Goal: Task Accomplishment & Management: Use online tool/utility

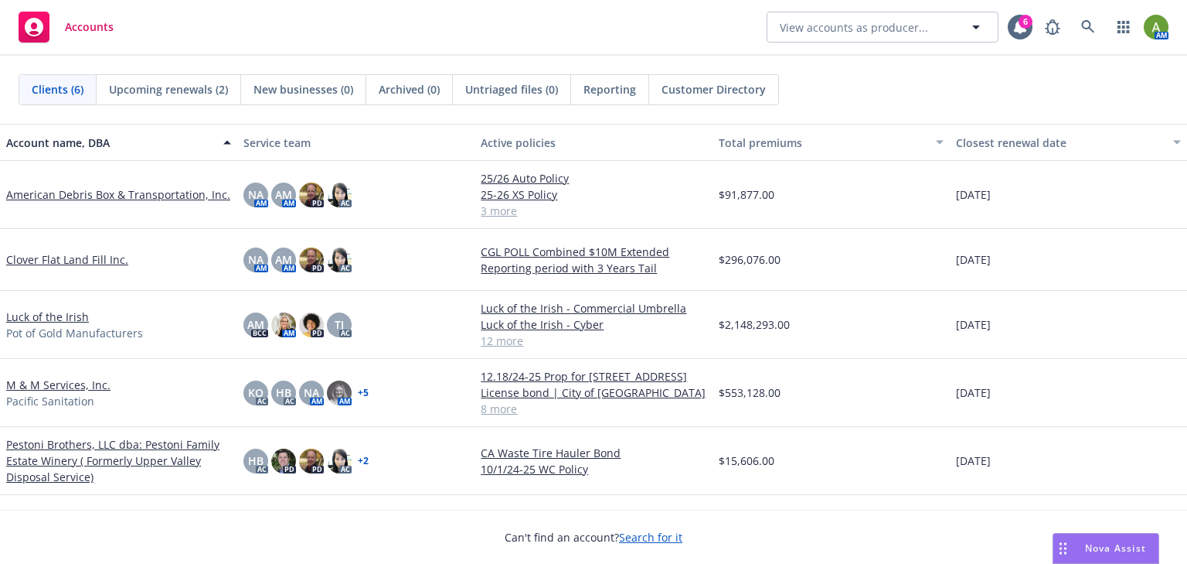
click at [68, 194] on link "American Debris Box & Transportation, Inc." at bounding box center [118, 194] width 224 height 16
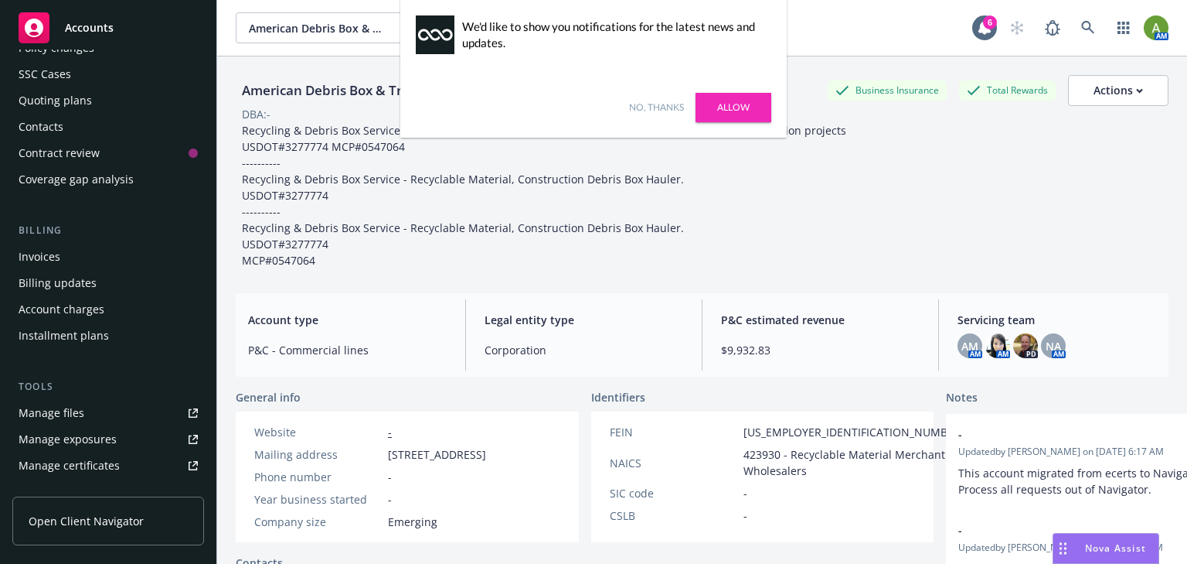
scroll to position [124, 0]
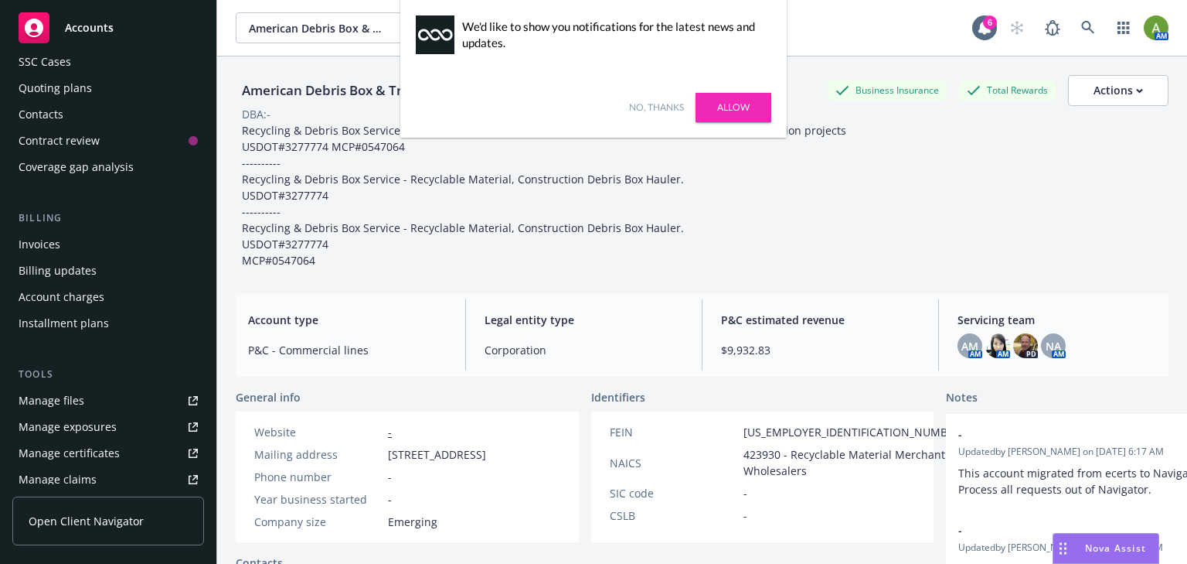
click at [42, 394] on div "Manage files" at bounding box center [52, 400] width 66 height 25
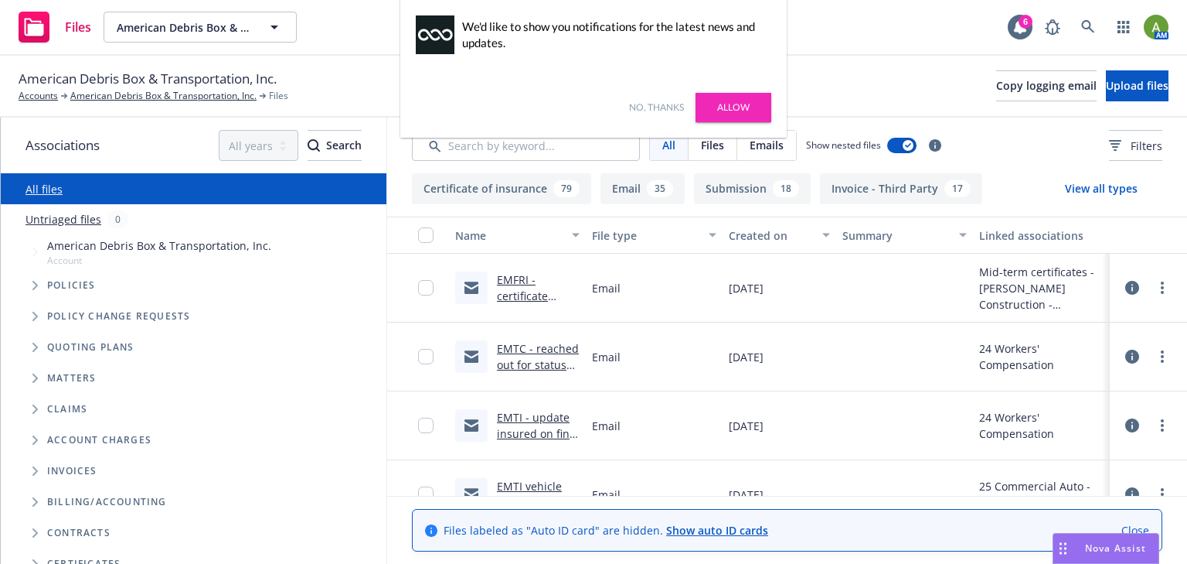
click at [663, 108] on link "No, thanks" at bounding box center [656, 108] width 55 height 14
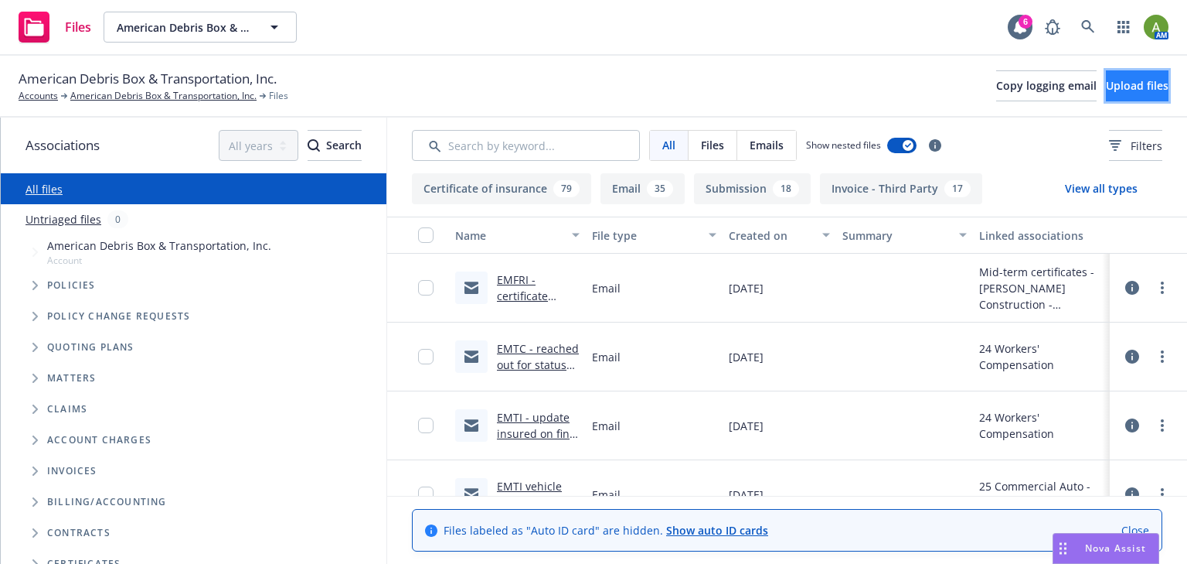
click at [1110, 92] on span "Upload files" at bounding box center [1137, 85] width 63 height 15
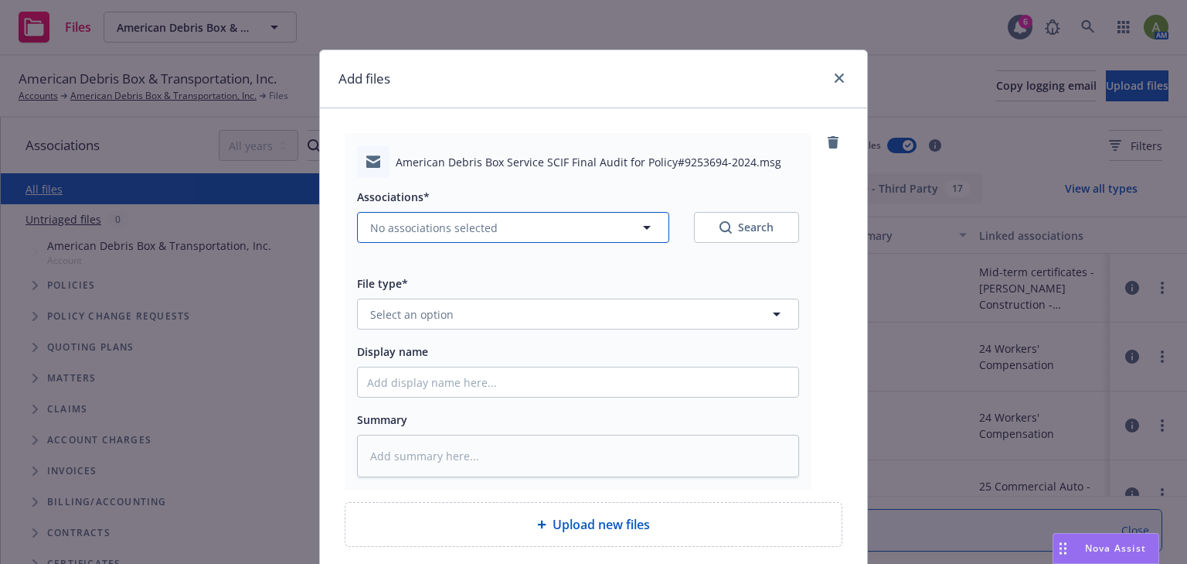
click at [643, 229] on icon "button" at bounding box center [647, 227] width 19 height 19
type textarea "x"
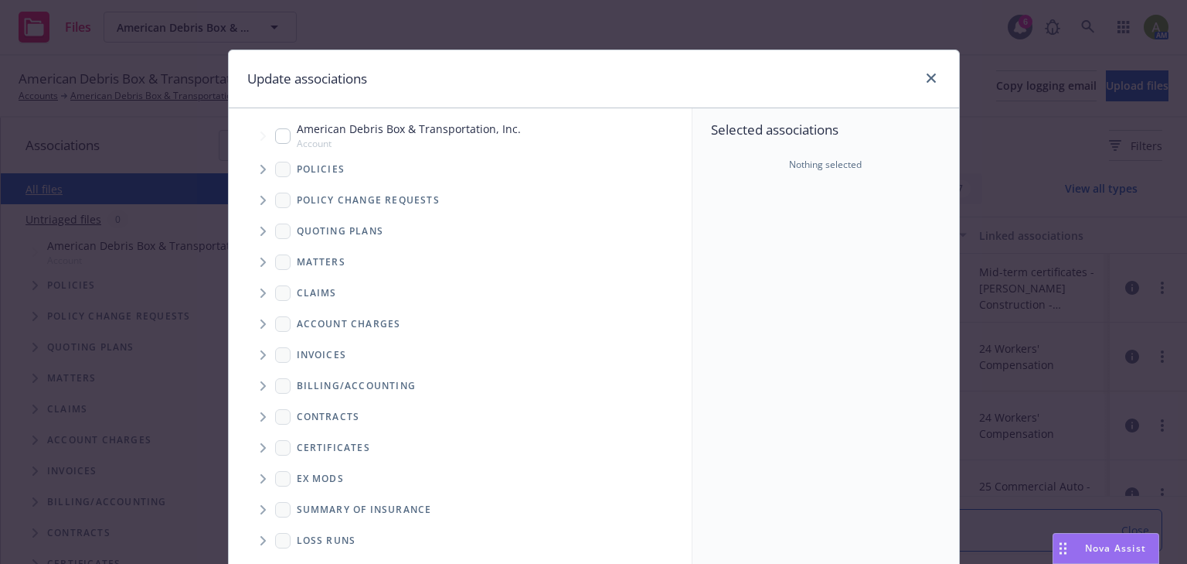
click at [261, 170] on icon "Tree Example" at bounding box center [264, 169] width 6 height 9
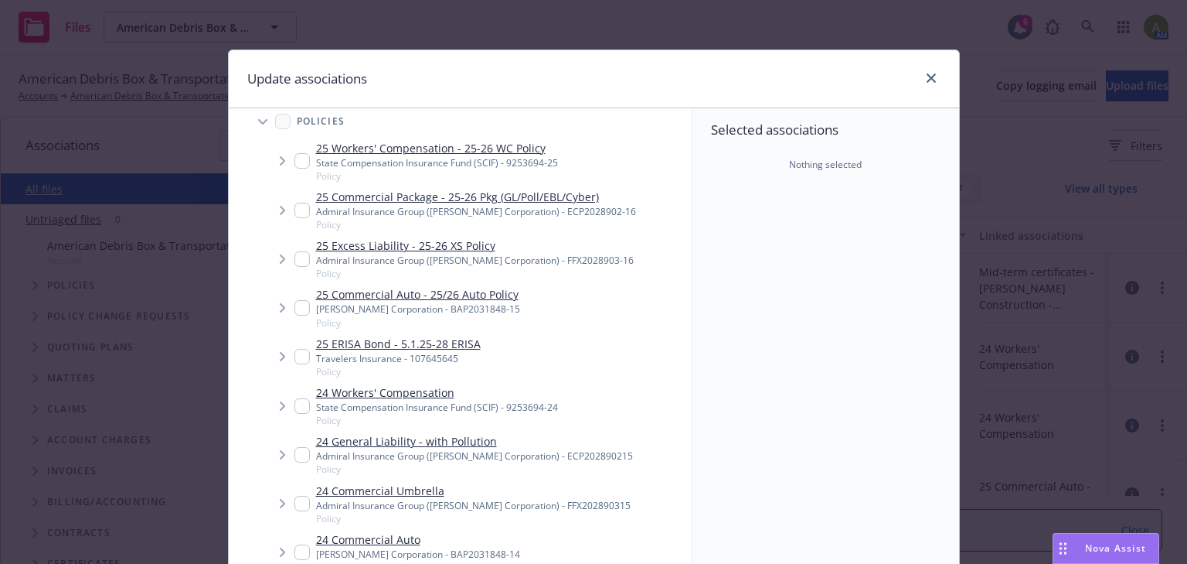
scroll to position [62, 0]
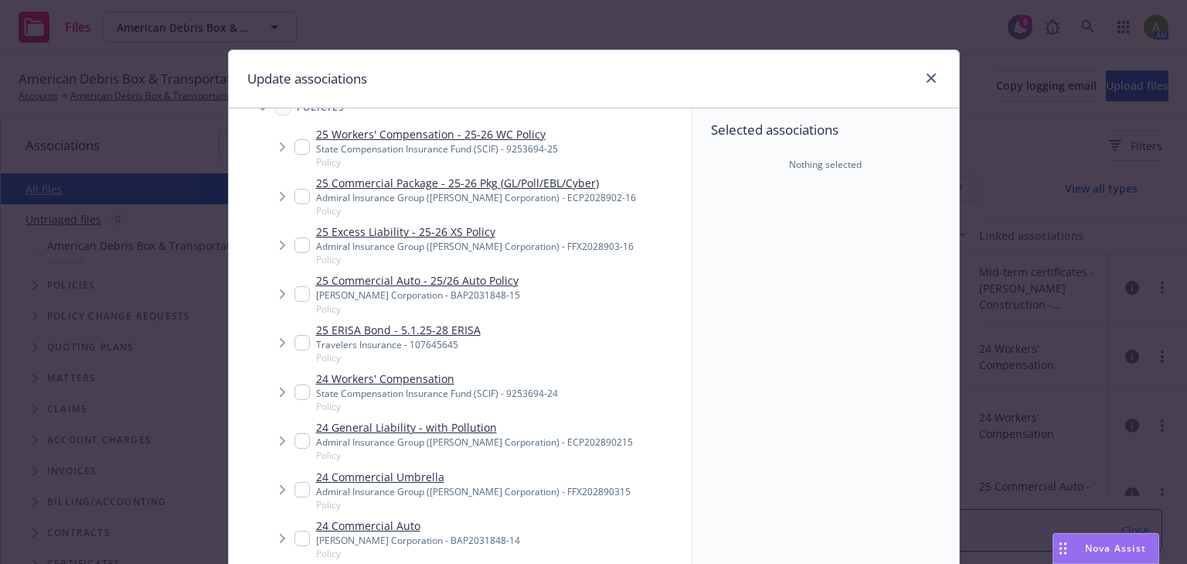
click at [299, 390] on input "Tree Example" at bounding box center [302, 391] width 15 height 15
checkbox input "true"
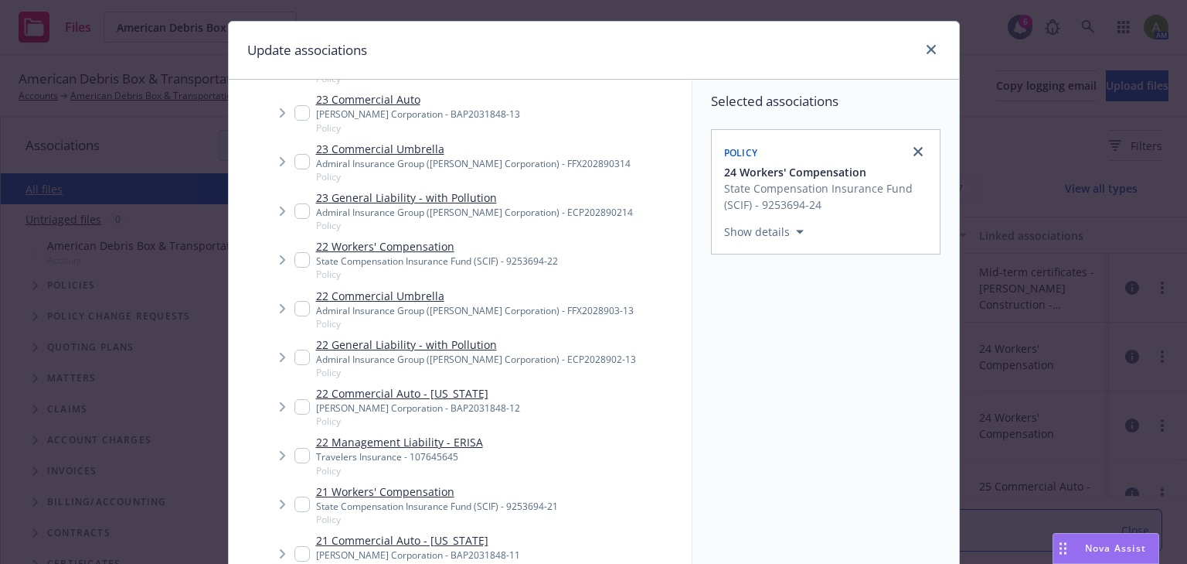
scroll to position [204, 0]
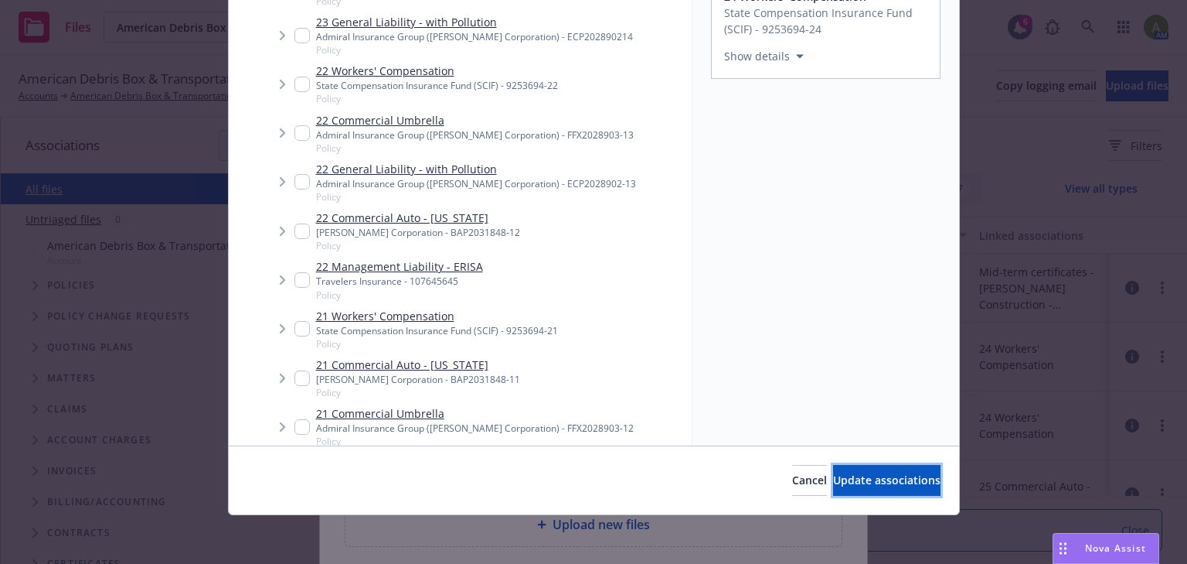
click at [876, 488] on button "Update associations" at bounding box center [886, 480] width 107 height 31
type textarea "x"
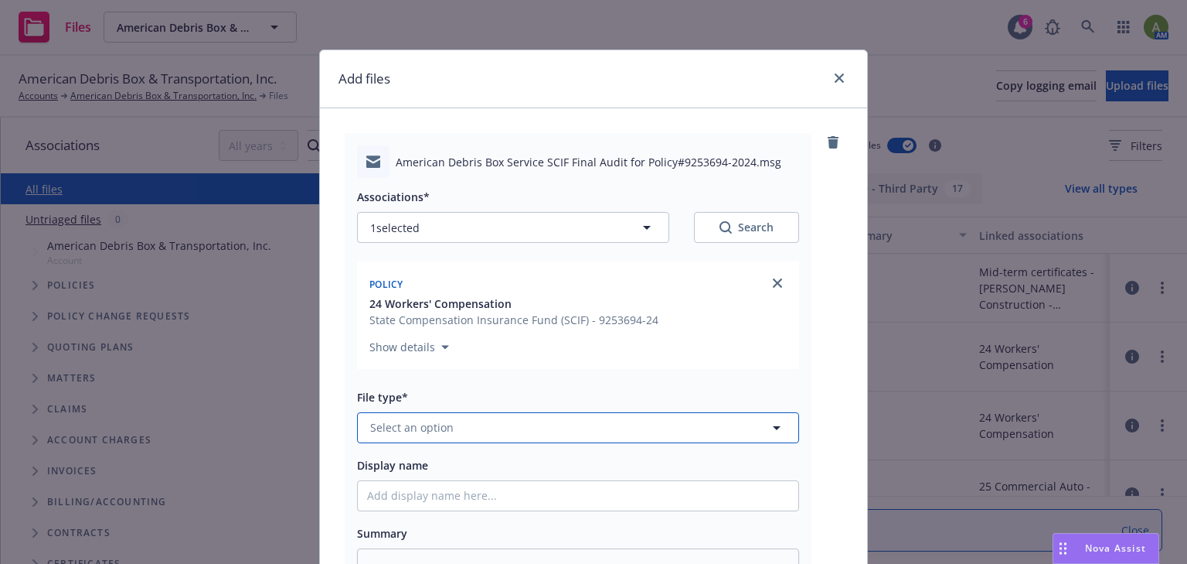
click at [477, 428] on button "Select an option" at bounding box center [578, 427] width 442 height 31
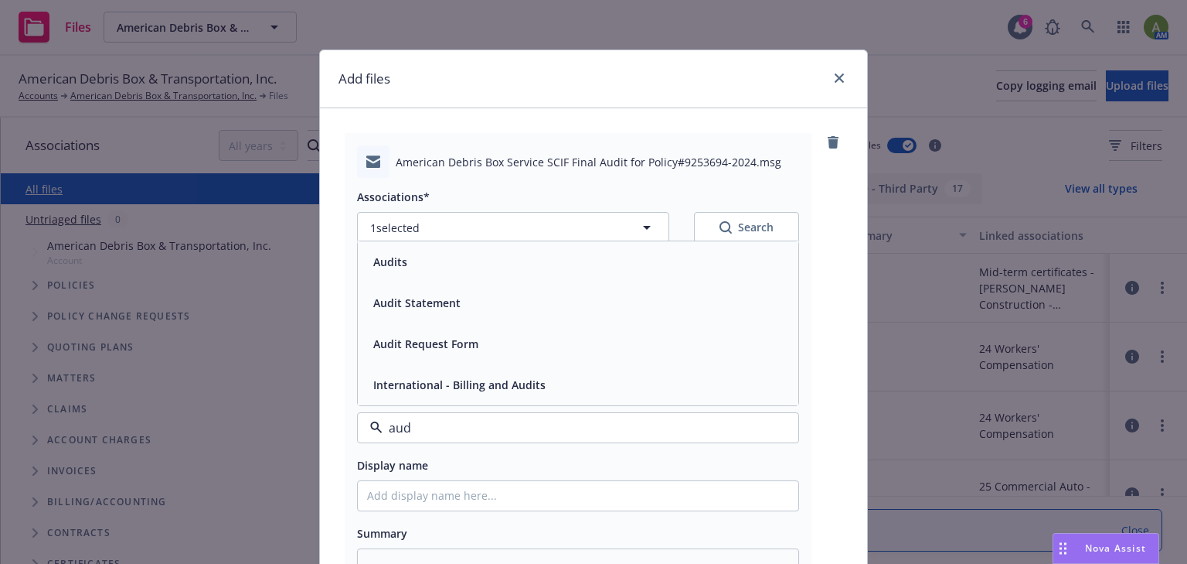
type input "audi"
click at [405, 273] on div "Audits" at bounding box center [578, 261] width 441 height 41
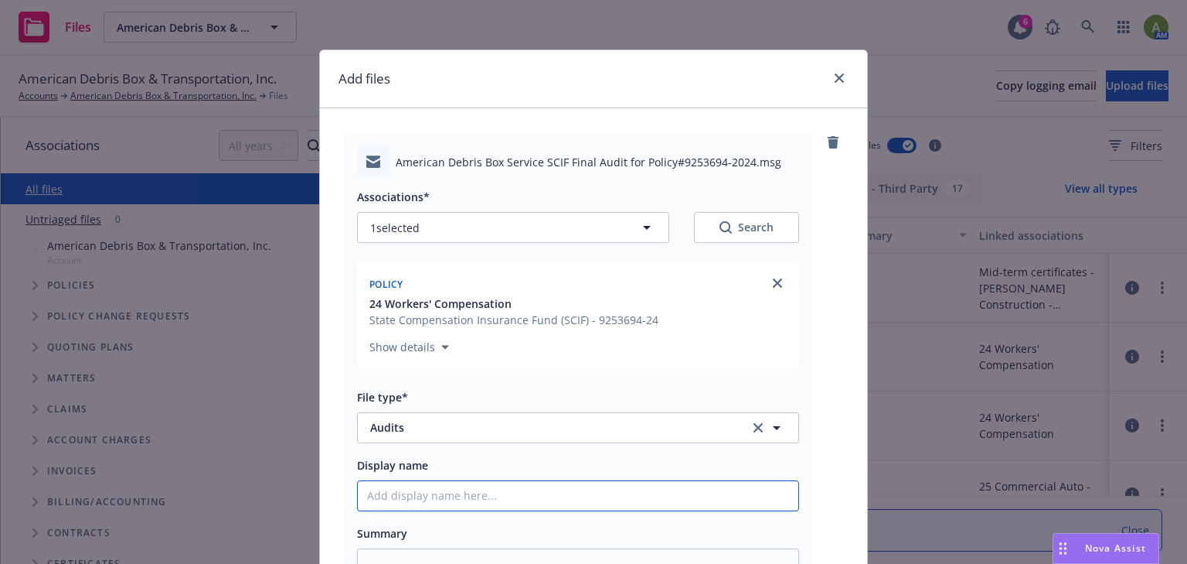
click at [450, 500] on input "Display name" at bounding box center [578, 495] width 441 height 29
type textarea "x"
type input "E"
type textarea "x"
type input "EM"
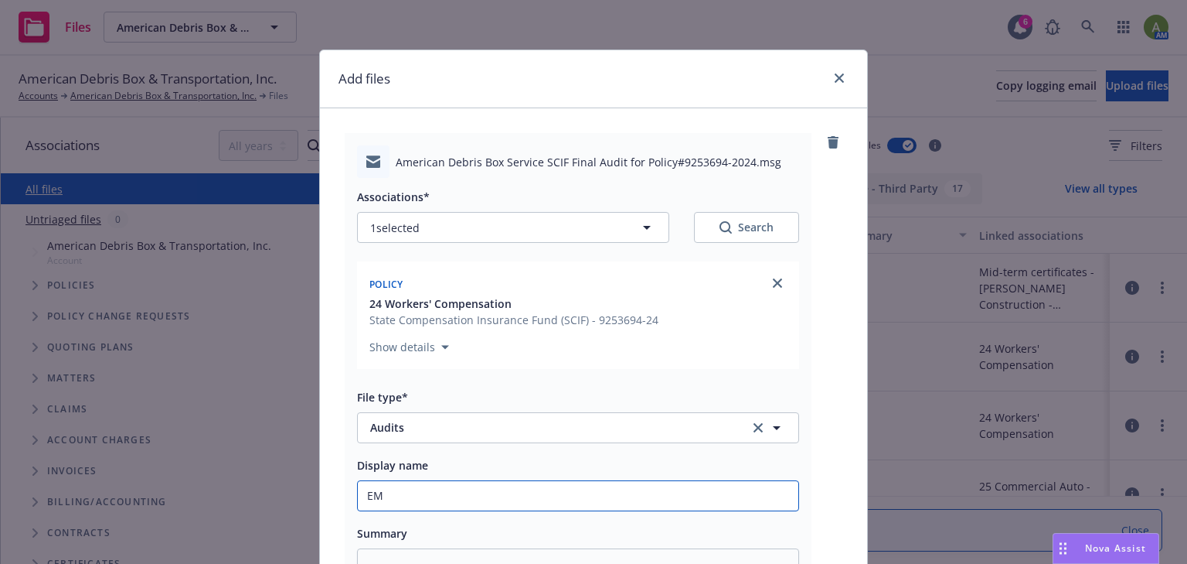
type textarea "x"
type input "EMC"
type textarea "x"
type input "EM"
type textarea "x"
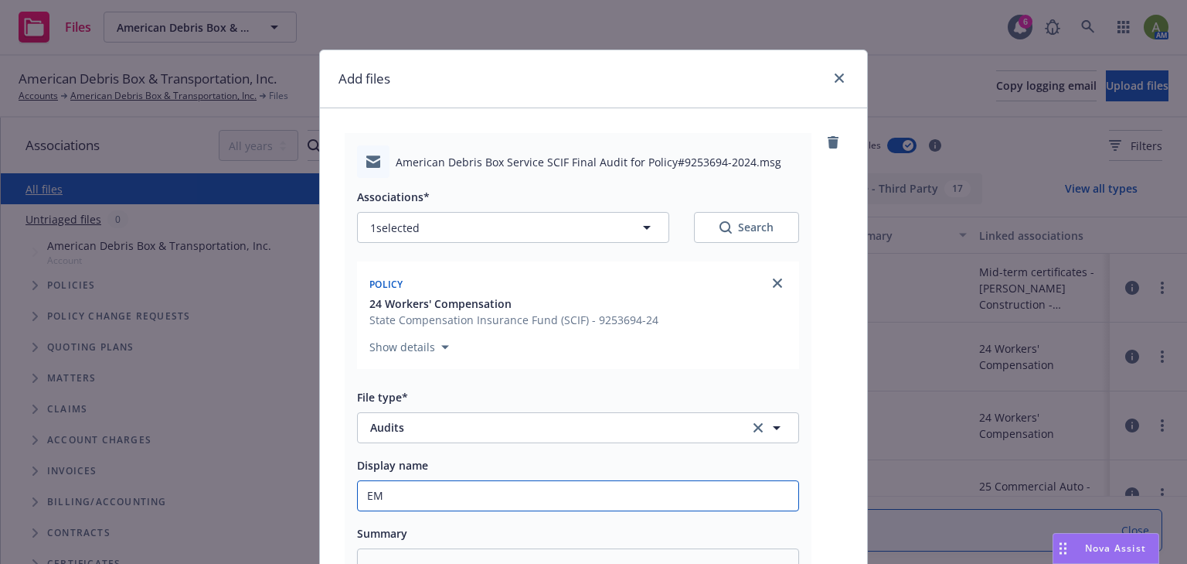
type input "EMT"
type textarea "x"
type input "EMTC"
type textarea "x"
type input "EMTC"
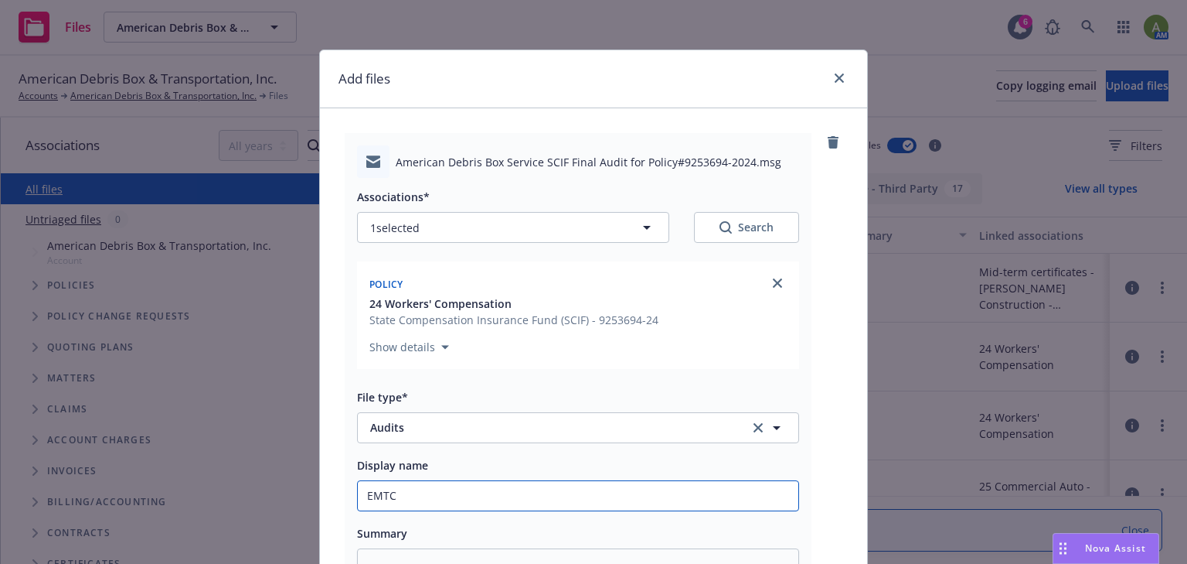
type textarea "x"
type input "EMTC -"
type textarea "x"
type input "EMTC - f"
type textarea "x"
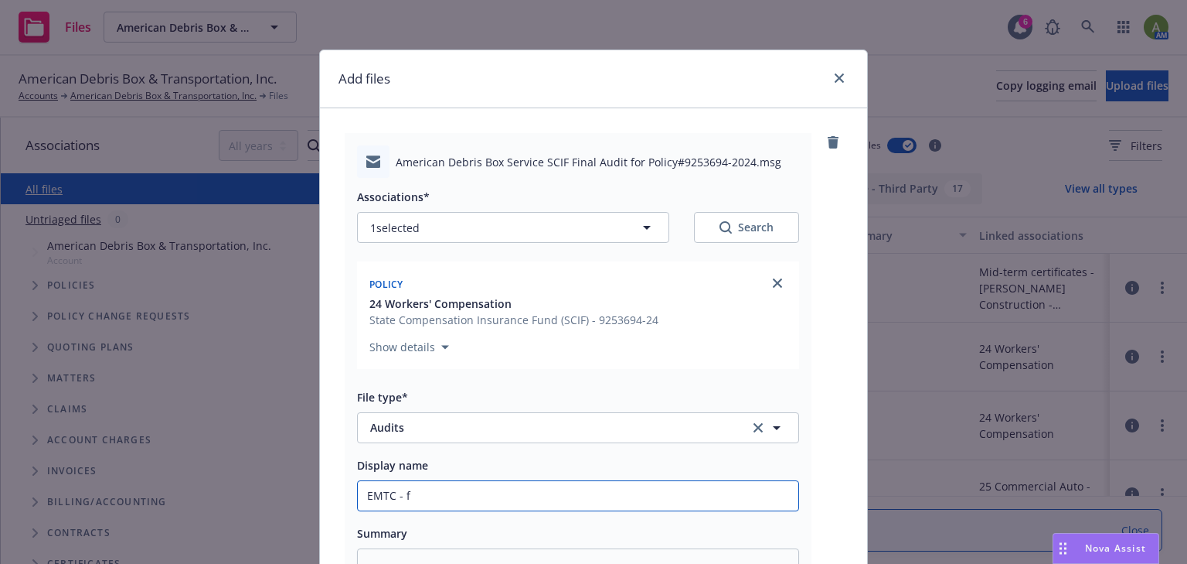
type input "EMTC - fo"
type textarea "x"
type input "EMTC - f"
type textarea "x"
type input "EMTC -"
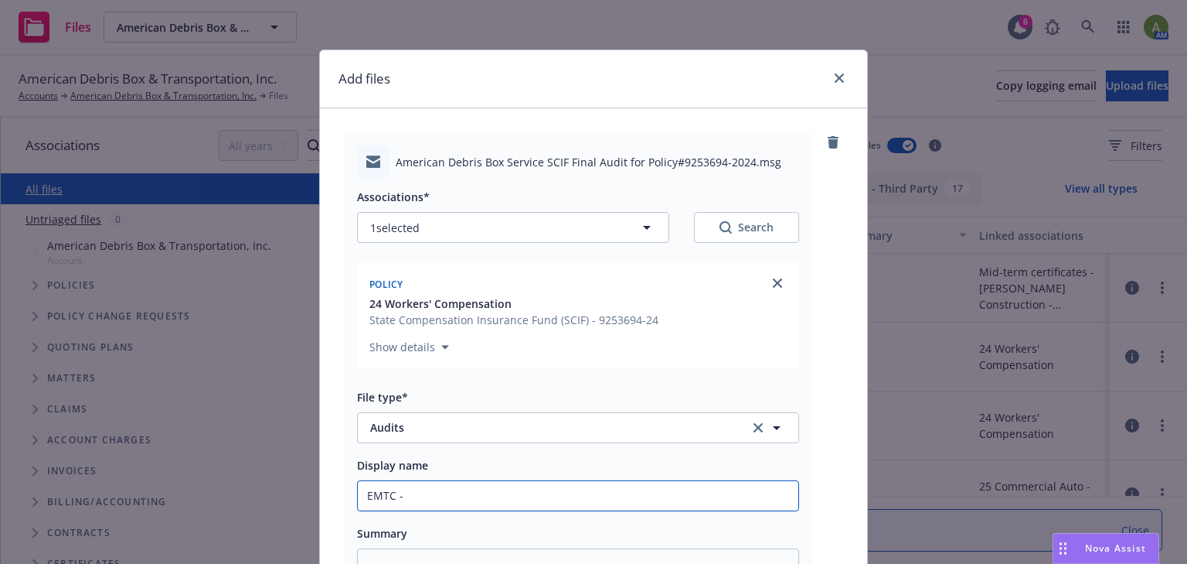
type textarea "x"
type input "EMTC - r"
type textarea "x"
type input "EMTC - re"
type textarea "x"
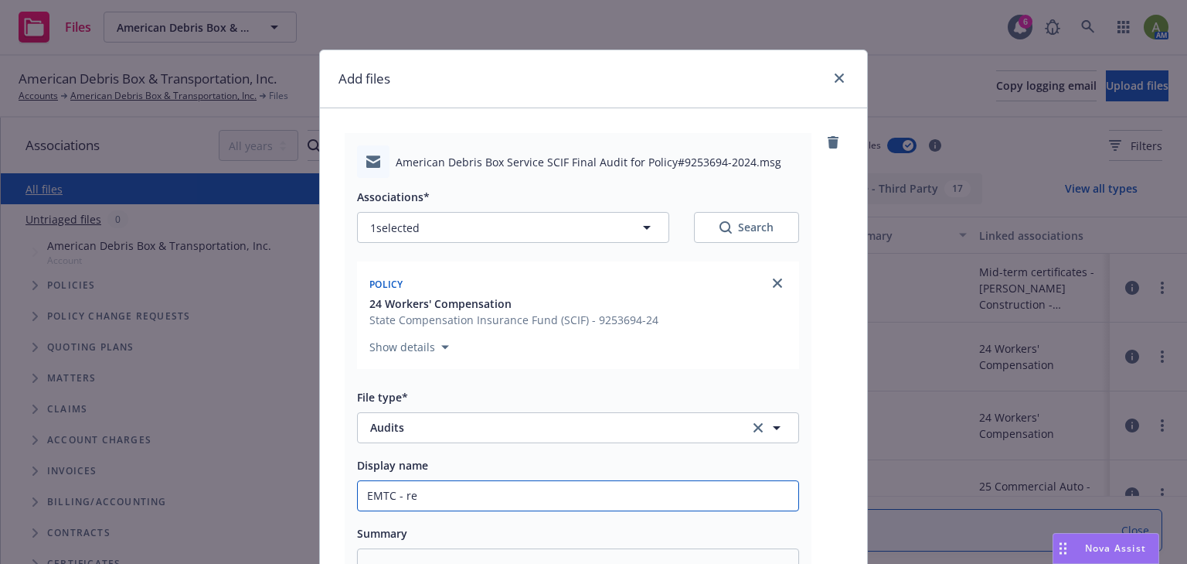
type input "EMTC - rea"
type textarea "x"
type input "EMTC - reac"
type textarea "x"
type input "EMTC - reach"
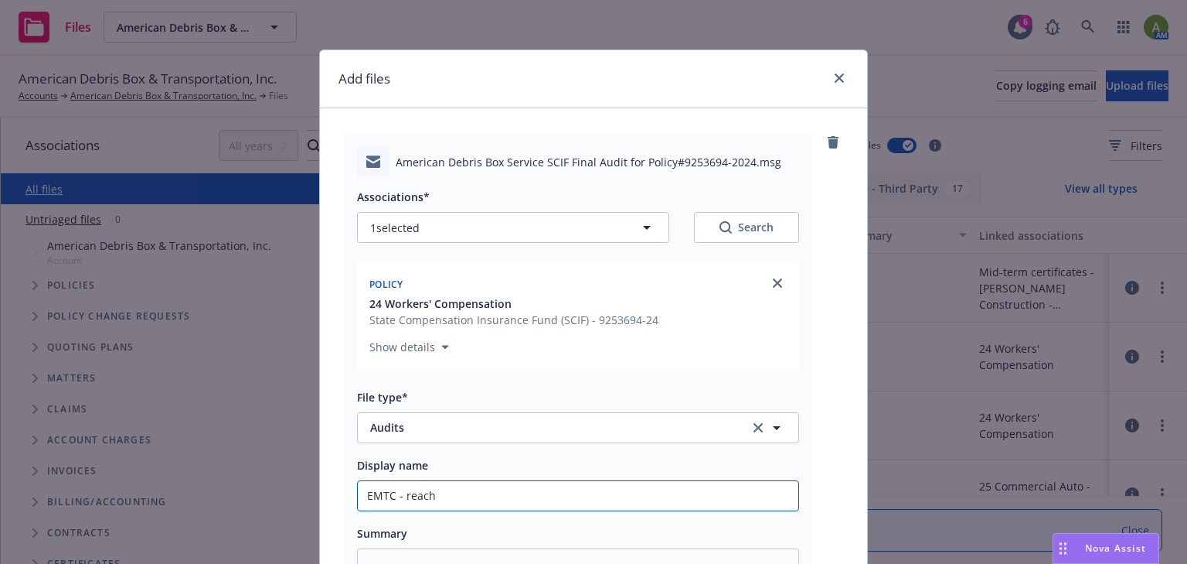
type textarea "x"
type input "EMTC - reach"
type textarea "x"
type input "EMTC - reach o"
type textarea "x"
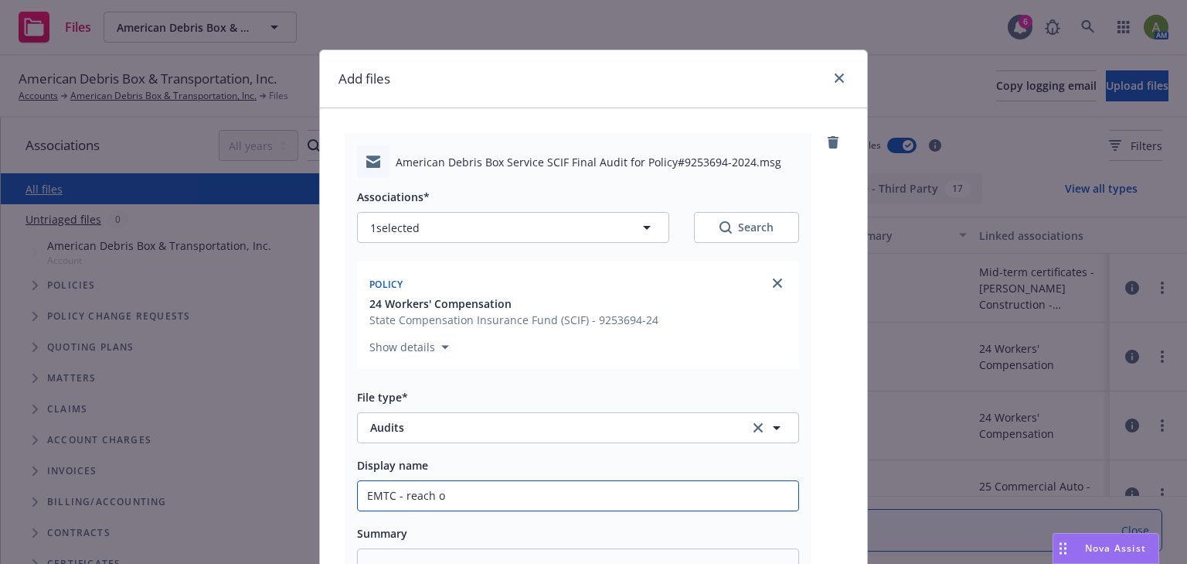
type input "EMTC - reach ou"
type textarea "x"
type input "EMTC - reach out"
type textarea "x"
type input "EMTC - reach out"
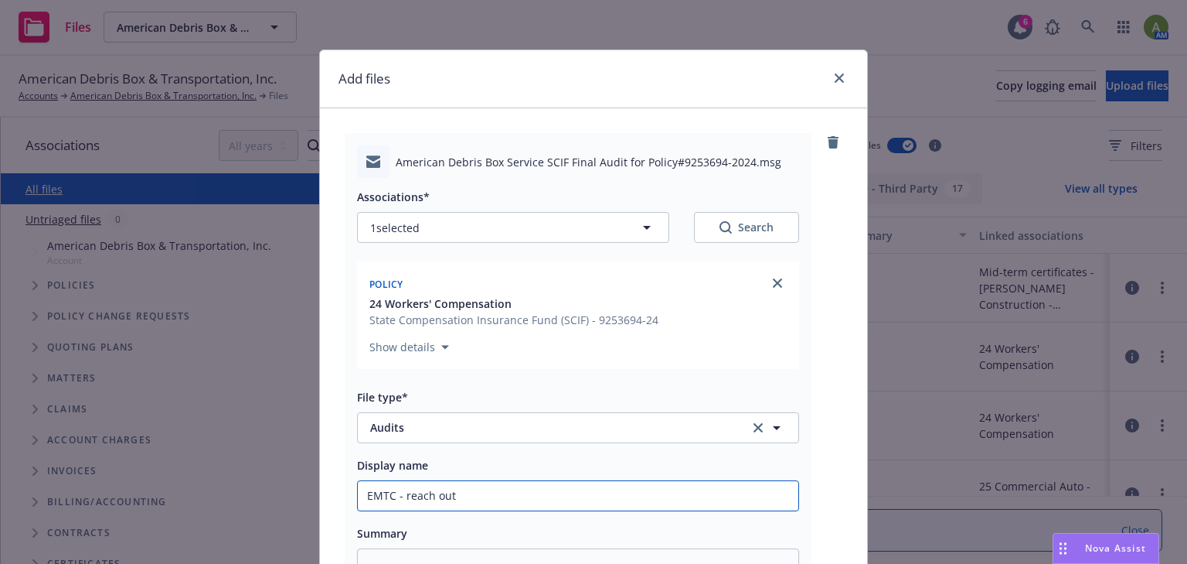
type textarea "x"
type input "EMTC - reach out t"
type textarea "x"
type input "EMTC - reach out to"
type textarea "x"
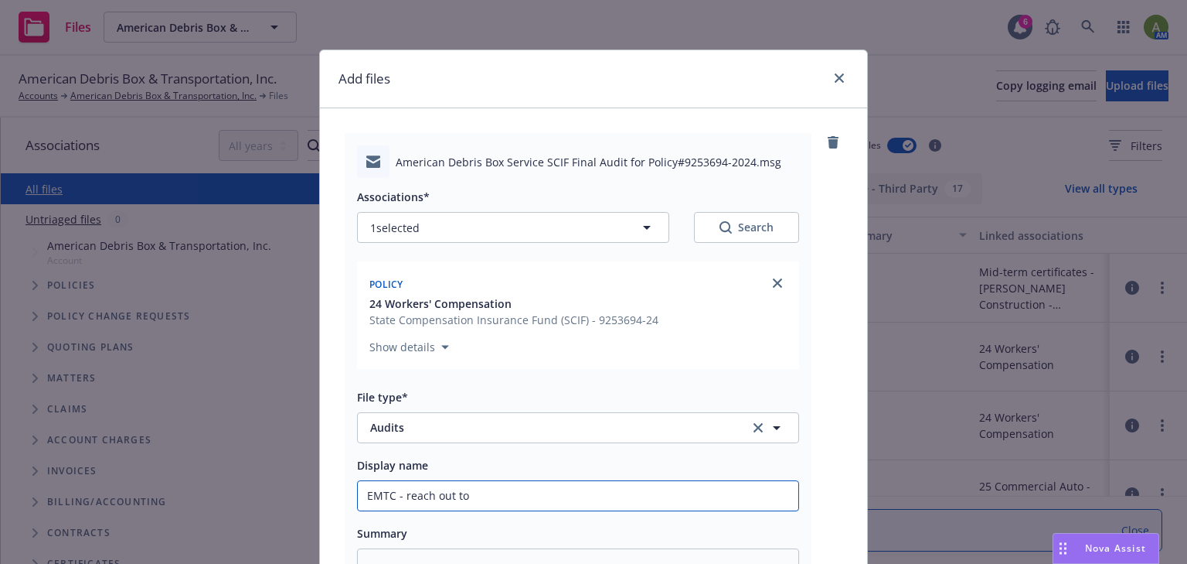
type input "EMTC - reach out to"
type textarea "x"
type input "EMTC - reach out to n"
type textarea "x"
type input "EMTC - reach out to ne"
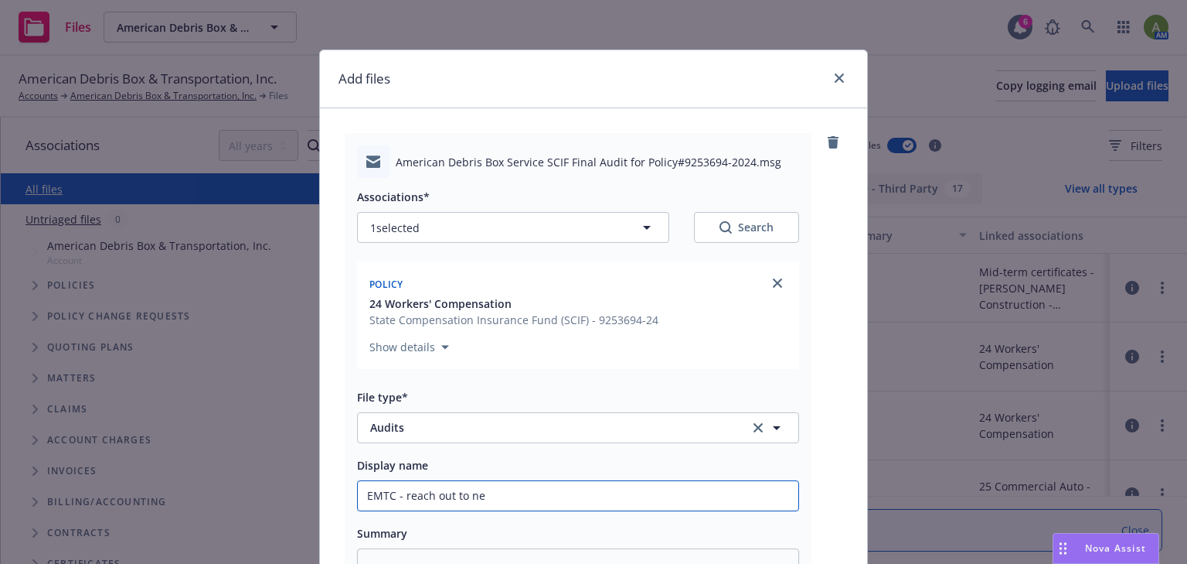
type textarea "x"
type input "EMTC - reach out to new"
type textarea "x"
type input "EMTC - reach out to new"
type textarea "x"
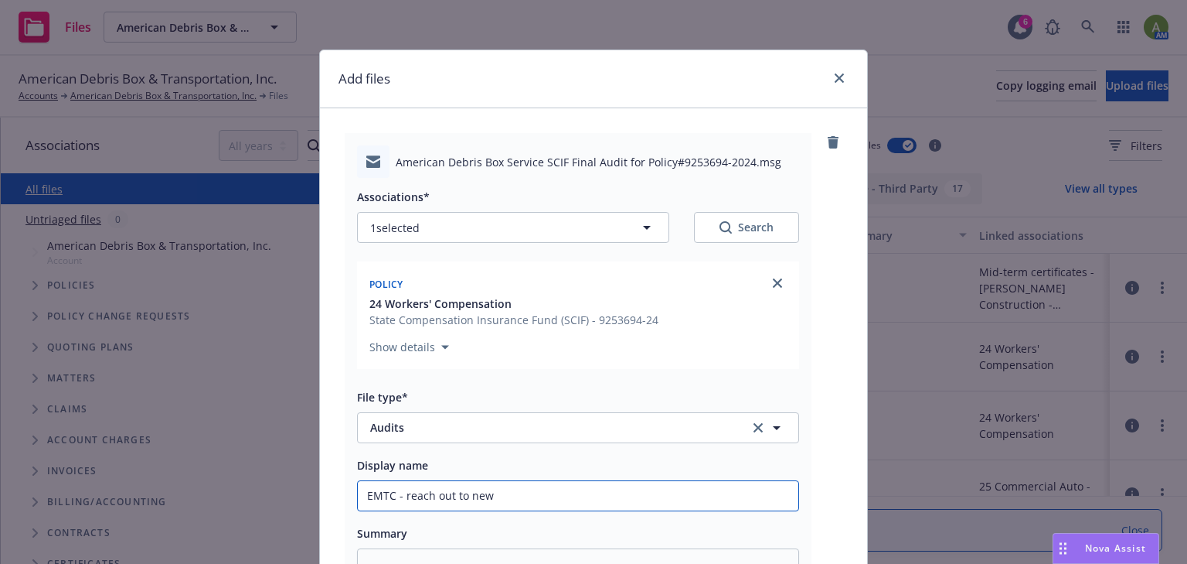
type input "EMTC - reach out to new a"
type textarea "x"
type input "EMTC - reach out to new au"
type textarea "x"
type input "EMTC - reach out to new aud"
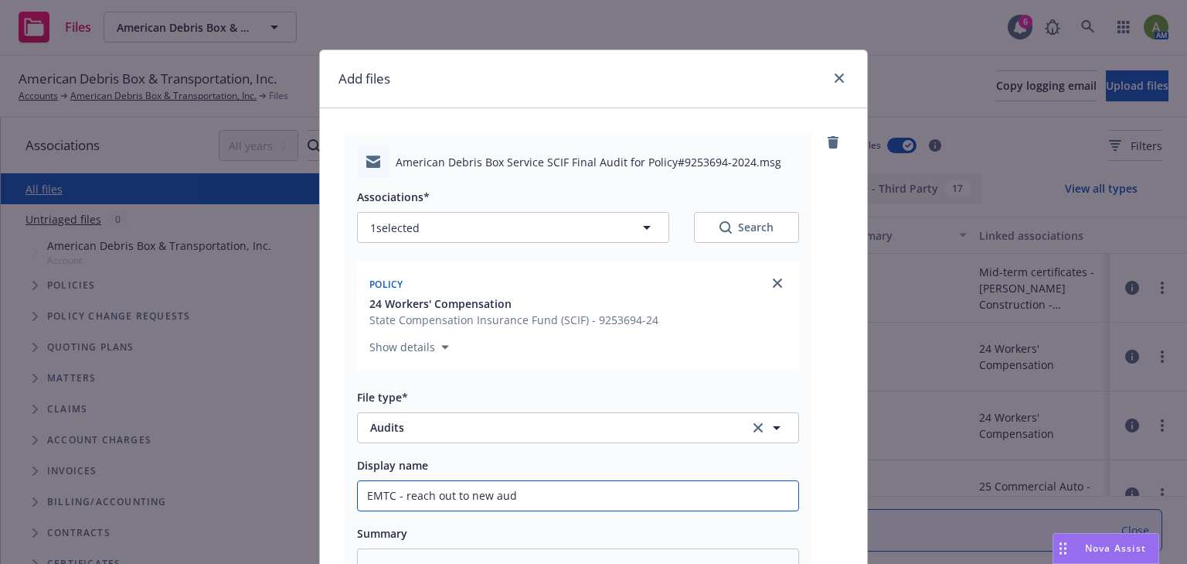
type textarea "x"
type input "EMTC - reach out to new audt"
type textarea "x"
type input "EMTC - reach out to new audti"
type textarea "x"
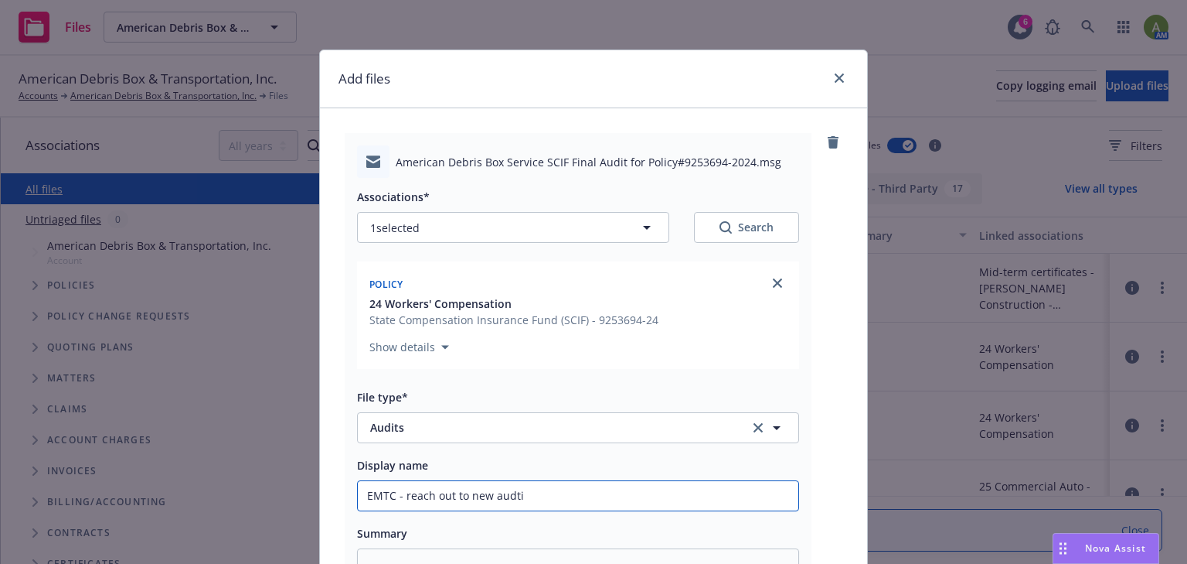
type input "EMTC - reach out to new audtio"
type textarea "x"
type input "EMTC - reach out to new audtior"
type textarea "x"
type input "EMTC - reach out to new audtio"
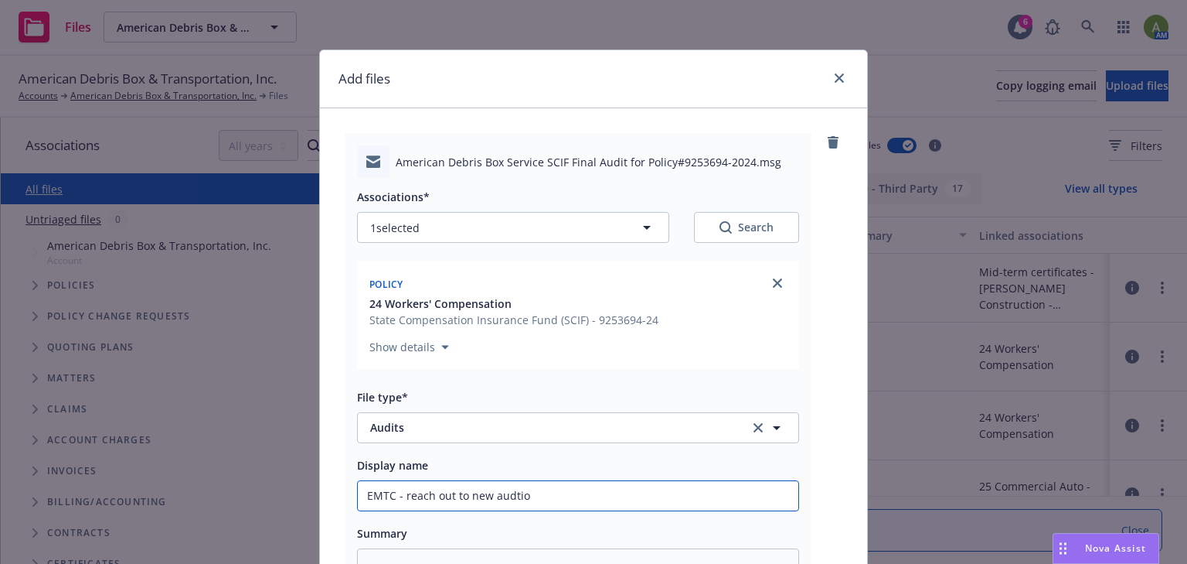
type textarea "x"
type input "EMTC - reach out to new audti"
type textarea "x"
type input "EMTC - reach out to new audt"
type textarea "x"
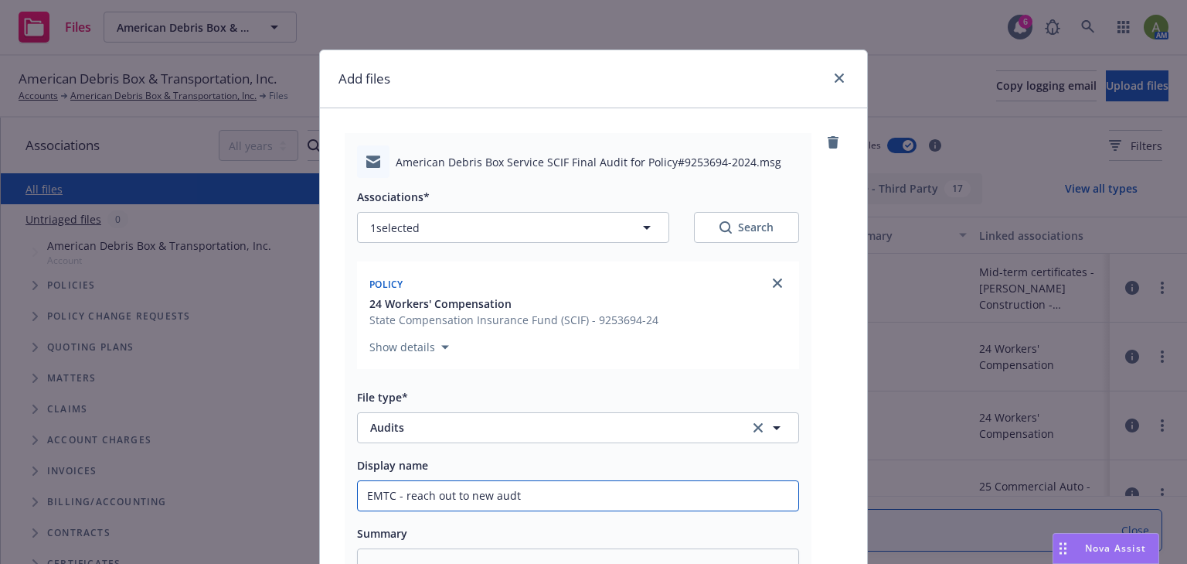
type input "EMTC - reach out to new aud"
type textarea "x"
type input "EMTC - reach out to new audi"
type textarea "x"
type input "EMTC - reach out to new audit"
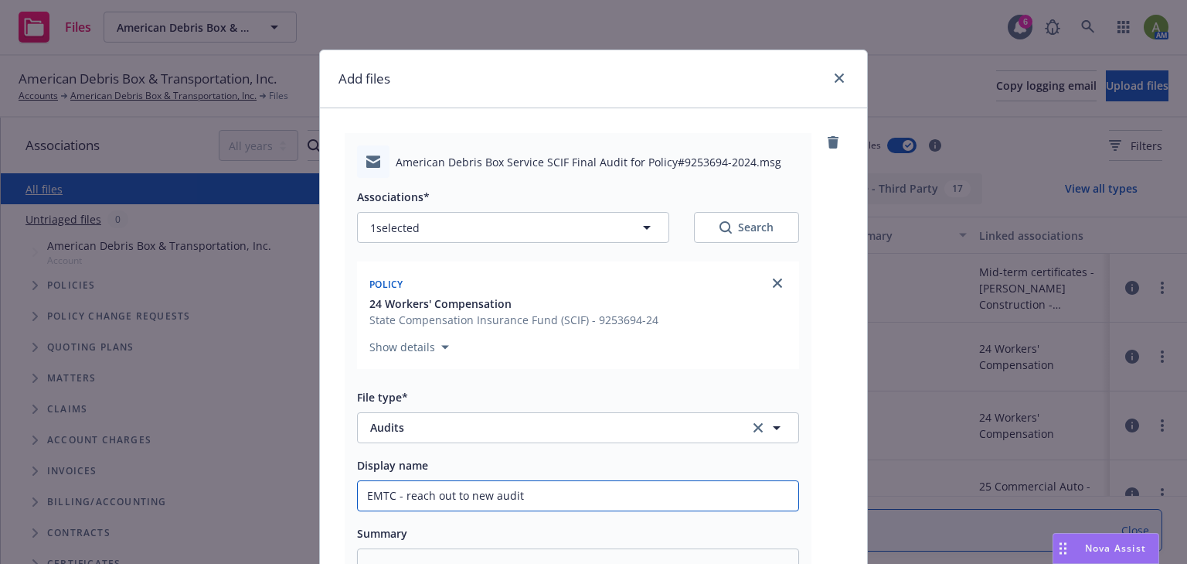
type textarea "x"
type input "EMTC - reach out to new audito"
type textarea "x"
type input "EMTC - reach out to new auditor"
type textarea "x"
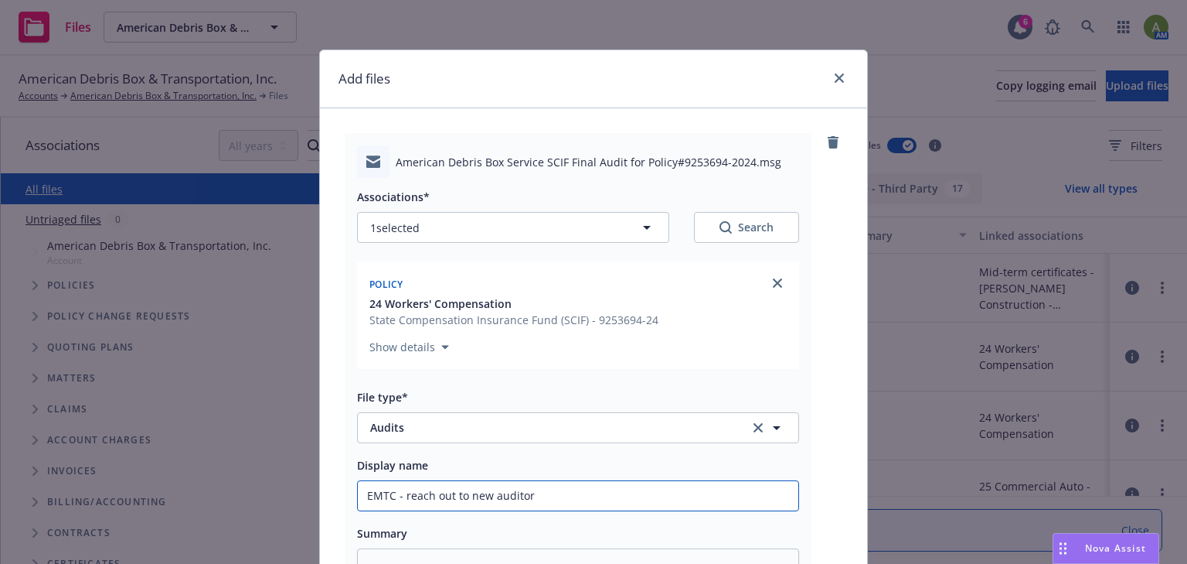
type input "EMTC - reach out to new auditor o"
type textarea "x"
type input "EMTC - reach out to new auditor on"
type textarea "x"
type input "EMTC - reach out to new auditor on"
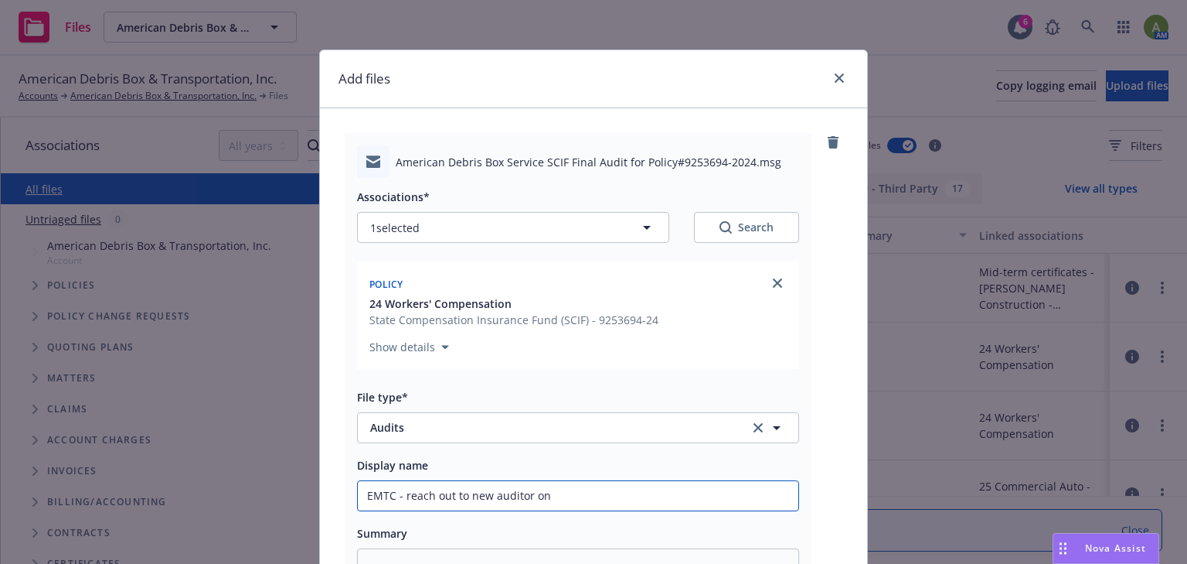
type textarea "x"
type input "EMTC - reach out to new auditor on s"
type textarea "x"
type input "EMTC - reach out to new auditor on st"
type textarea "x"
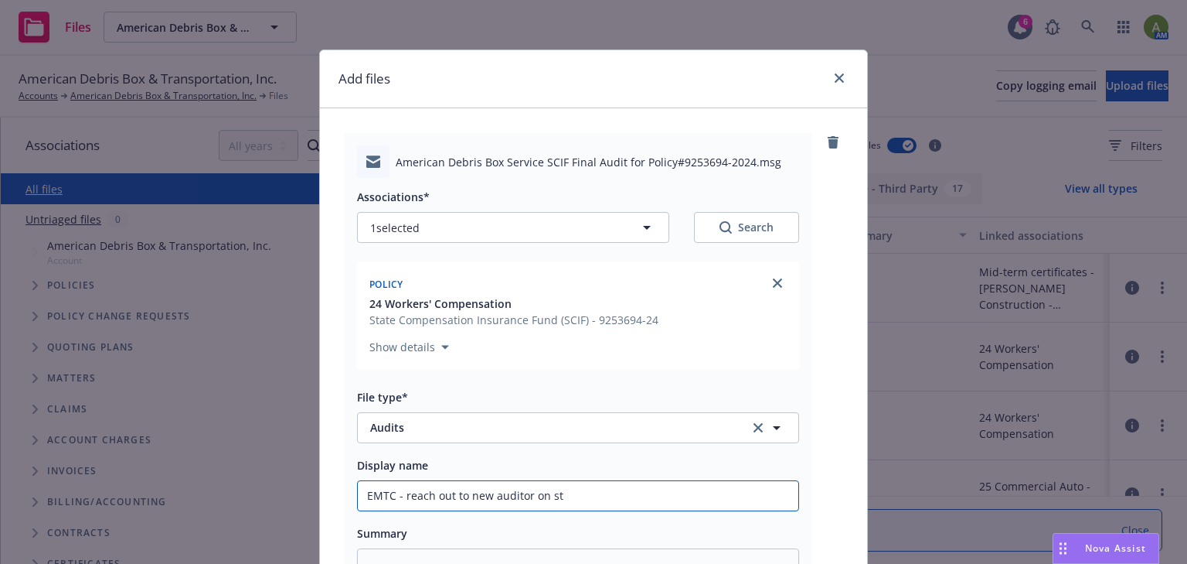
type input "EMTC - reach out to new auditor on sta"
type textarea "x"
type input "EMTC - reach out to new auditor on stat"
type textarea "x"
type input "EMTC - reach out to new auditor on statu"
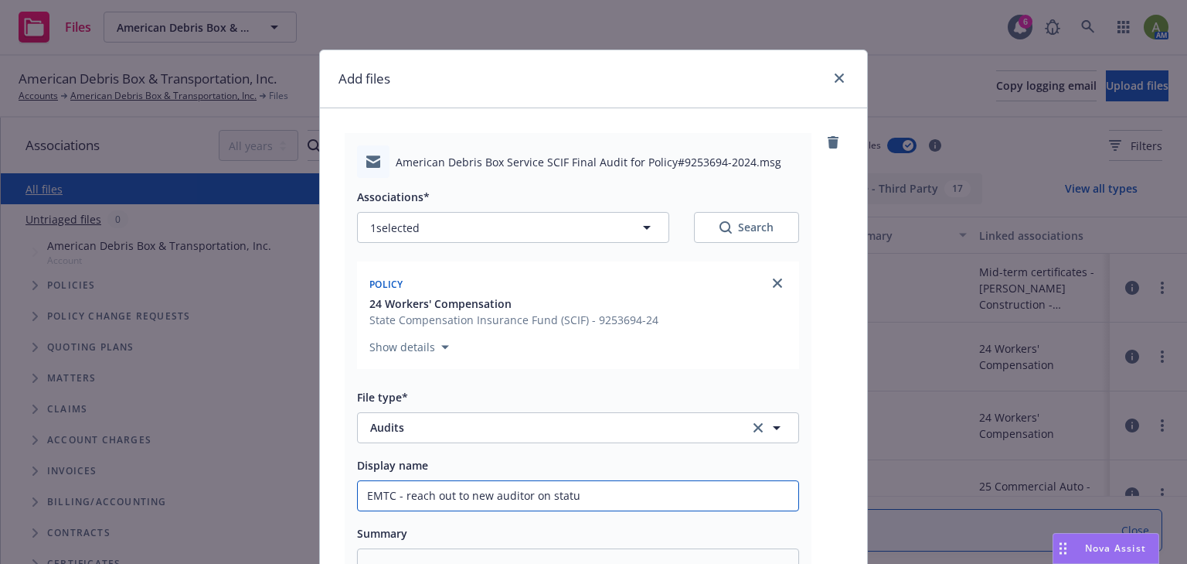
type textarea "x"
type input "EMTC - reach out to new auditor on status"
type textarea "x"
type input "EMTC - reach out to new auditor on status"
type textarea "x"
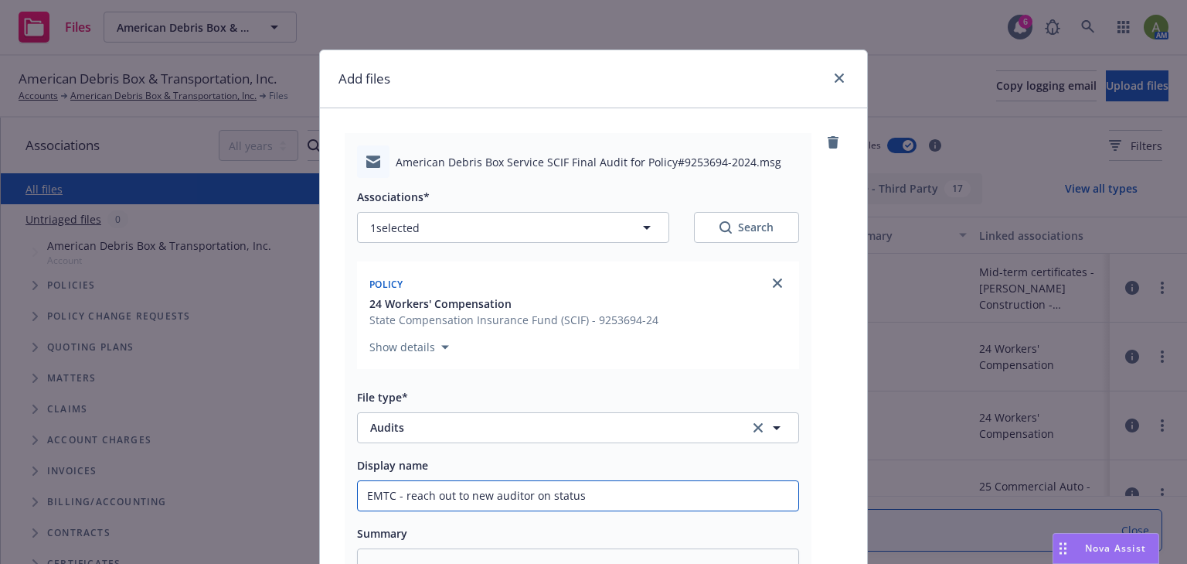
type input "EMTC - reach out to new auditor on status o"
type textarea "x"
type input "EMTC - reach out to new auditor on status on"
type textarea "x"
type input "EMTC - reach out to new auditor on status on"
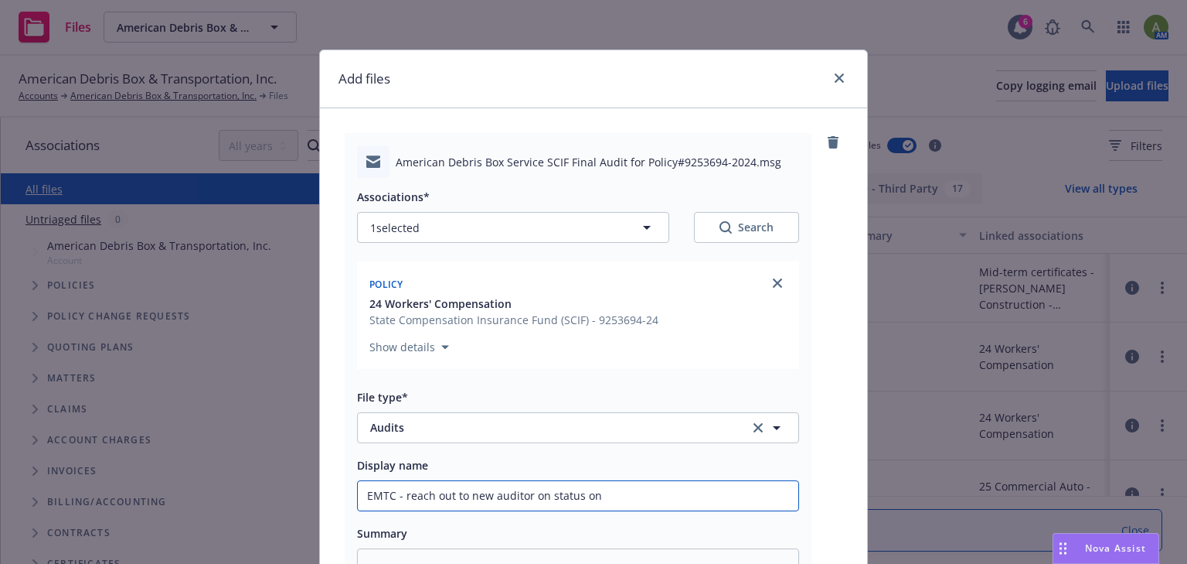
type textarea "x"
type input "EMTC - reach out to new auditor on status on"
type textarea "x"
type input "EMTC - reach out to new auditor on status o"
type textarea "x"
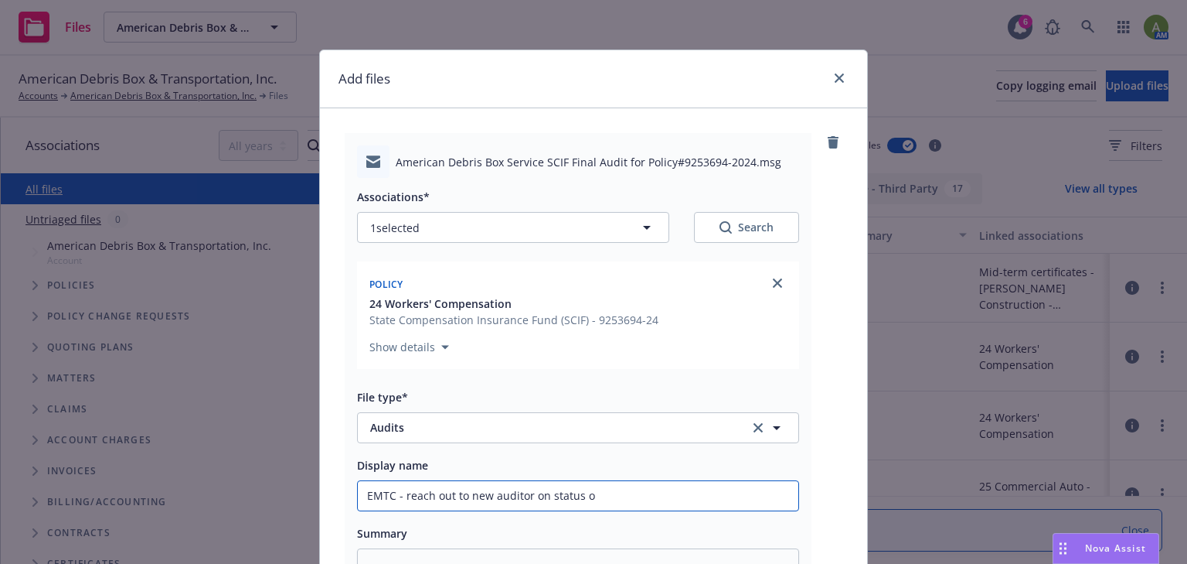
type input "EMTC - reach out to new auditor on status of"
type textarea "x"
type input "EMTC - reach out to new auditor on status of"
type textarea "x"
type input "EMTC - reach out to new auditor on status of f"
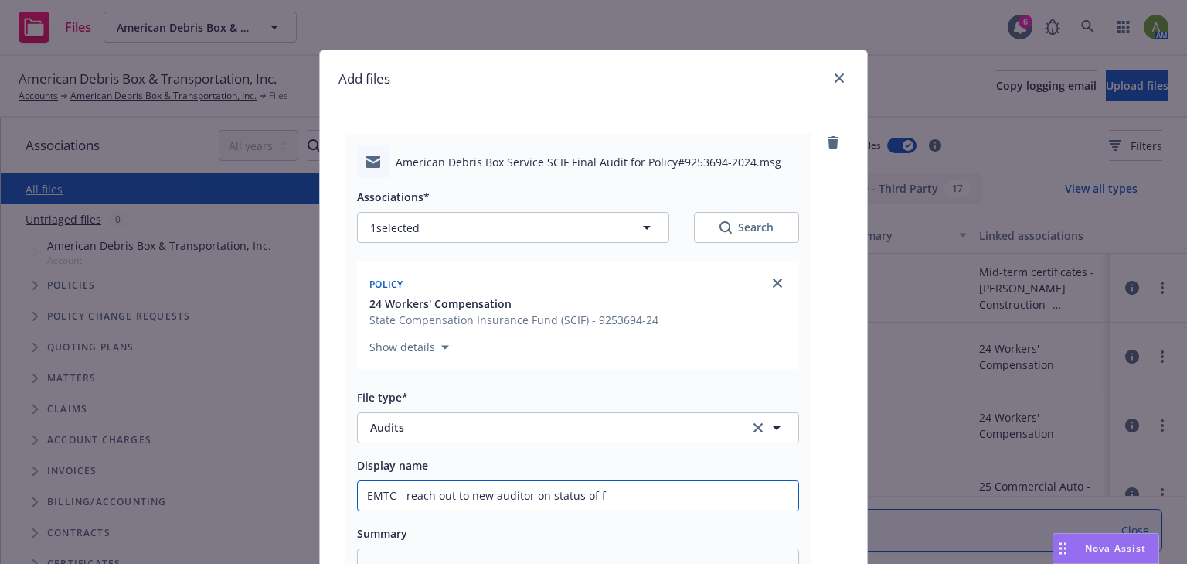
type textarea "x"
type input "EMTC - reach out to new auditor on status of fi"
type textarea "x"
type input "EMTC - reach out to new auditor on status of fin"
type textarea "x"
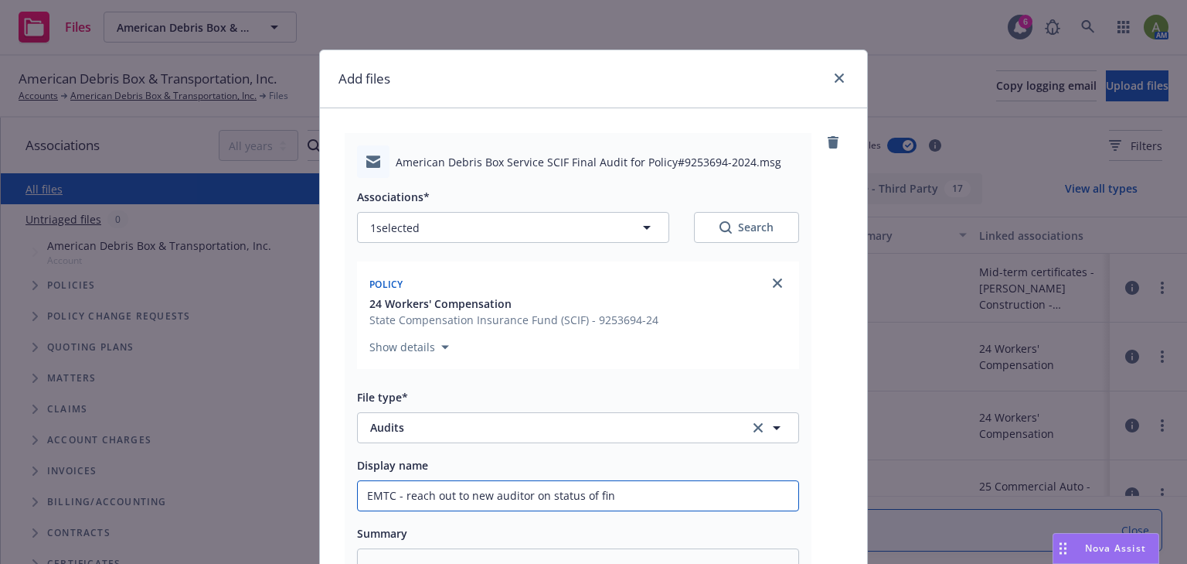
type input "EMTC - reach out to new auditor on status of fina"
type textarea "x"
type input "EMTC - reach out to new auditor on status of final"
type textarea "x"
type input "EMTC - reach out to new auditor on status of final"
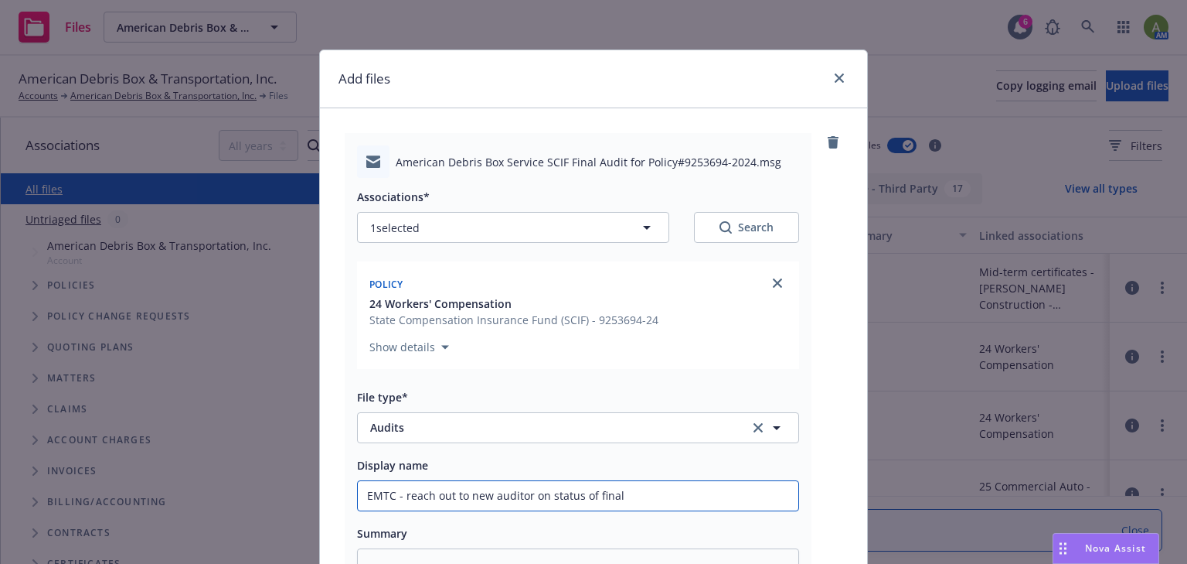
type textarea "x"
type input "EMTC - reach out to new auditor on status of final au"
type textarea "x"
type input "EMTC - reach out to new auditor on status of final aud"
type textarea "x"
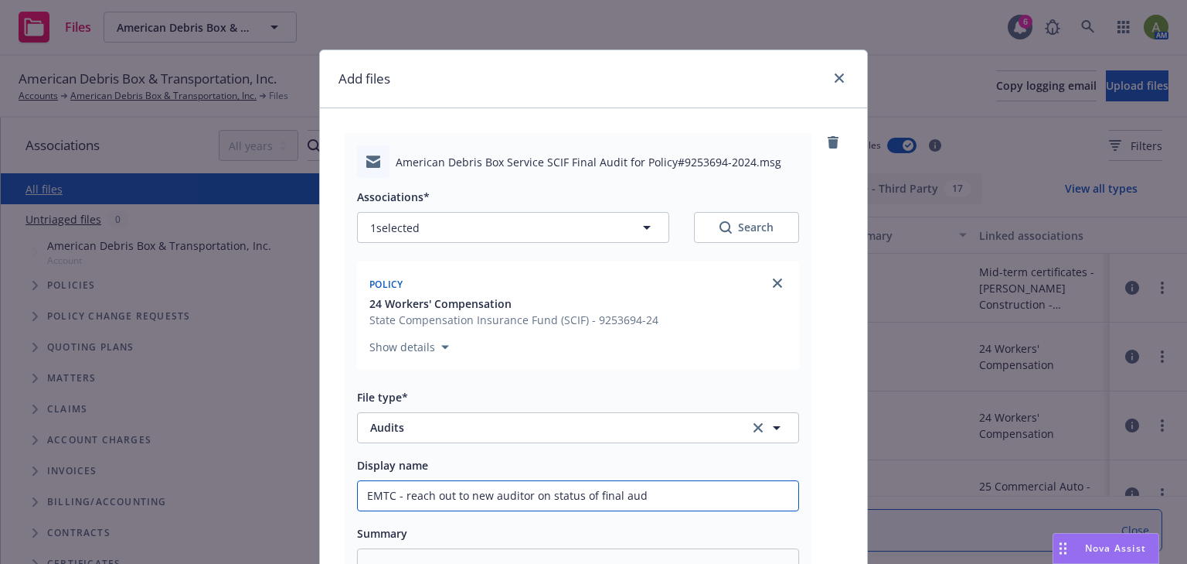
type input "EMTC - reach out to new auditor on status of final audi"
type textarea "x"
type input "EMTC - reach out to new auditor on status of final audit"
type textarea "x"
type input "EMTC - reach out to new auditor on status of final audit"
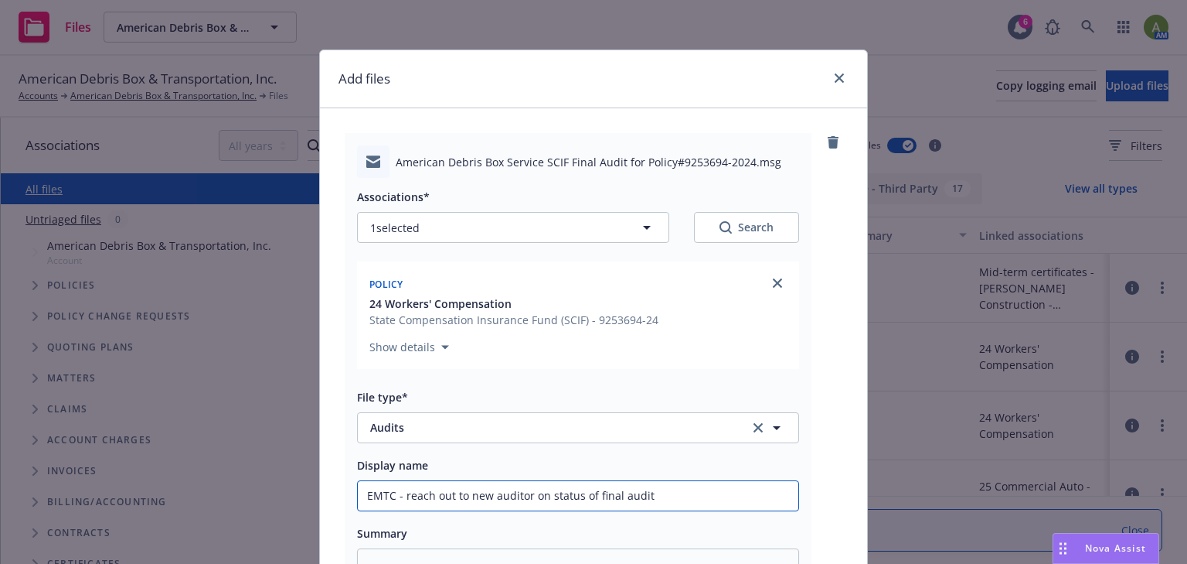
type textarea "x"
type input "EMTC - reach out to new auditor on status of final audit c"
type textarea "x"
type input "EMTC - reach out to new auditor on status of final audit co"
type textarea "x"
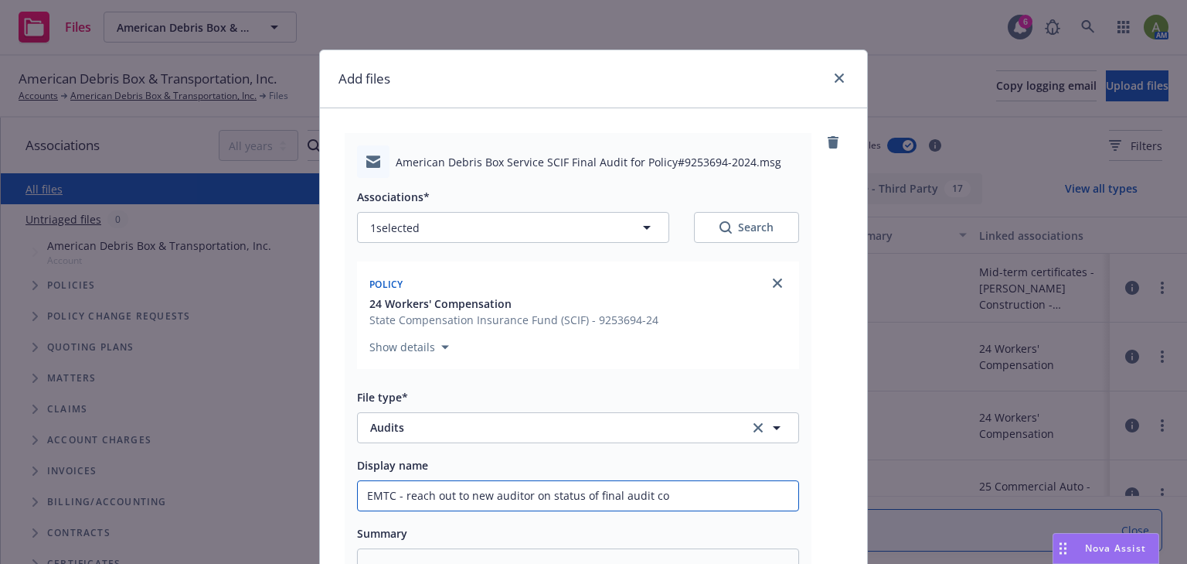
type input "EMTC - reach out to new auditor on status of final audit com"
type textarea "x"
type input "EMTC - reach out to new auditor on status of final audit comp"
type textarea "x"
type input "EMTC - reach out to new auditor on status of final audit compl"
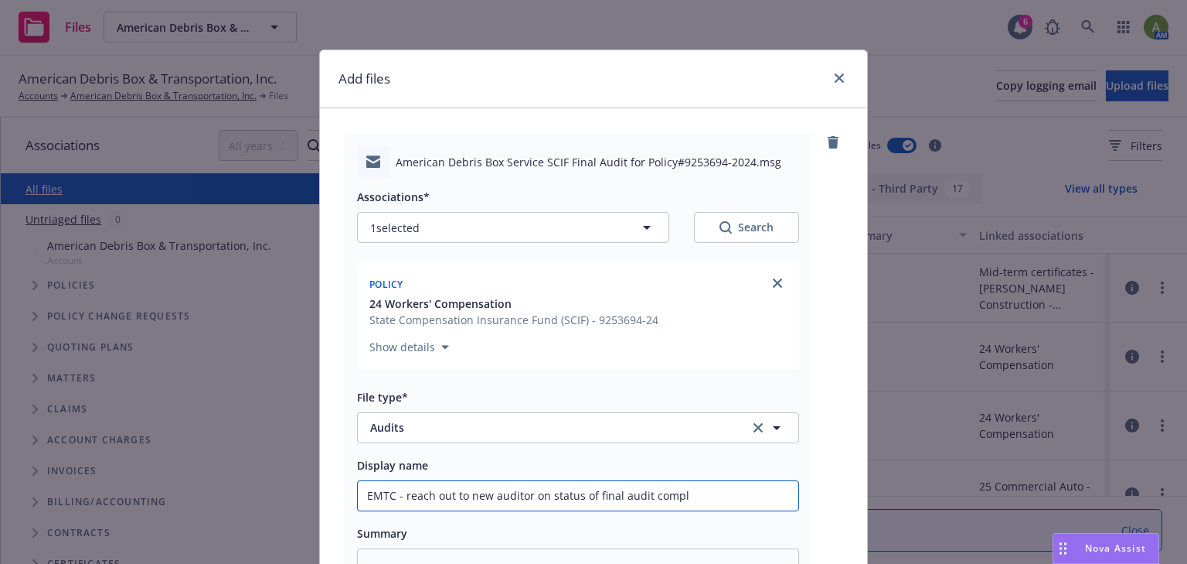
type textarea "x"
type input "EMTC - reach out to new auditor on status of final audit comple"
type textarea "x"
type input "EMTC - reach out to new auditor on status of final audit complet"
type textarea "x"
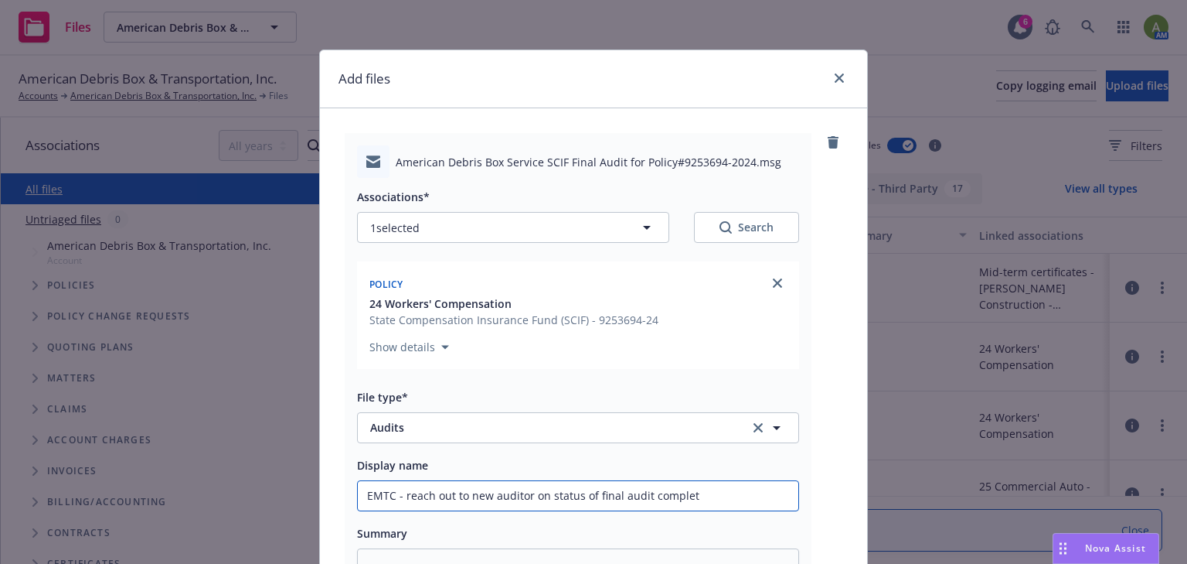
type input "EMTC - reach out to new auditor on status of final audit complete"
type textarea "x"
type input "EMTC - reach out to new auditor on status of final audit complet"
type textarea "x"
type input "EMTC - reach out to new auditor on status of final audit completi"
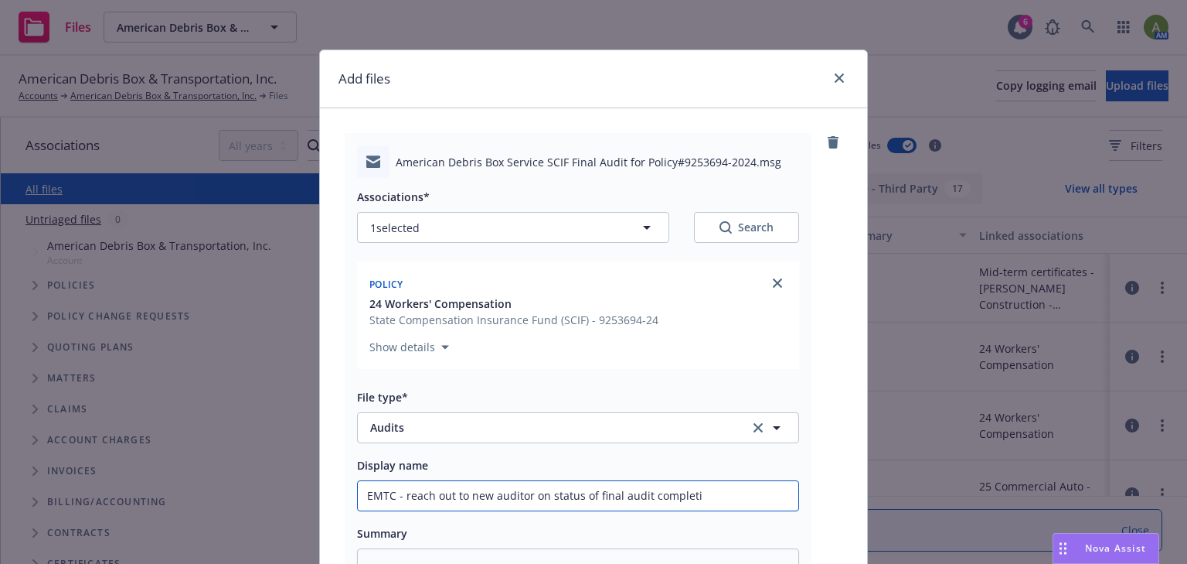
type textarea "x"
type input "EMTC - reach out to new auditor on status of final audit completio"
type textarea "x"
type input "EMTC - reach out to new auditor on status of final audit completion"
click at [615, 495] on input "EMTC - reach out to new auditor on status of final audit completion" at bounding box center [578, 495] width 441 height 29
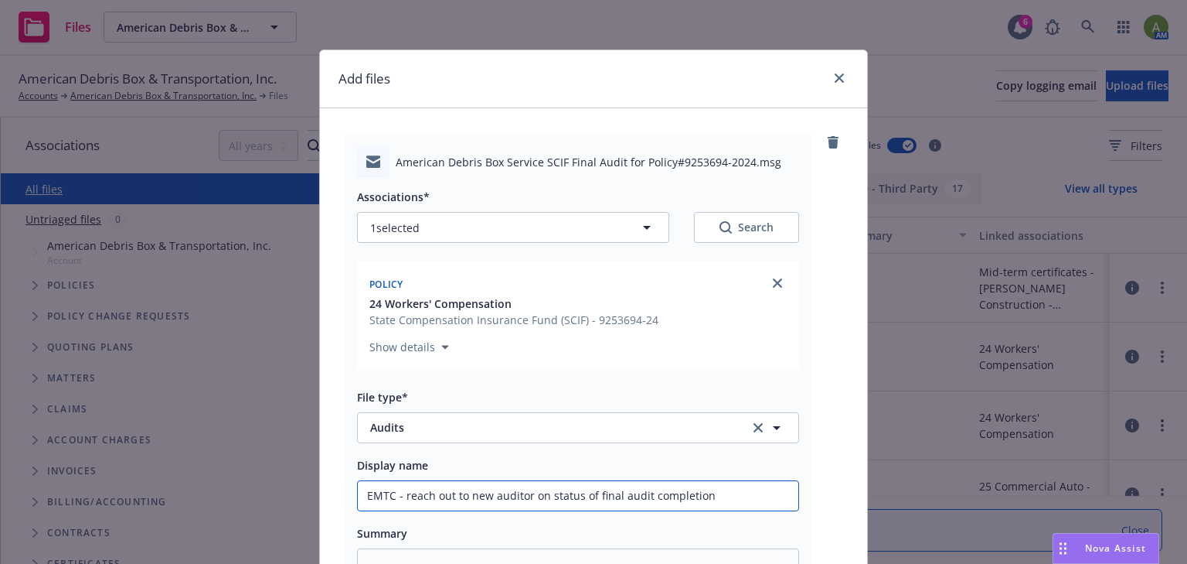
type textarea "x"
type input "EMTC - reach out to new auditor on status of final 2audit completion"
type textarea "x"
type input "EMTC - reach out to new auditor on status of final 24audit completion"
type textarea "x"
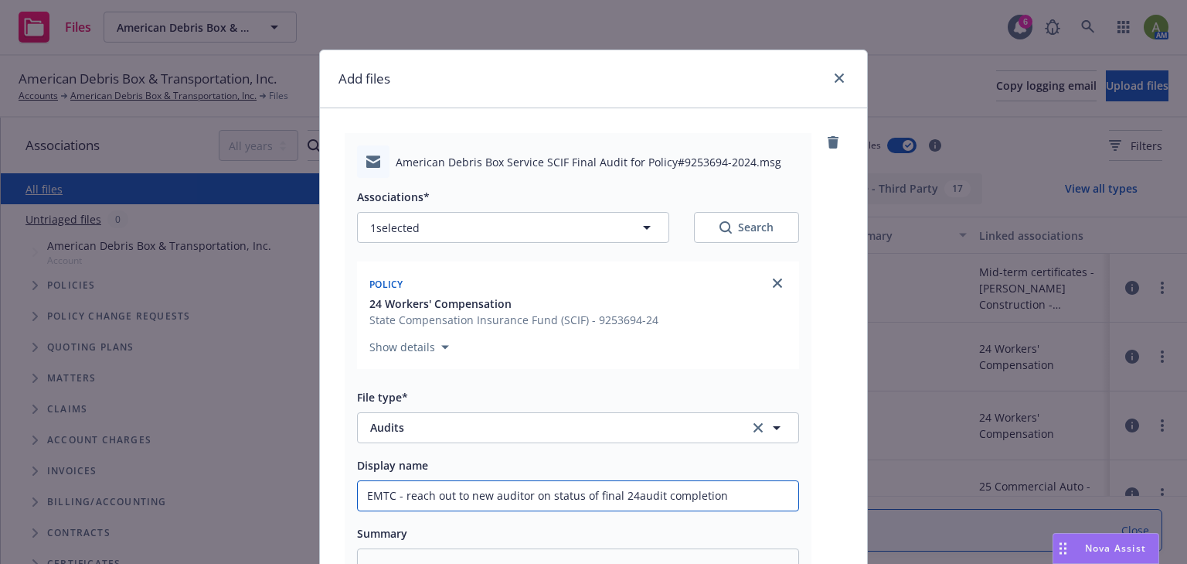
type input "EMTC - reach out to new auditor on status of final 24/audit completion"
type textarea "x"
type input "EMTC - reach out to new auditor on status of final 24/2audit completion"
type textarea "x"
type input "EMTC - reach out to new auditor on status of final 24/25audit completion"
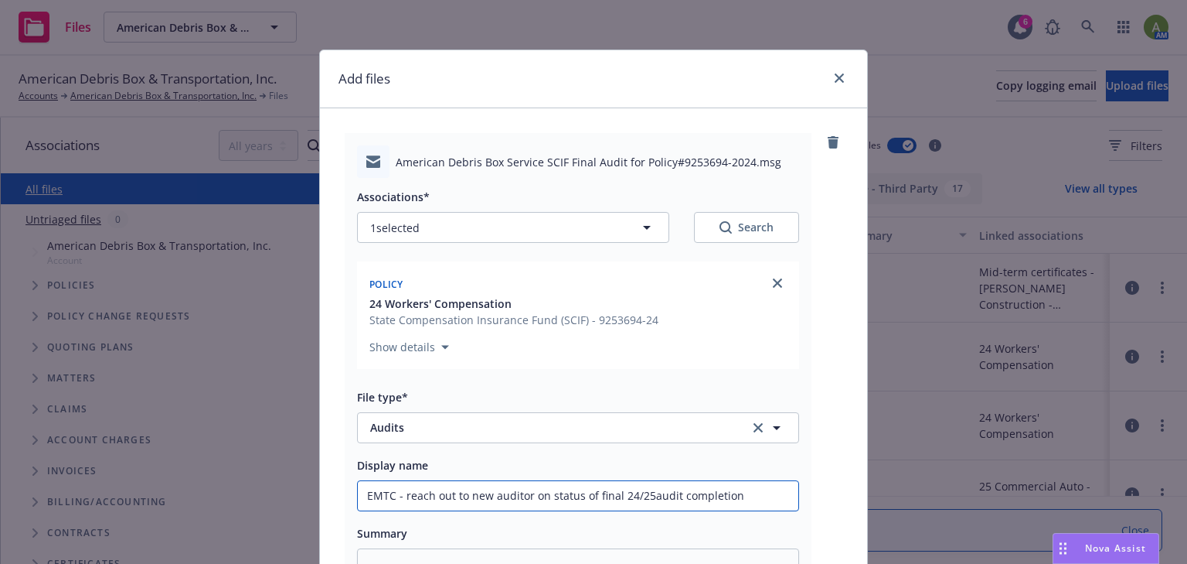
type textarea "x"
type input "EMTC - reach out to new auditor on status of final 24/25 audit completion"
type textarea "x"
type input "EMTC - reach out to new auditor on status of final 24/25 Waudit completion"
type textarea "x"
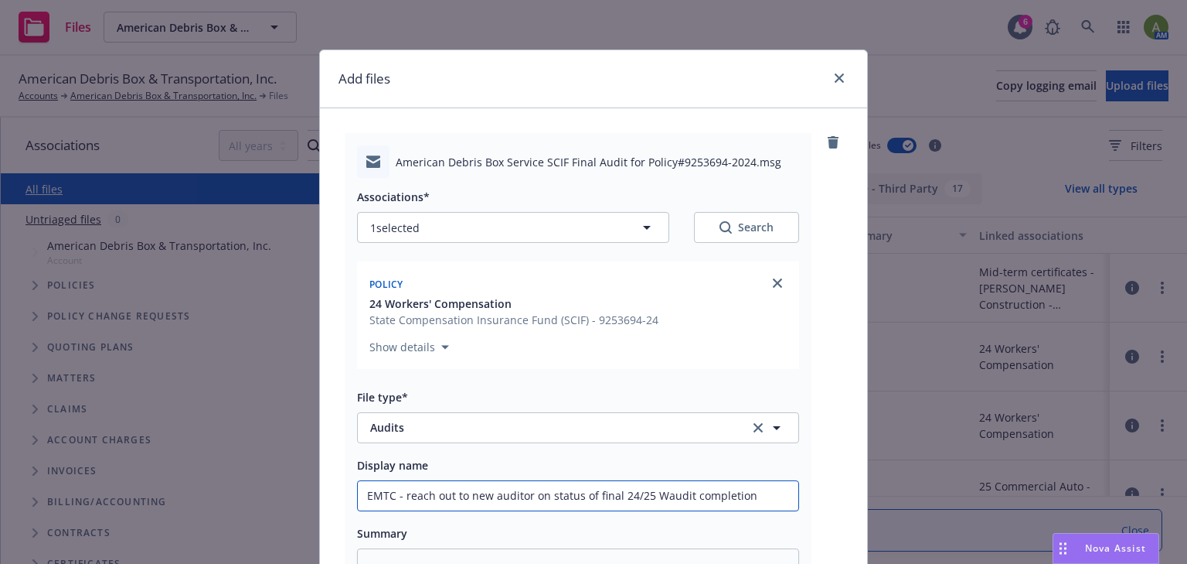
type input "EMTC - reach out to new auditor on status of final 24/25 WCaudit completion"
type textarea "x"
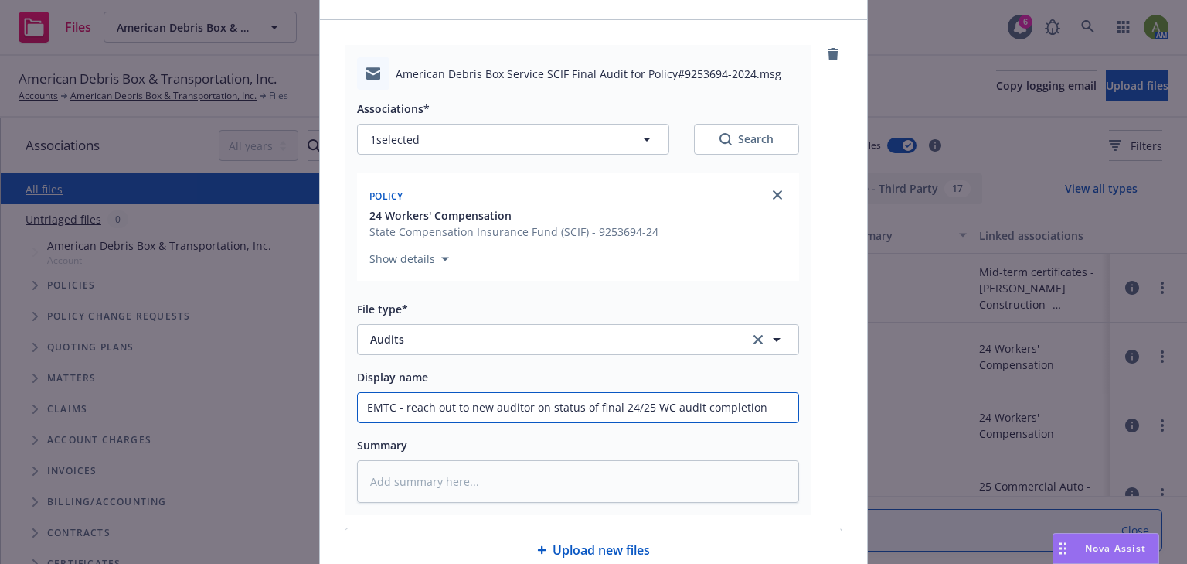
scroll to position [238, 0]
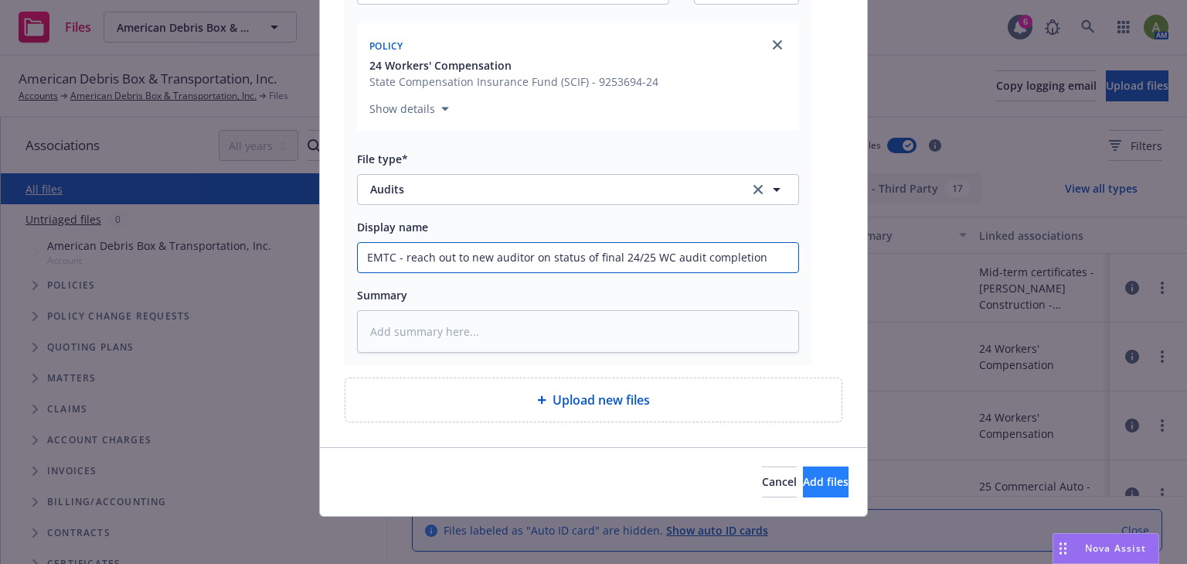
type input "EMTC - reach out to new auditor on status of final 24/25 WC audit completion"
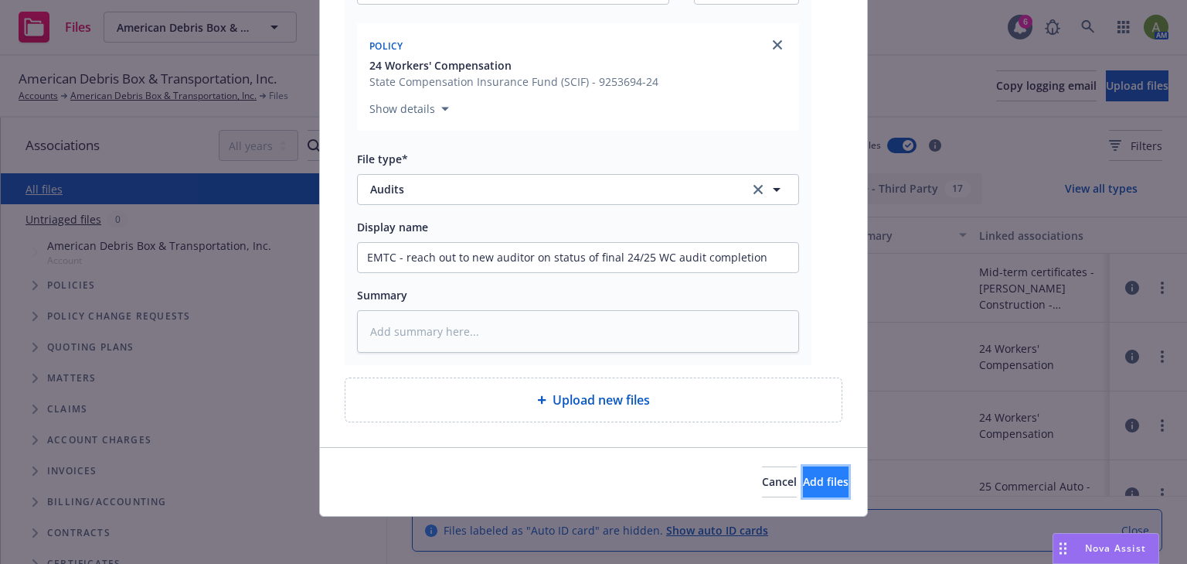
click at [803, 475] on span "Add files" at bounding box center [826, 481] width 46 height 15
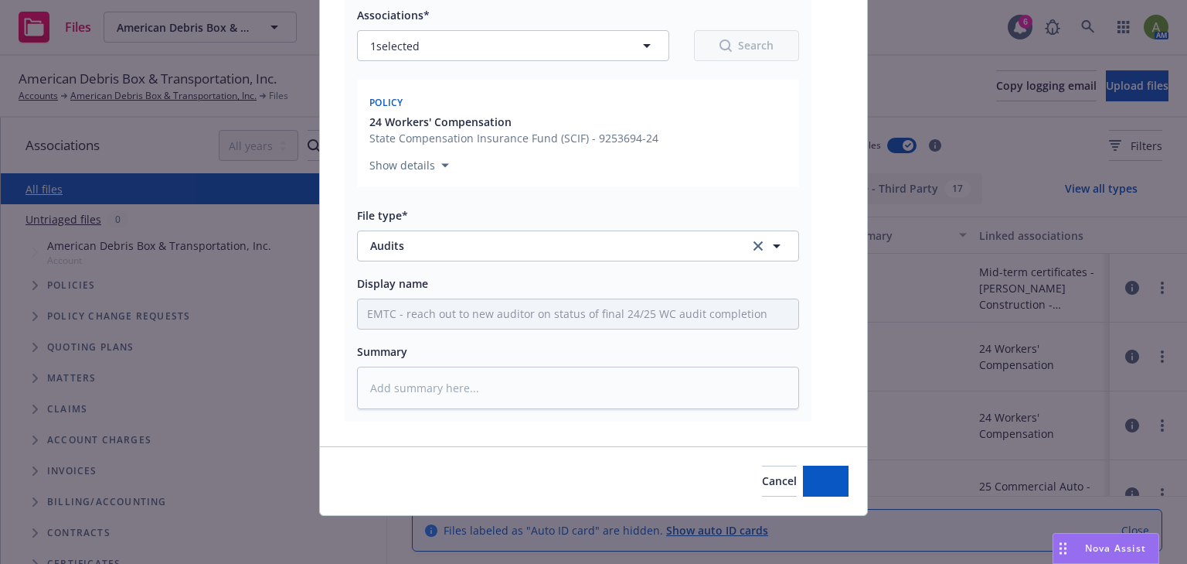
type textarea "x"
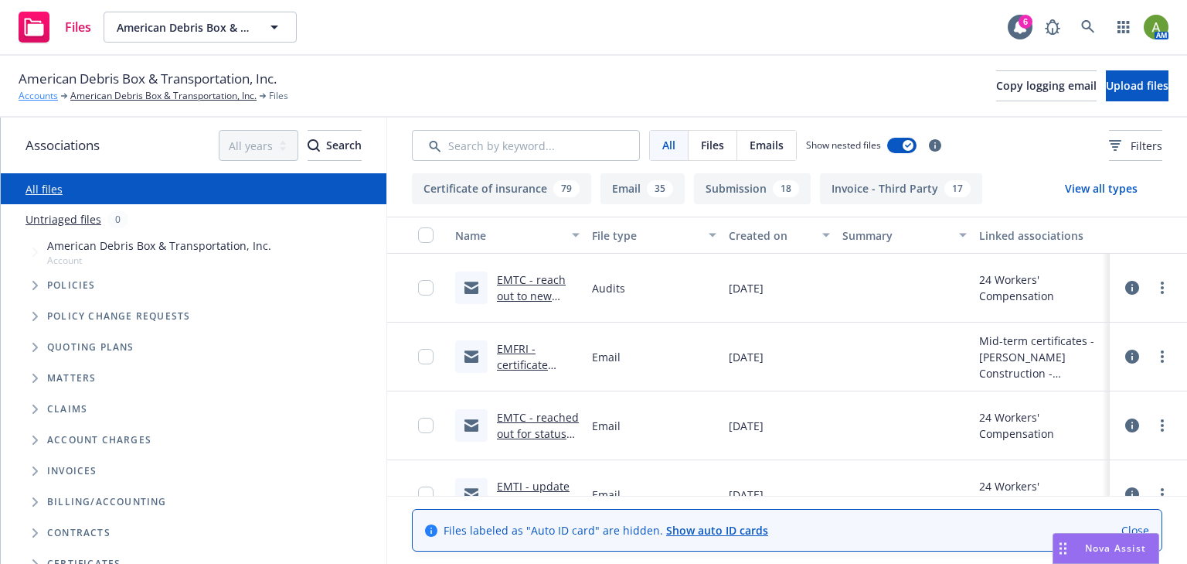
click at [35, 96] on link "Accounts" at bounding box center [38, 96] width 39 height 14
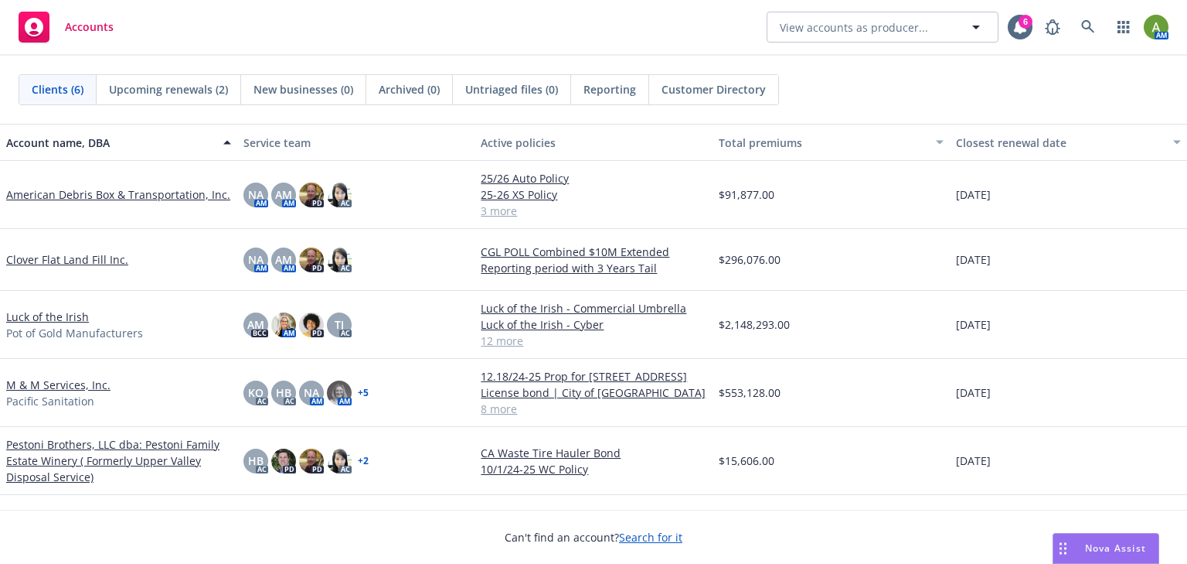
click at [71, 383] on link "M & M Services, Inc." at bounding box center [58, 384] width 104 height 16
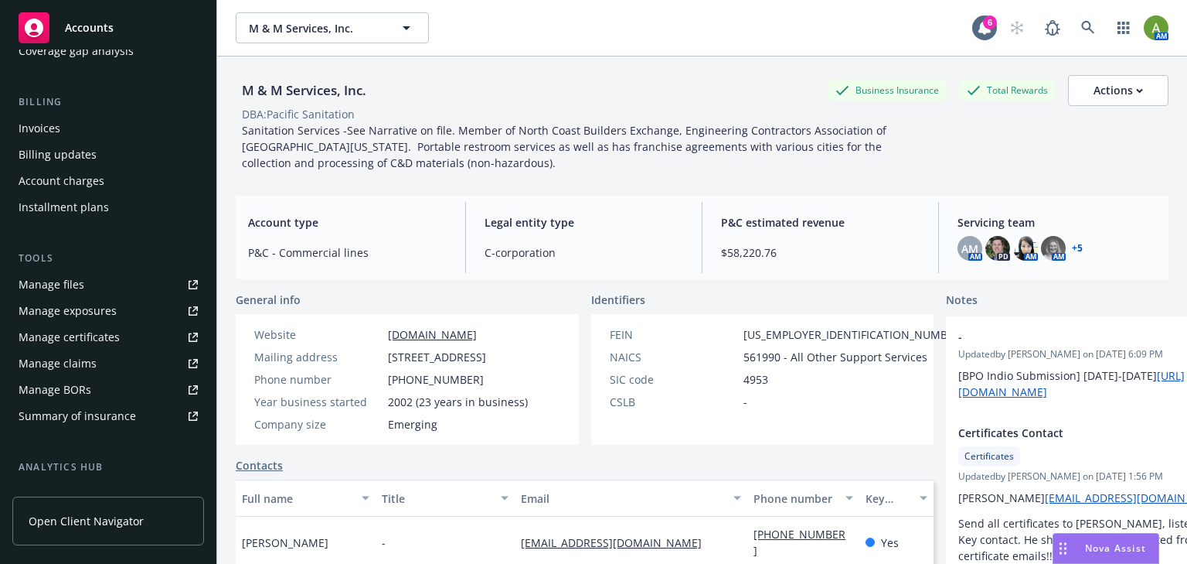
scroll to position [247, 0]
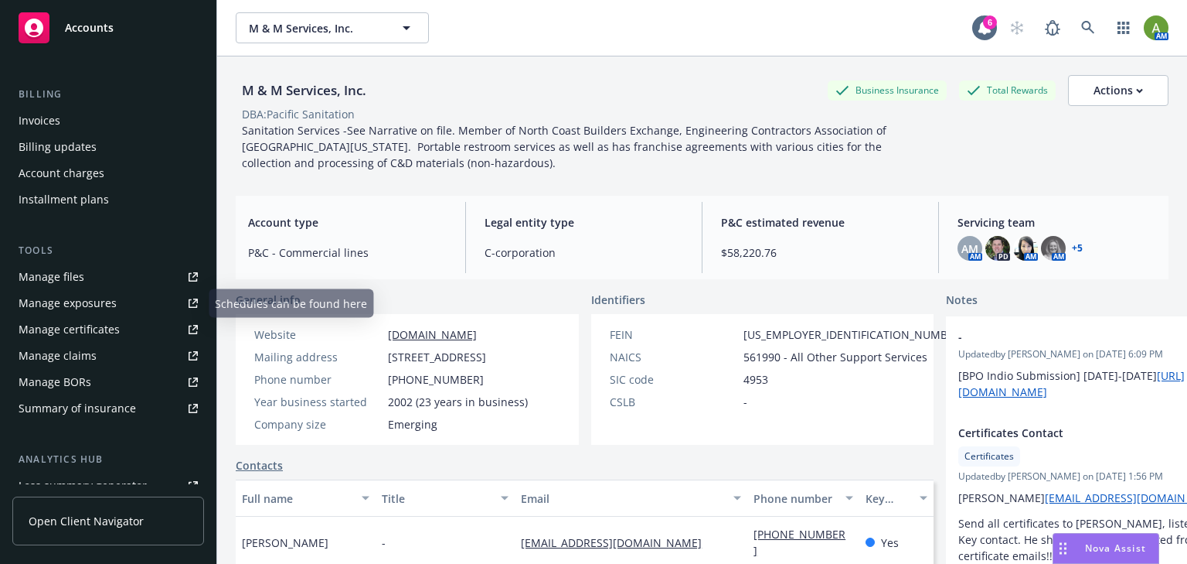
click at [105, 279] on link "Manage files" at bounding box center [108, 276] width 192 height 25
click at [42, 280] on div "Manage files" at bounding box center [52, 276] width 66 height 25
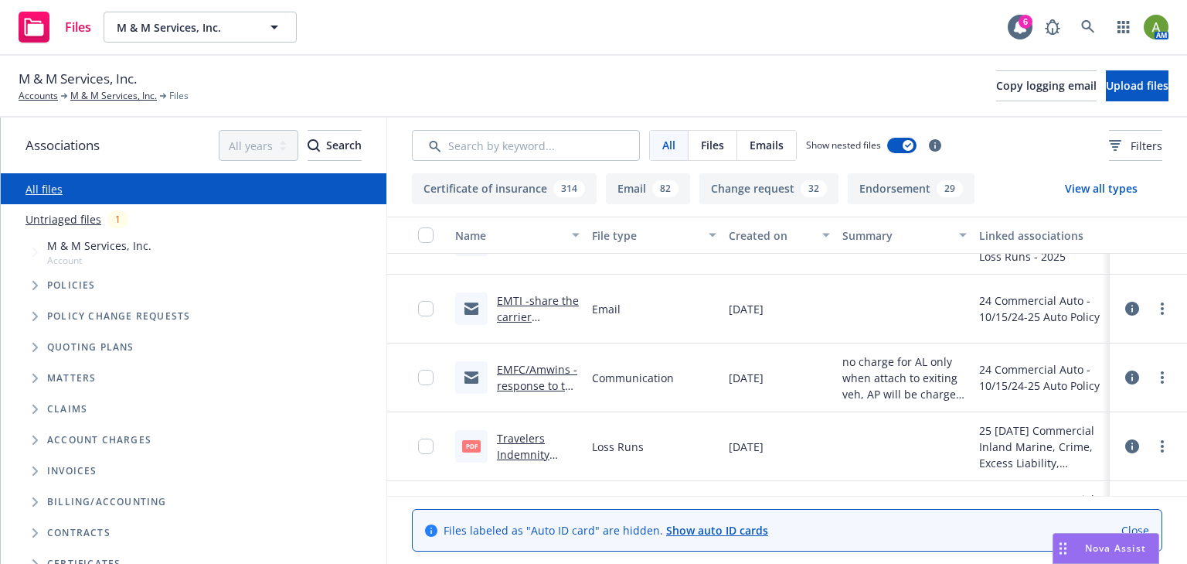
scroll to position [247, 0]
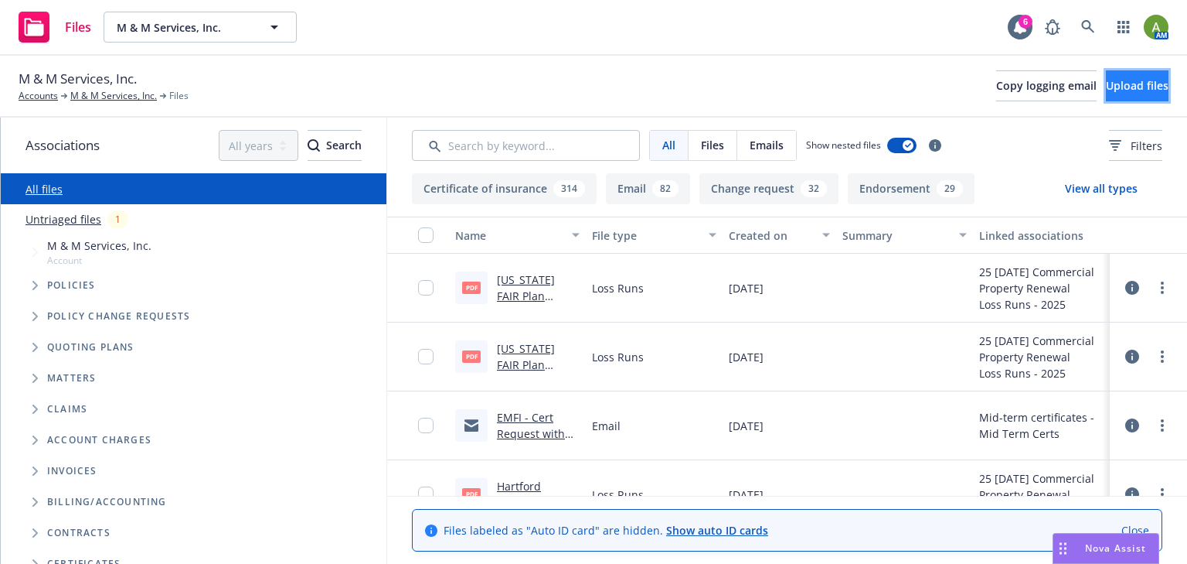
click at [1109, 90] on span "Upload files" at bounding box center [1137, 85] width 63 height 15
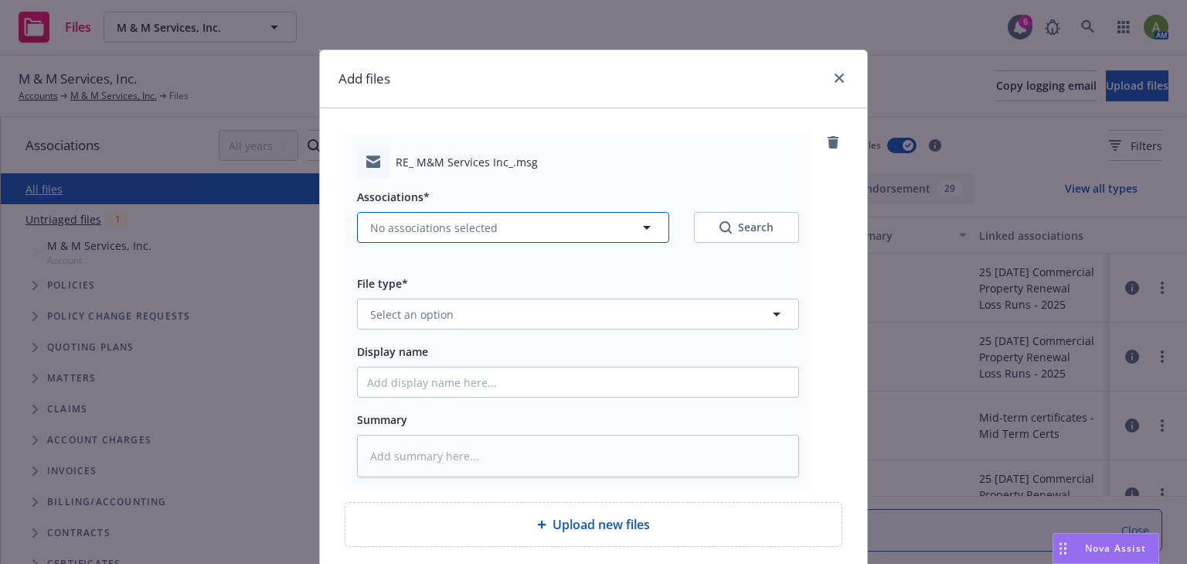
click at [647, 224] on icon "button" at bounding box center [647, 227] width 19 height 19
type textarea "x"
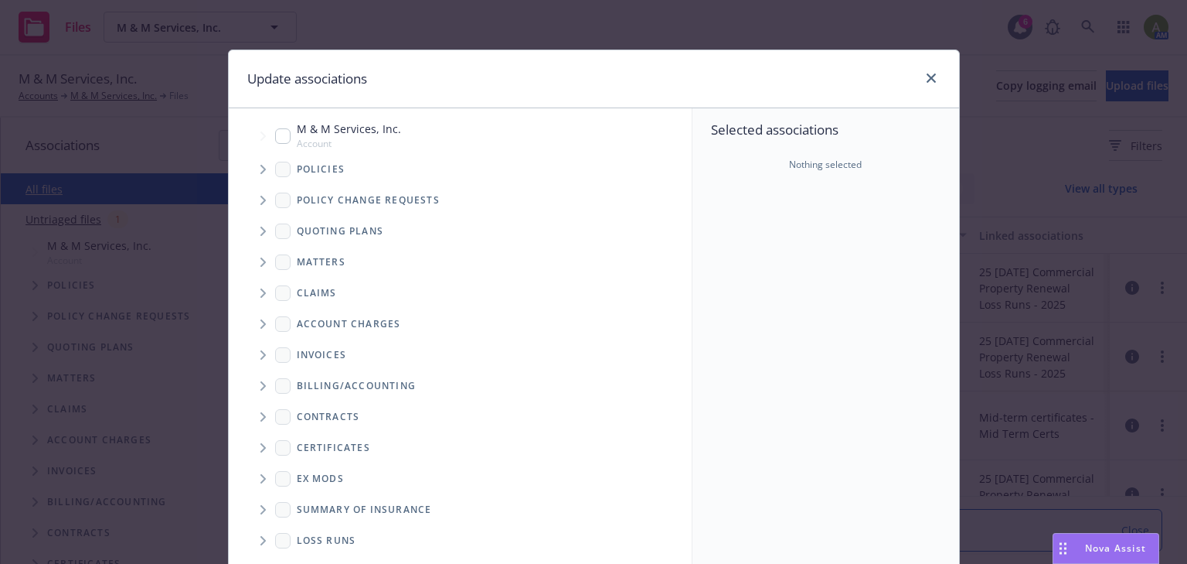
scroll to position [62, 0]
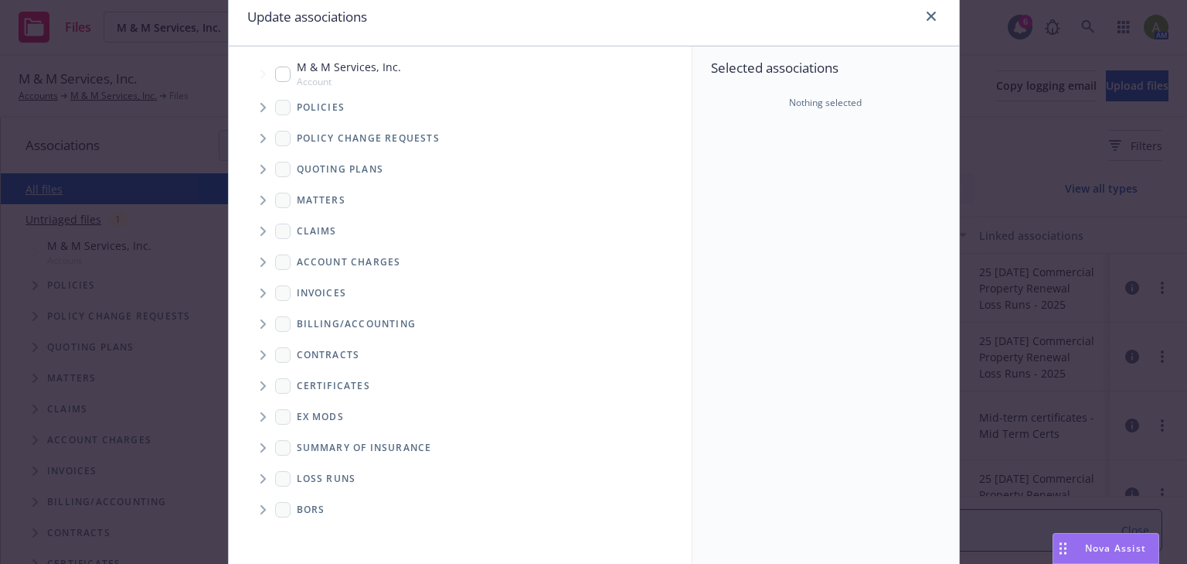
click at [261, 200] on icon "Tree Example" at bounding box center [264, 200] width 6 height 9
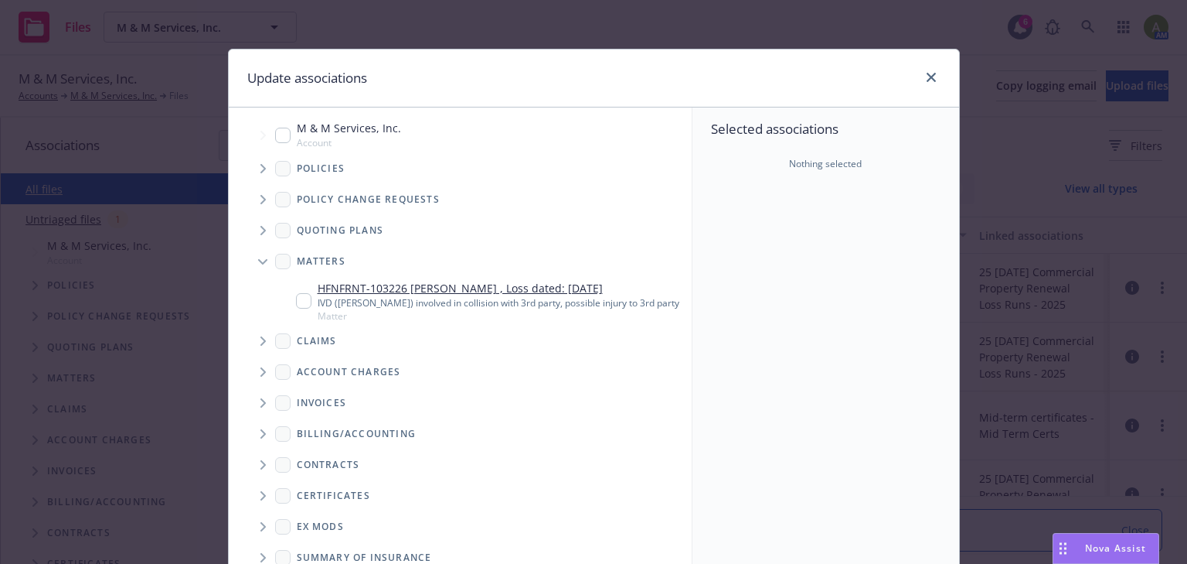
scroll to position [0, 0]
click at [278, 135] on input "Tree Example" at bounding box center [282, 135] width 15 height 15
checkbox input "true"
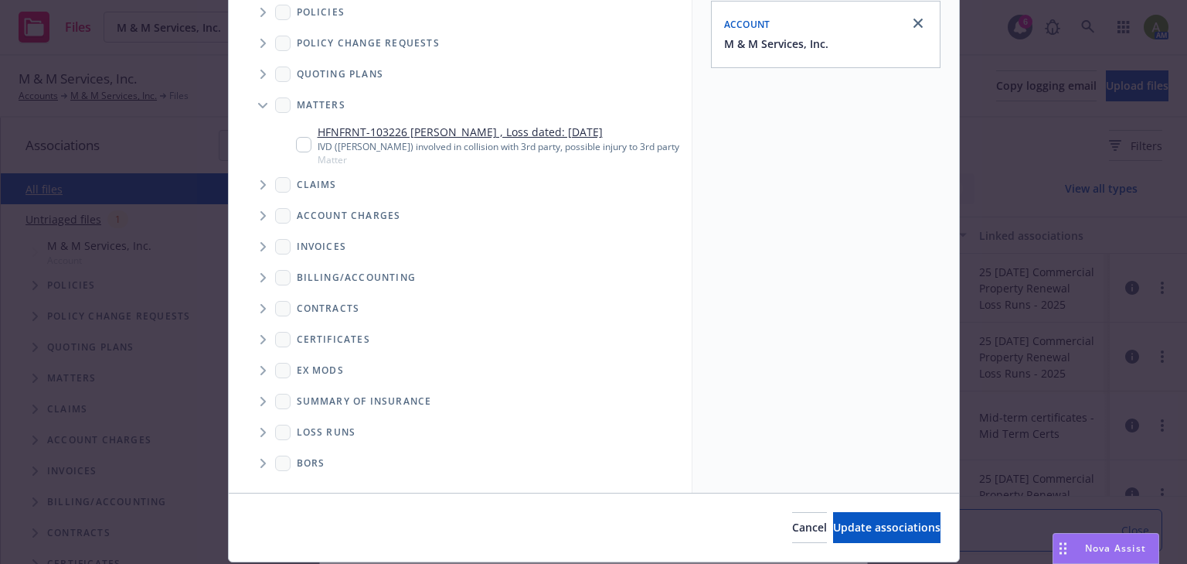
scroll to position [204, 0]
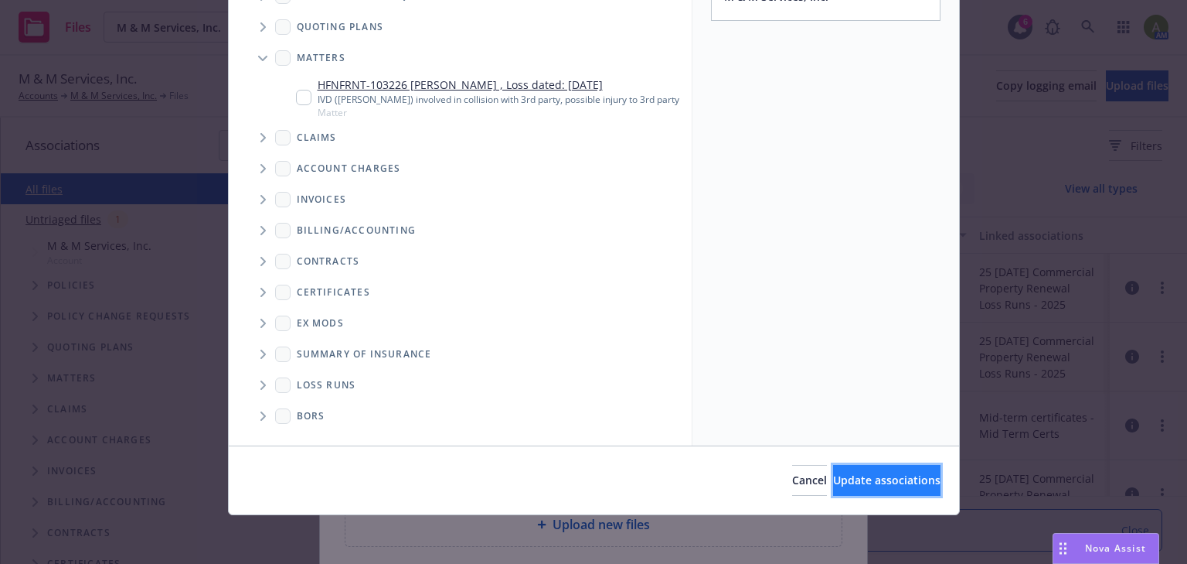
click at [898, 480] on span "Update associations" at bounding box center [886, 479] width 107 height 15
type textarea "x"
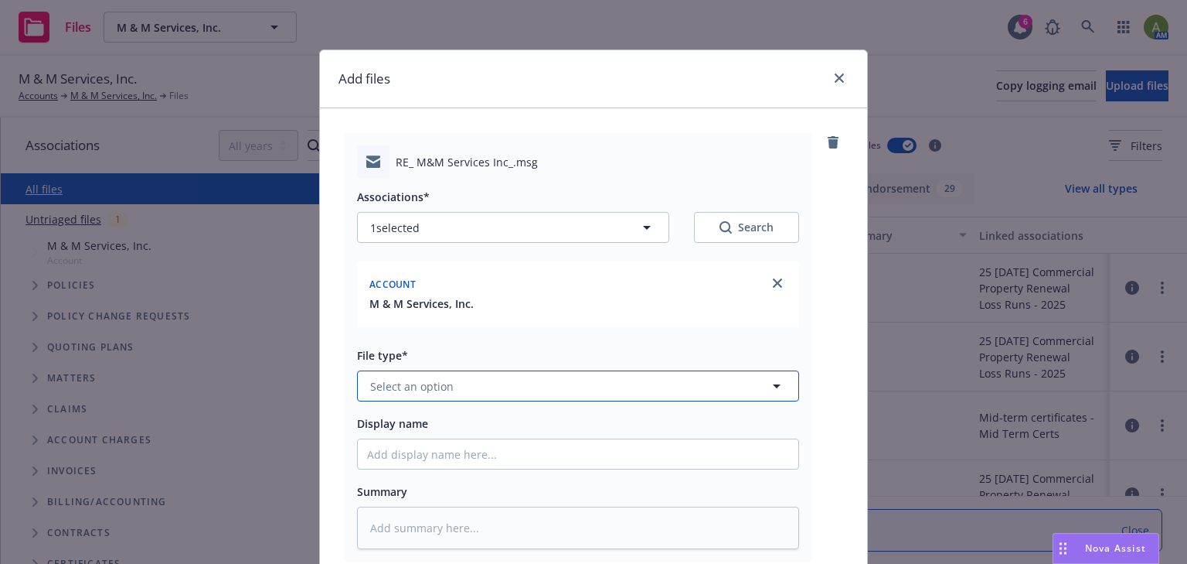
click at [448, 384] on button "Select an option" at bounding box center [578, 385] width 442 height 31
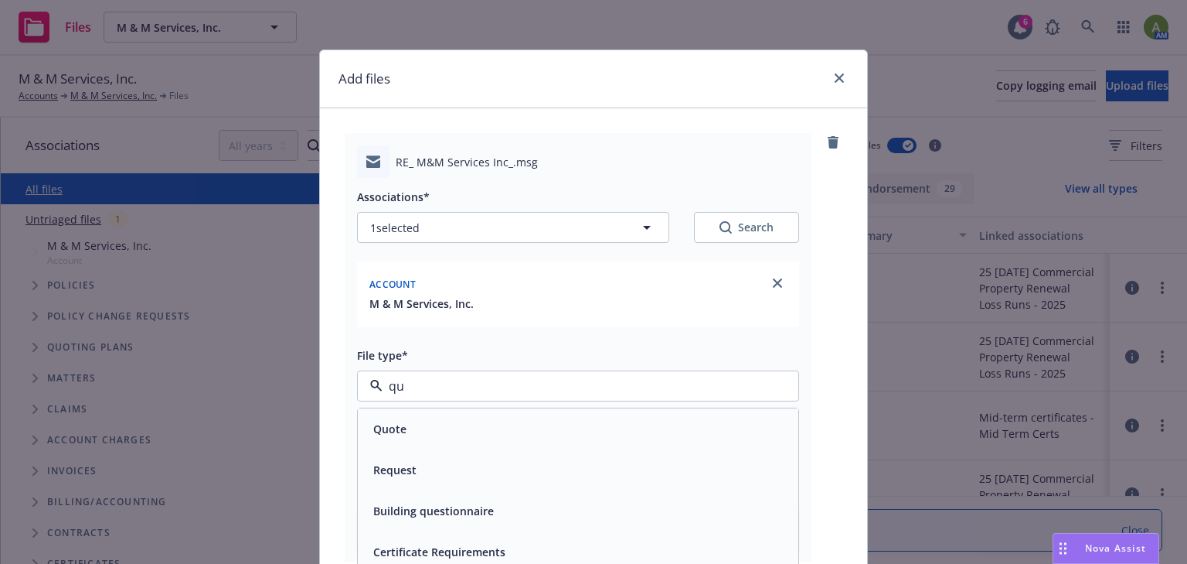
type input "quo"
click at [407, 421] on div "Quote" at bounding box center [578, 428] width 422 height 22
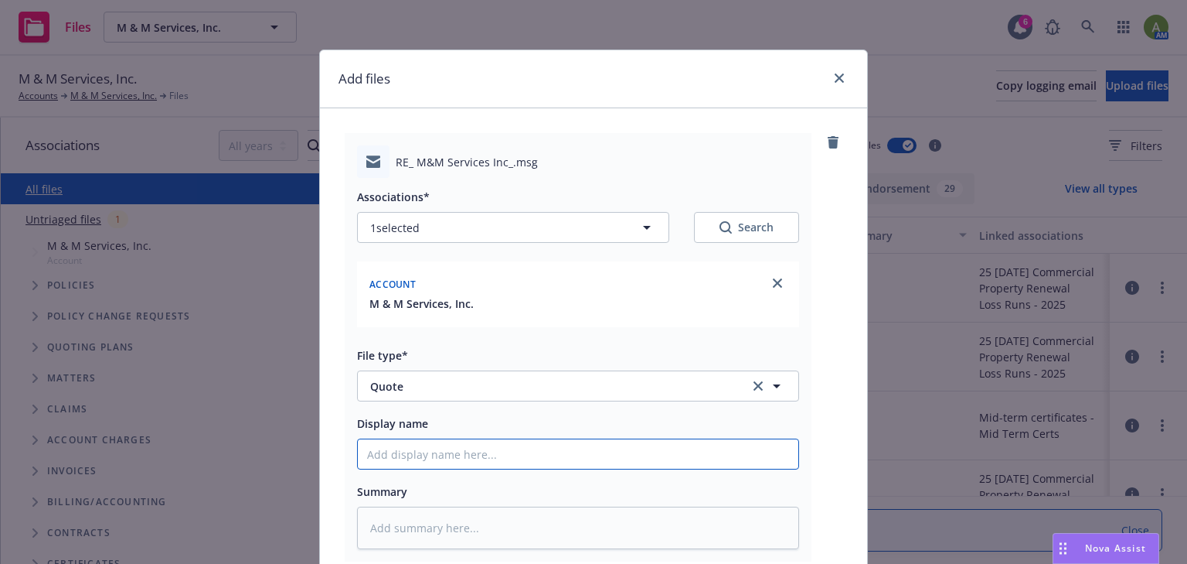
click at [482, 453] on input "Display name" at bounding box center [578, 453] width 441 height 29
type textarea "x"
type input "E"
type textarea "x"
type input "EM"
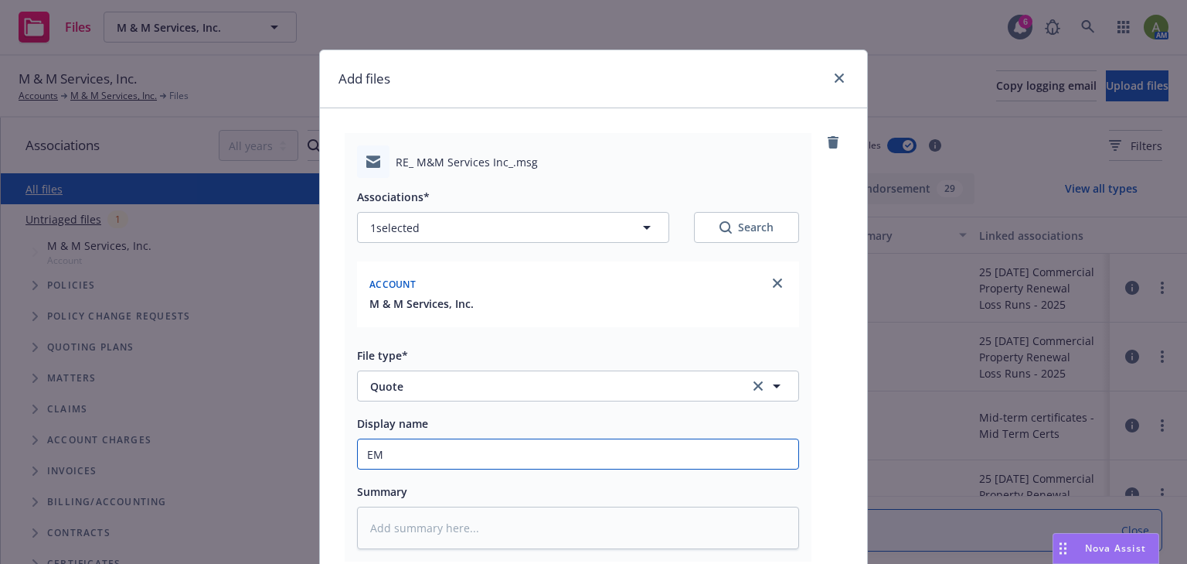
type textarea "x"
type input "EMT"
type textarea "x"
type input "EMTI"
type textarea "x"
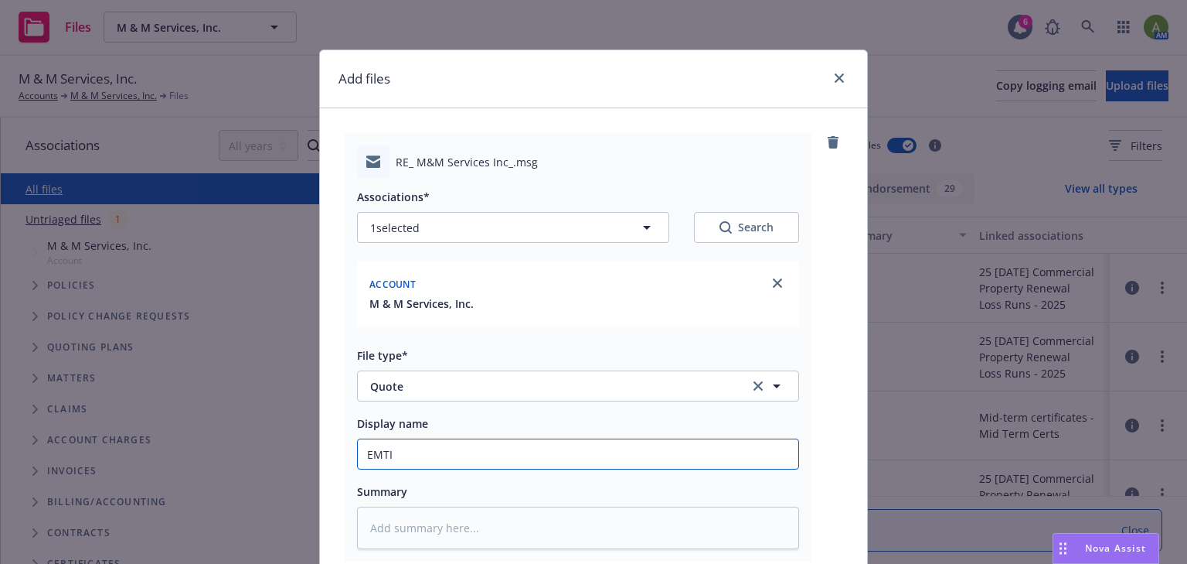
type input "EMTI"
type textarea "x"
type input "EMTI -"
type textarea "x"
type input "EMTI -"
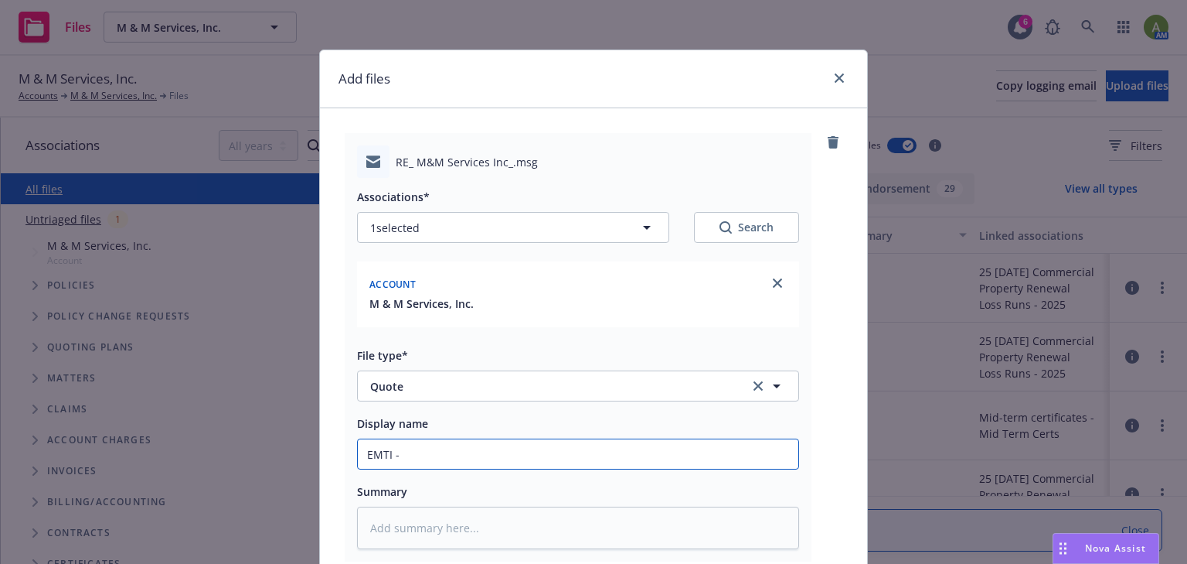
type textarea "x"
type input "EMTI - p"
type textarea "x"
type input "EMTI - po"
type textarea "x"
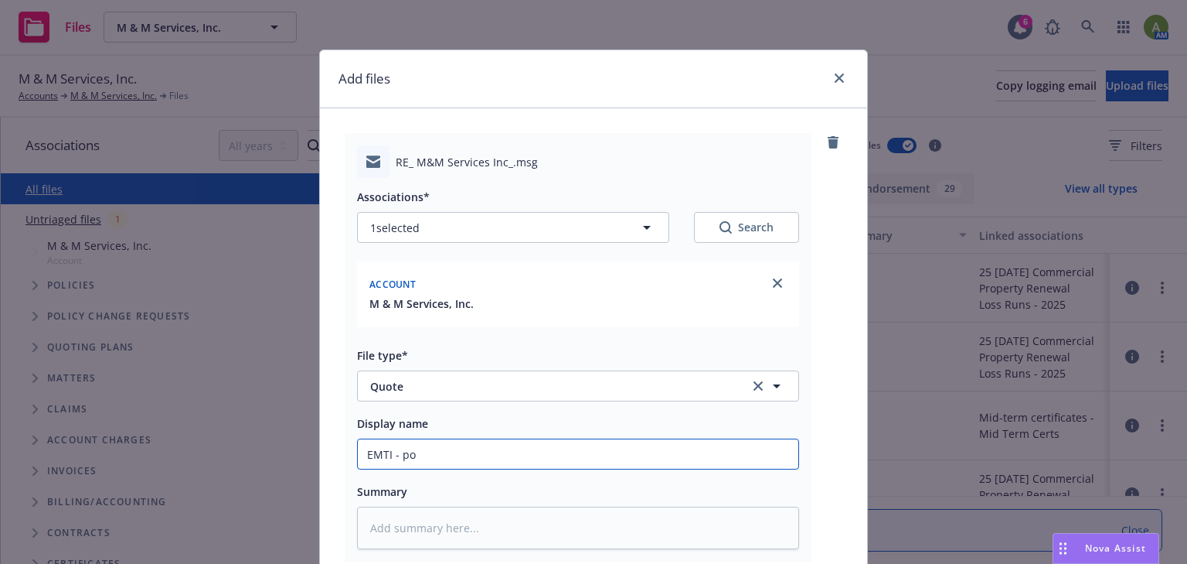
type input "EMTI - pos"
type textarea "x"
type input "EMTI - poss"
type textarea "x"
type input "EMTI - possi"
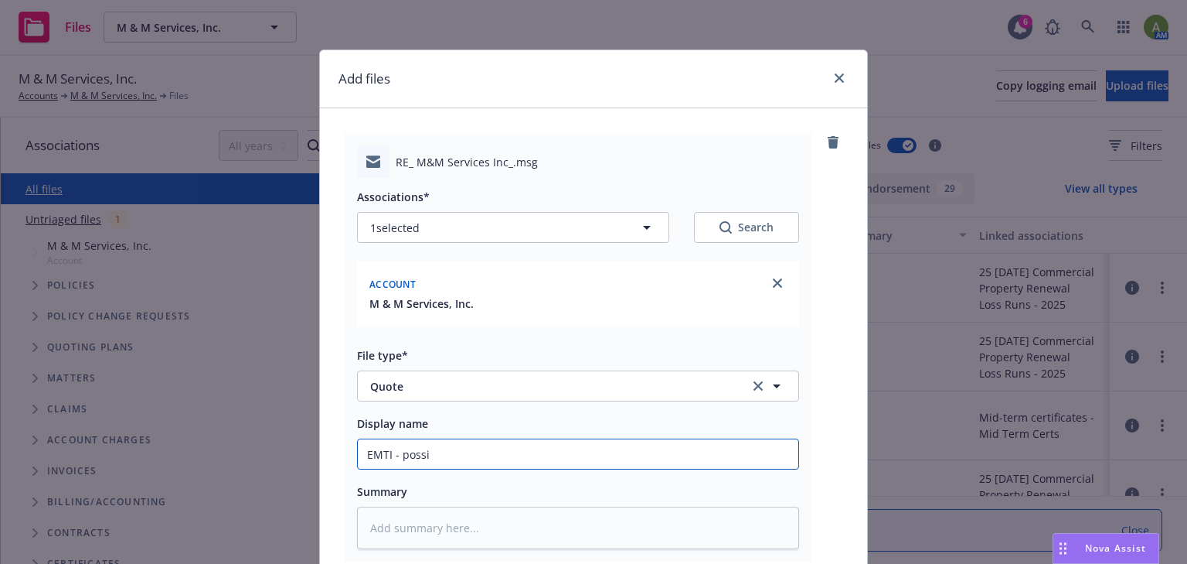
type textarea "x"
type input "EMTI - possib"
type textarea "x"
type input "EMTI - possibl"
type textarea "x"
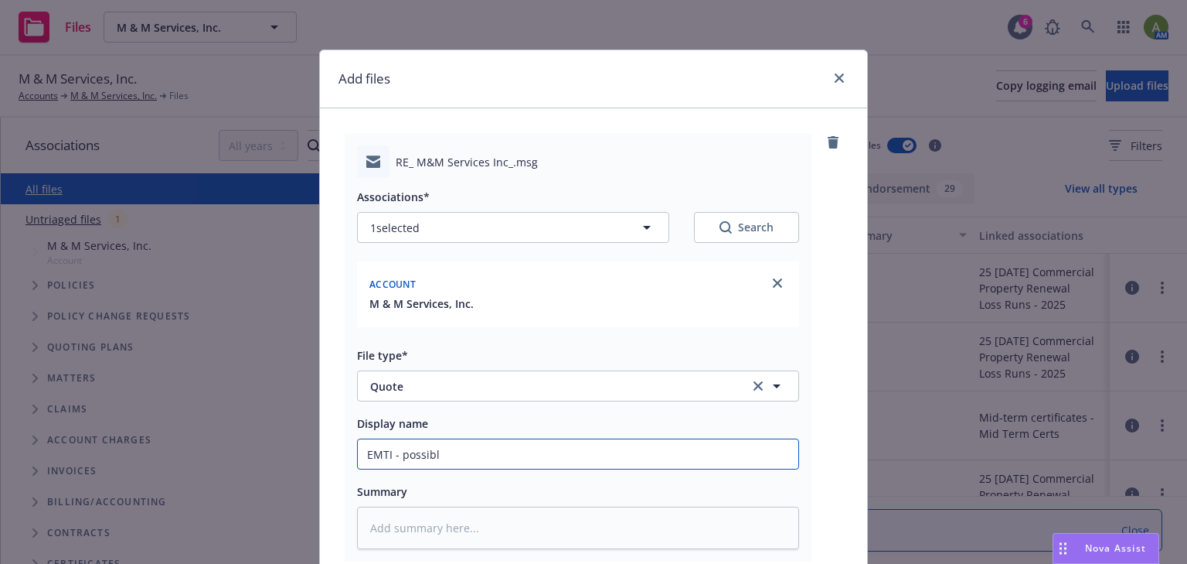
type input "EMTI - possib"
type textarea "x"
type input "EMTI - possi"
type textarea "x"
type input "EMTI - poss"
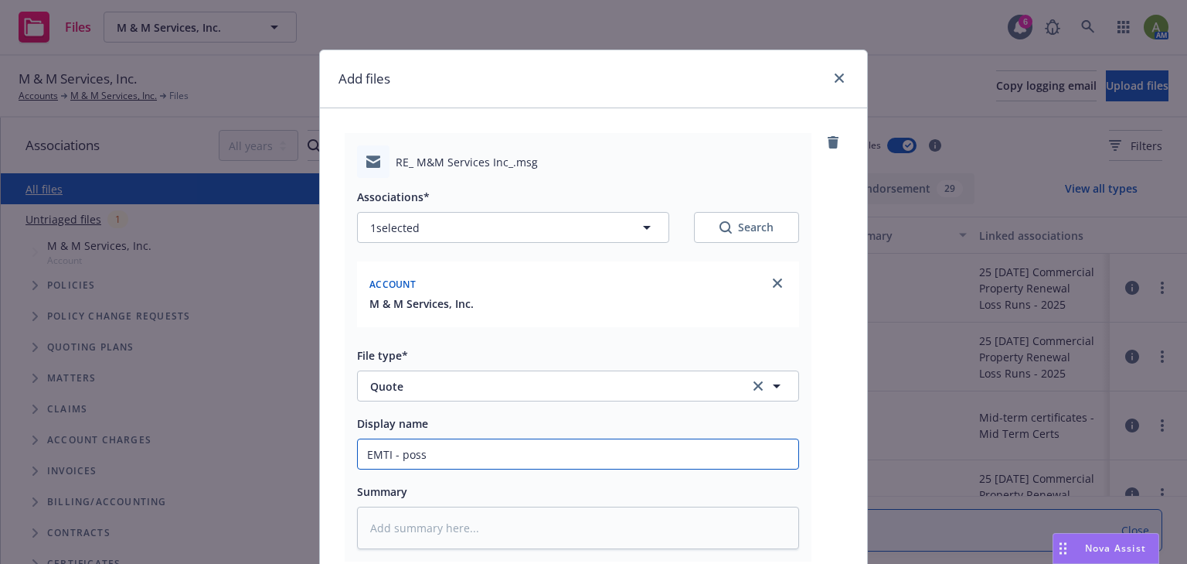
type textarea "x"
type input "EMTI - pos"
type textarea "x"
type input "EMTI - po"
type textarea "x"
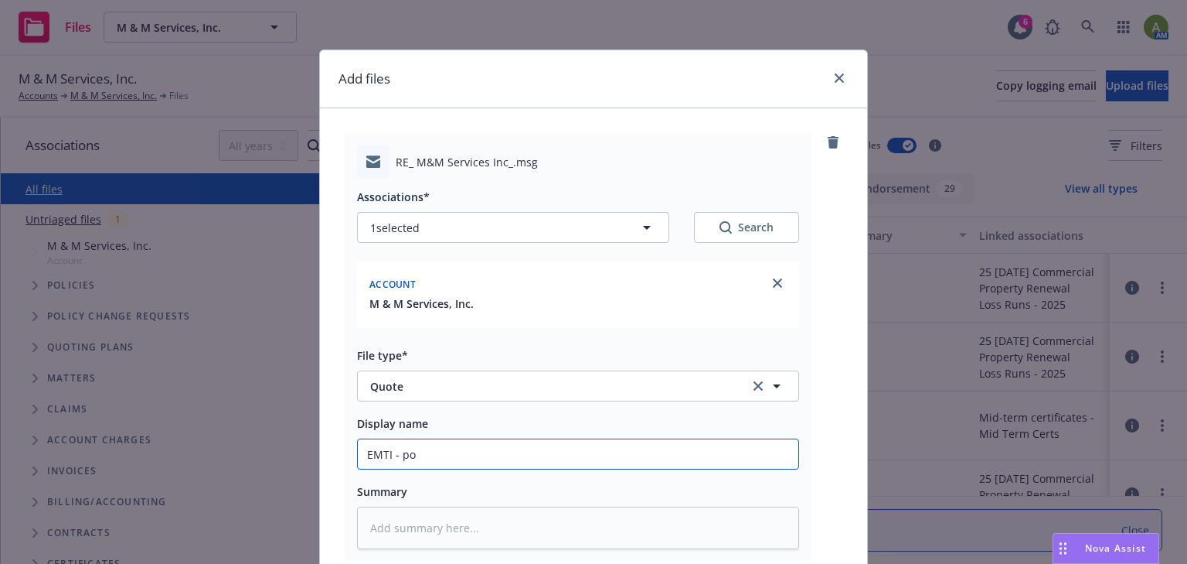
type input "EMTI - p"
type textarea "x"
type input "EMTI -"
type textarea "x"
type input "EMTI - W"
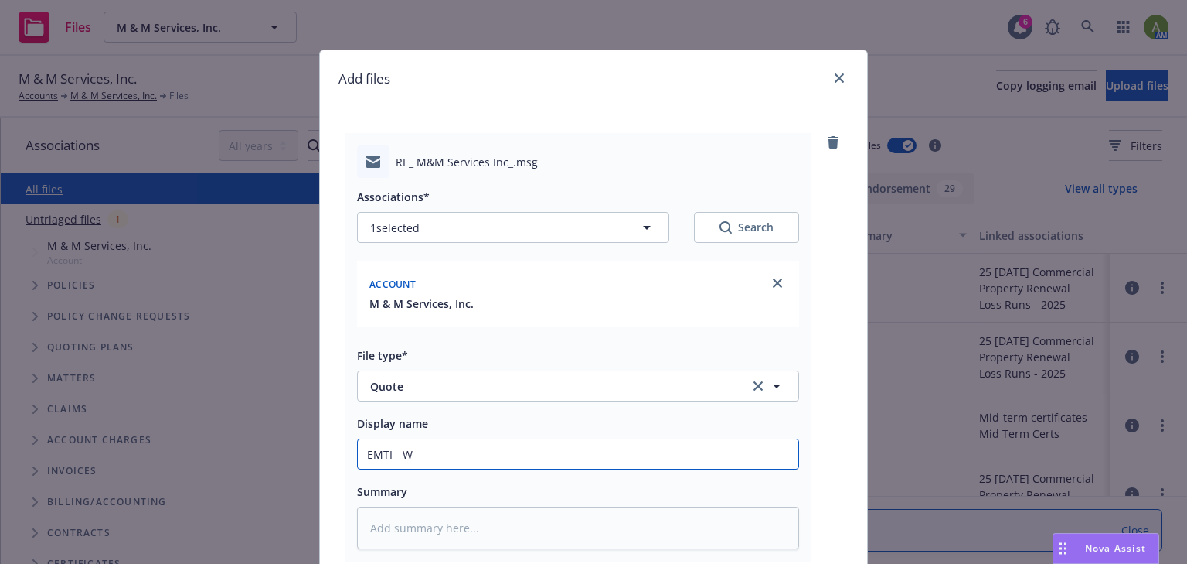
type textarea "x"
type input "EMTI - Wo"
type textarea "x"
type input "EMTI - Wor"
type textarea "x"
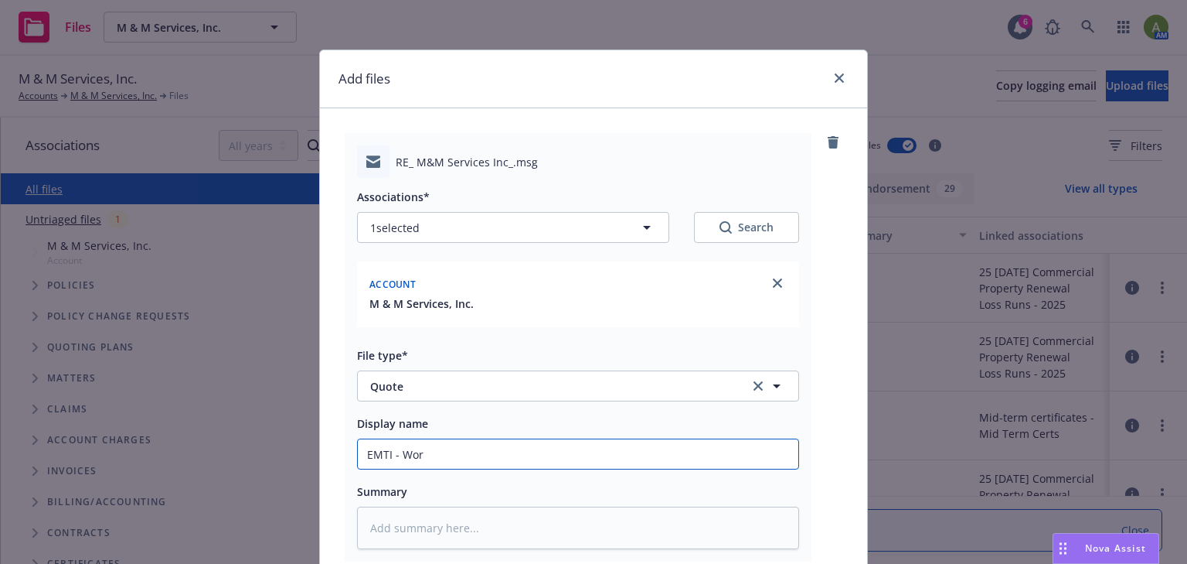
type input "EMTI - Work"
type textarea "x"
type input "EMTI - Work"
type textarea "x"
type input "EMTI - Work C"
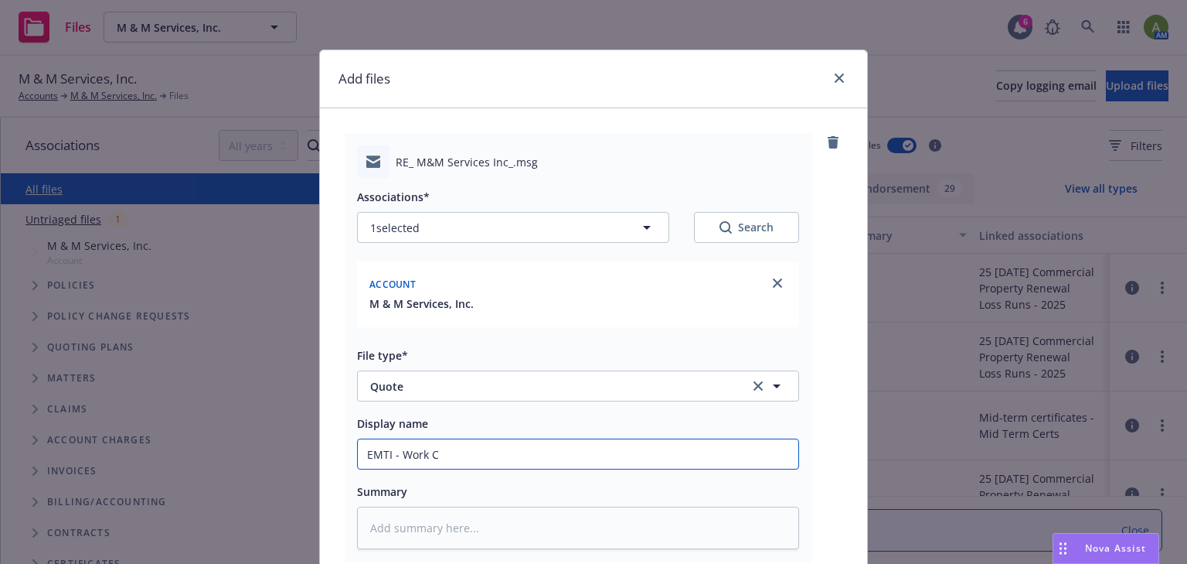
type textarea "x"
type input "EMTI - Work Co"
type textarea "x"
type input "EMTI - Work Cop"
type textarea "x"
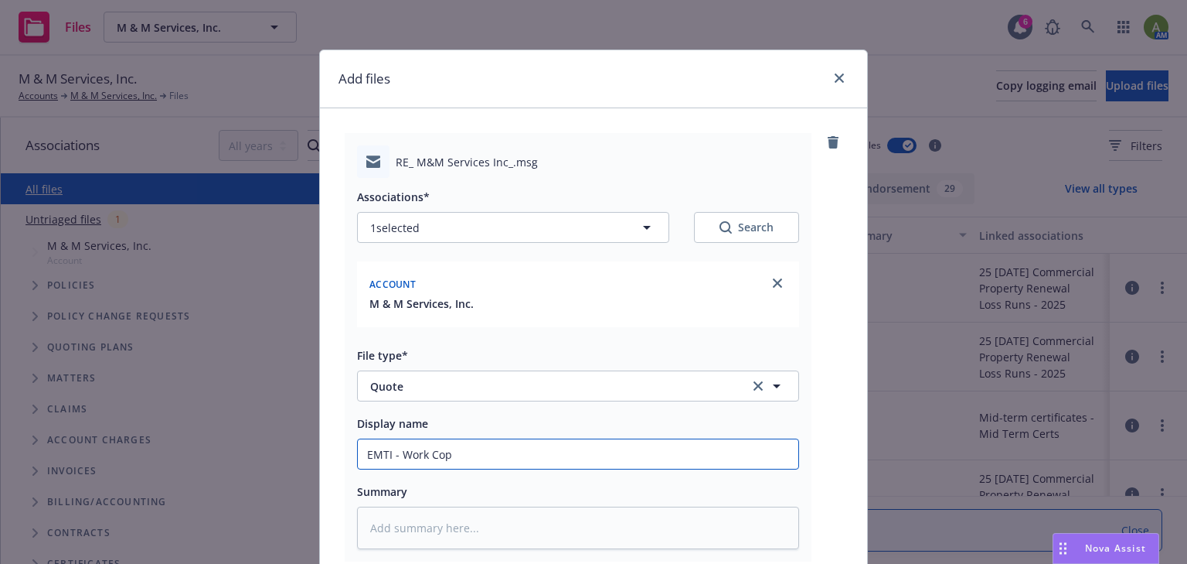
type input "EMTI - Work Cop"
type textarea "x"
type input "EMTI - Work Cop"
type textarea "x"
type input "EMTI - Work Co"
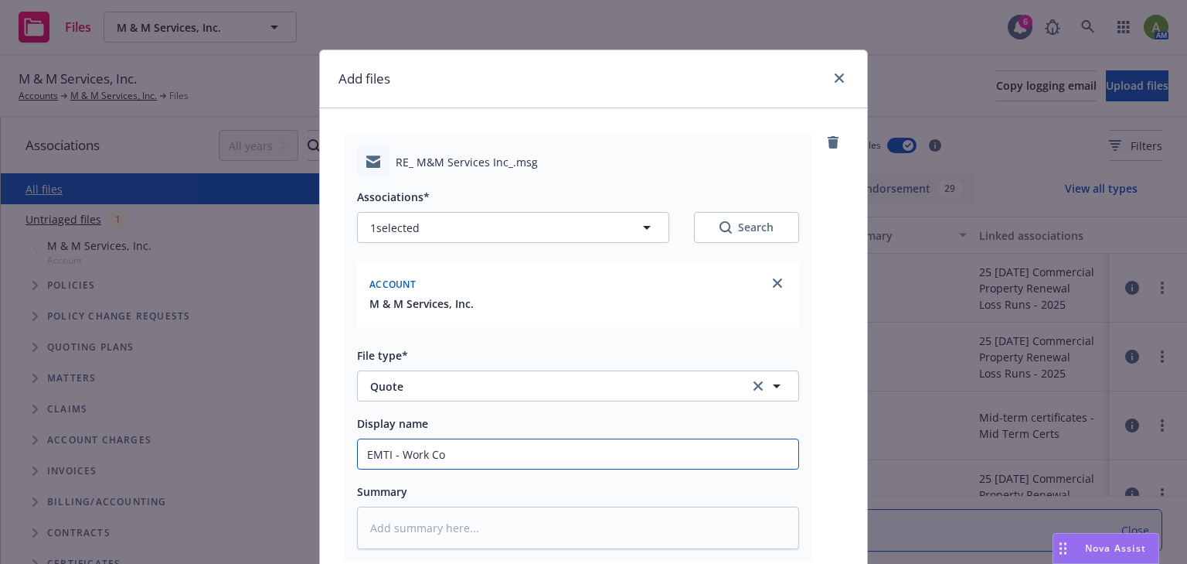
type textarea "x"
type input "EMTI - Work Com"
type textarea "x"
type input "EMTI - Work Comp"
type textarea "x"
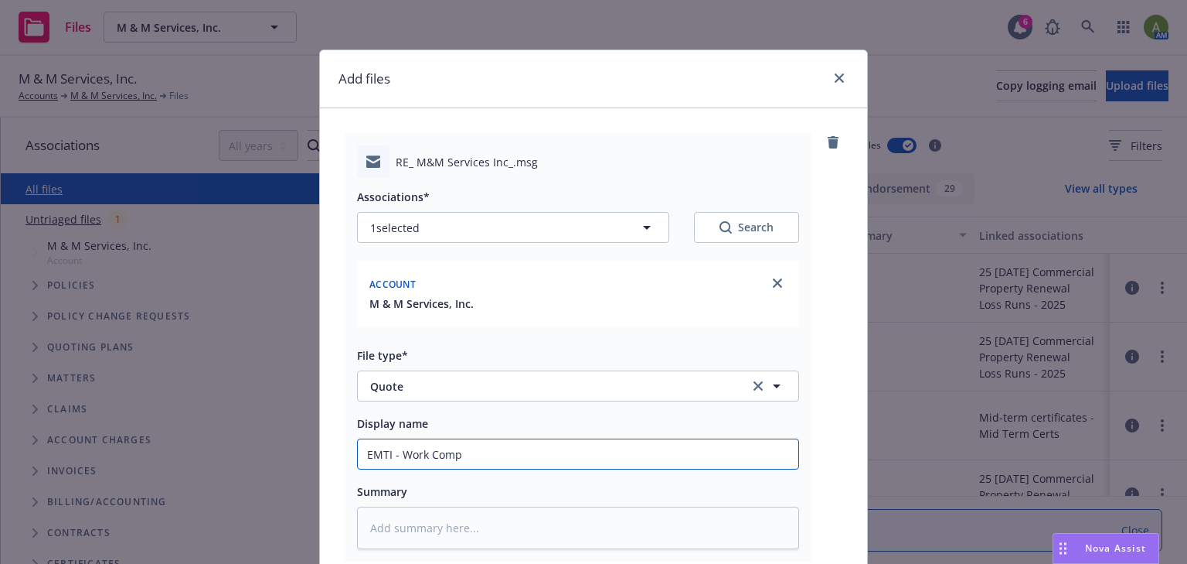
type input "EMTI - Work Comp"
type textarea "x"
type input "EMTI - Work Comp E"
type textarea "x"
type input "EMTI - Work Comp Es"
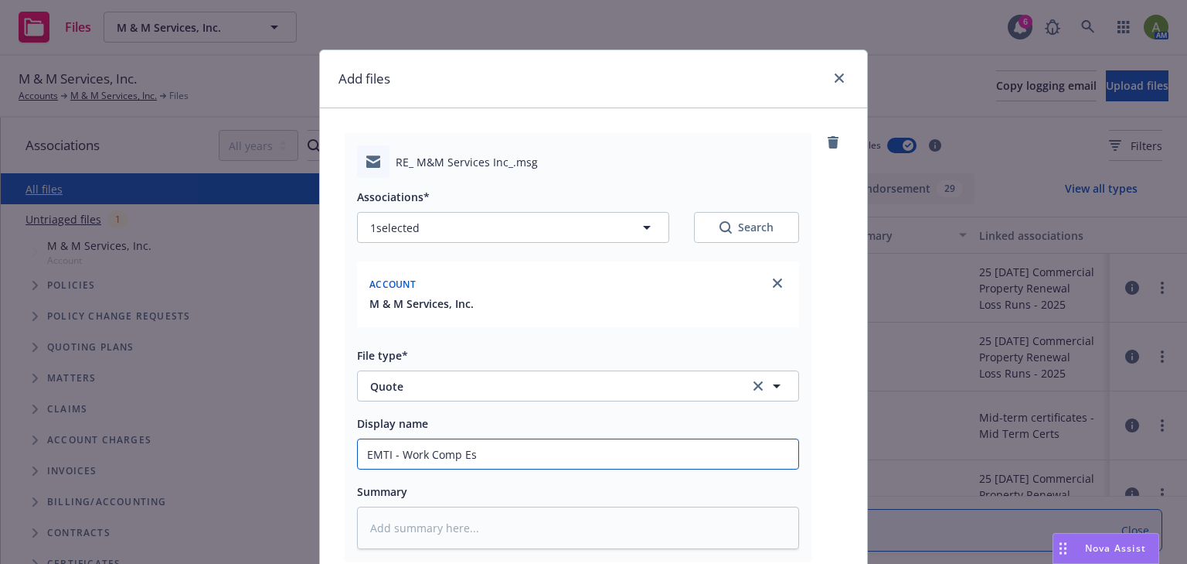
type textarea "x"
type input "EMTI - Work Comp Est"
type textarea "x"
type input "EMTI - Work Comp Esti"
type textarea "x"
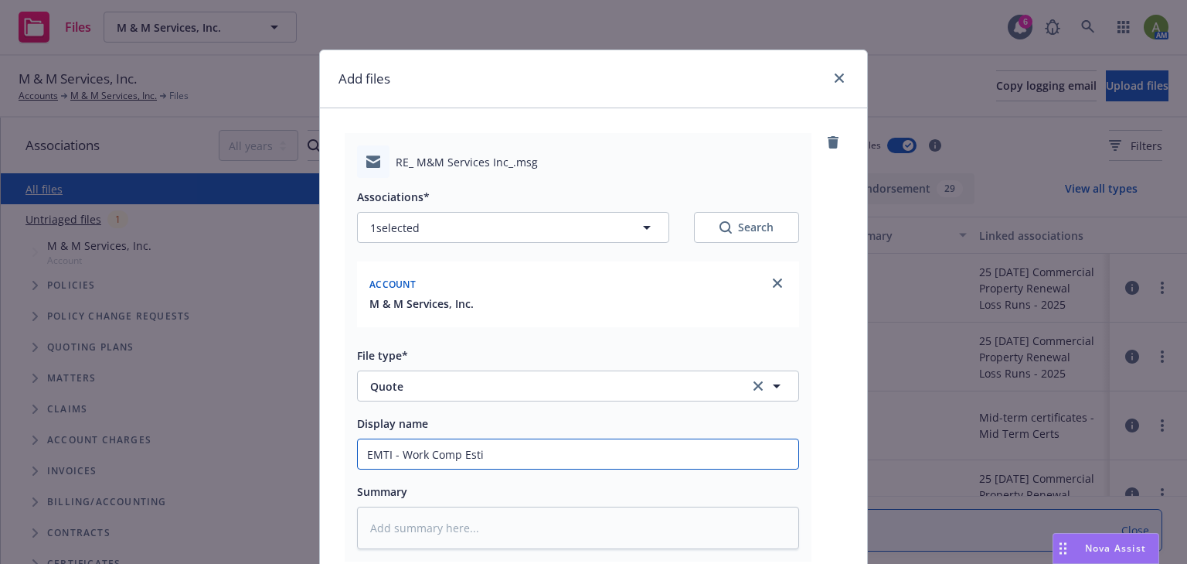
type input "EMTI - Work Comp Estim"
type textarea "x"
type input "EMTI - Work Comp Estima"
type textarea "x"
type input "EMTI - Work Comp Estimat"
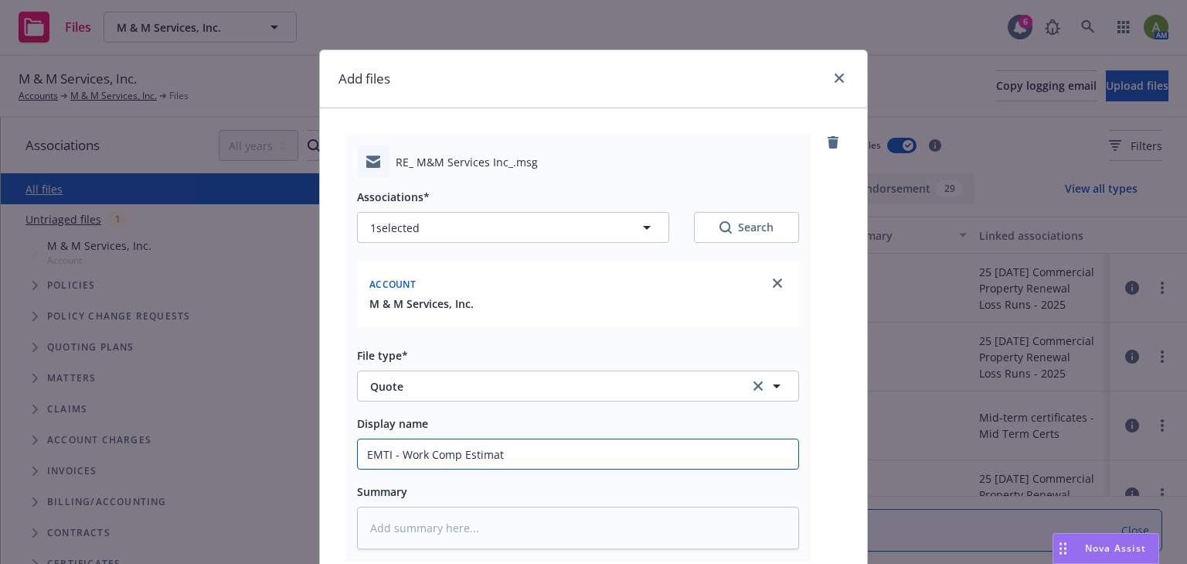
type textarea "x"
type input "EMTI - Work Comp Estimate"
type textarea "x"
type input "EMTI - Work Comp Estimated"
type textarea "x"
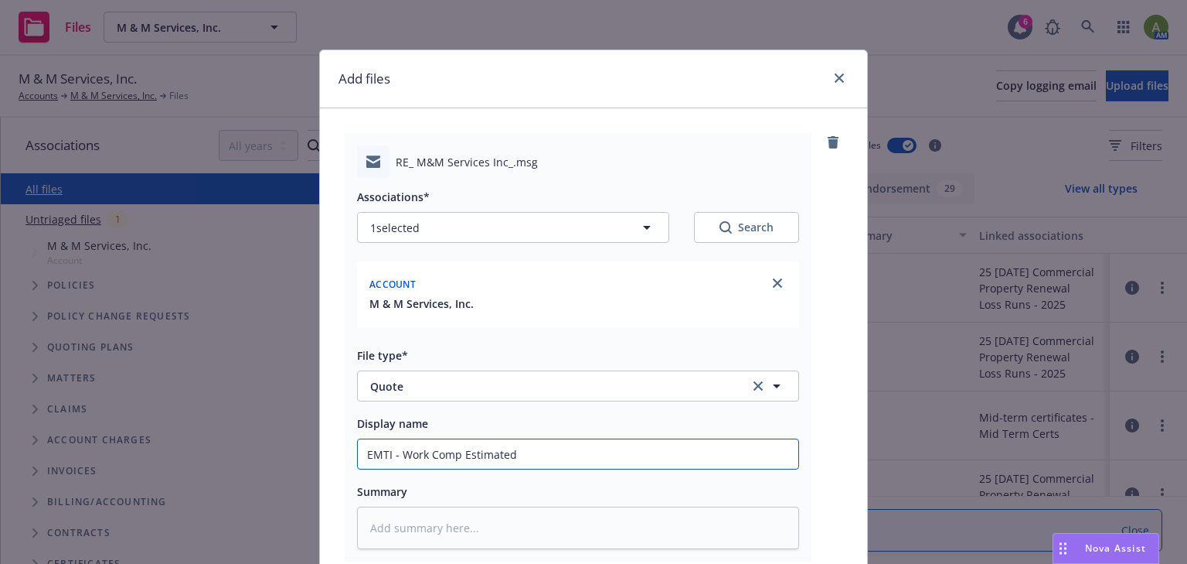
type input "EMTI - Work Comp Estimated"
type textarea "x"
type input "EMTI - Work Comp Estimated n"
type textarea "x"
type input "EMTI - Work Comp Estimated ne"
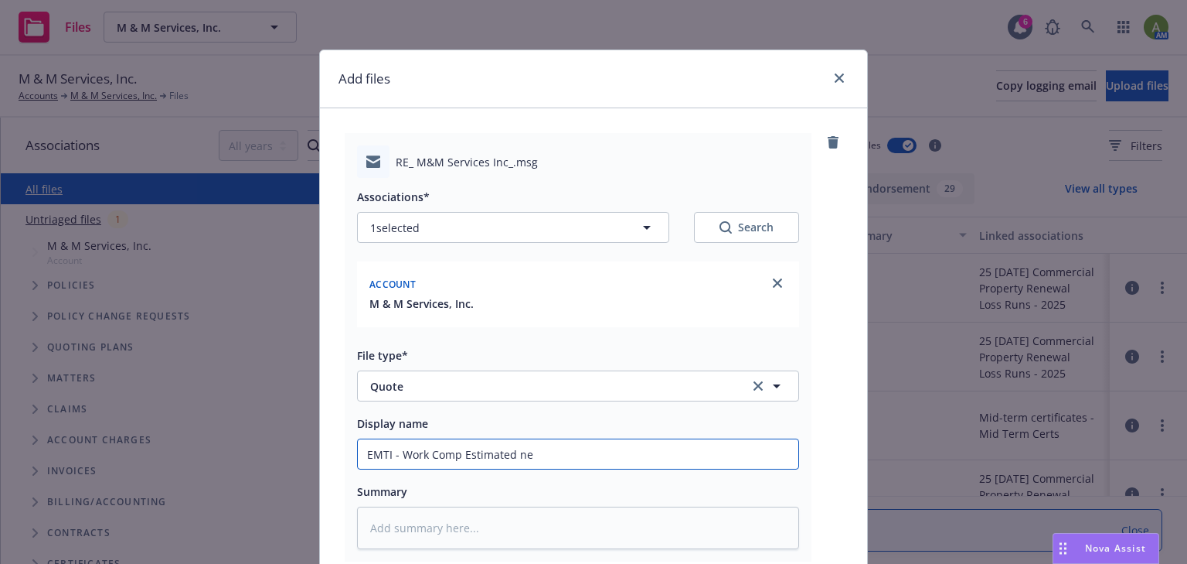
type textarea "x"
type input "EMTI - Work Comp Estimated net"
type textarea "x"
type input "EMTI - Work Comp Estimated net"
type textarea "x"
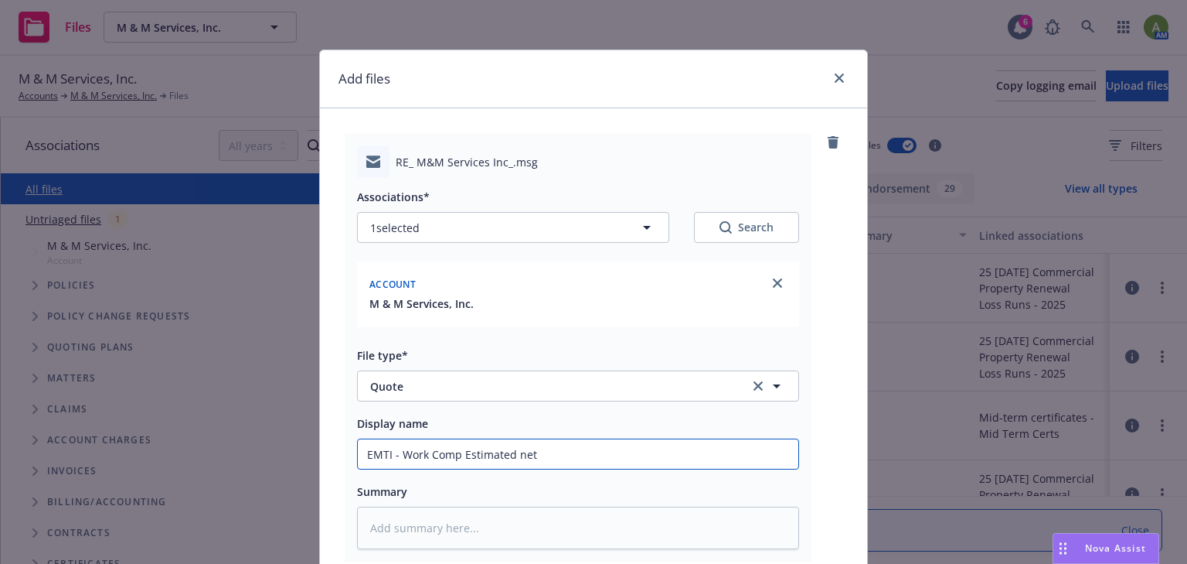
type input "EMTI - Work Comp Estimated net r"
type textarea "x"
type input "EMTI - Work Comp Estimated net ra"
type textarea "x"
type input "EMTI - Work Comp Estimated net rat"
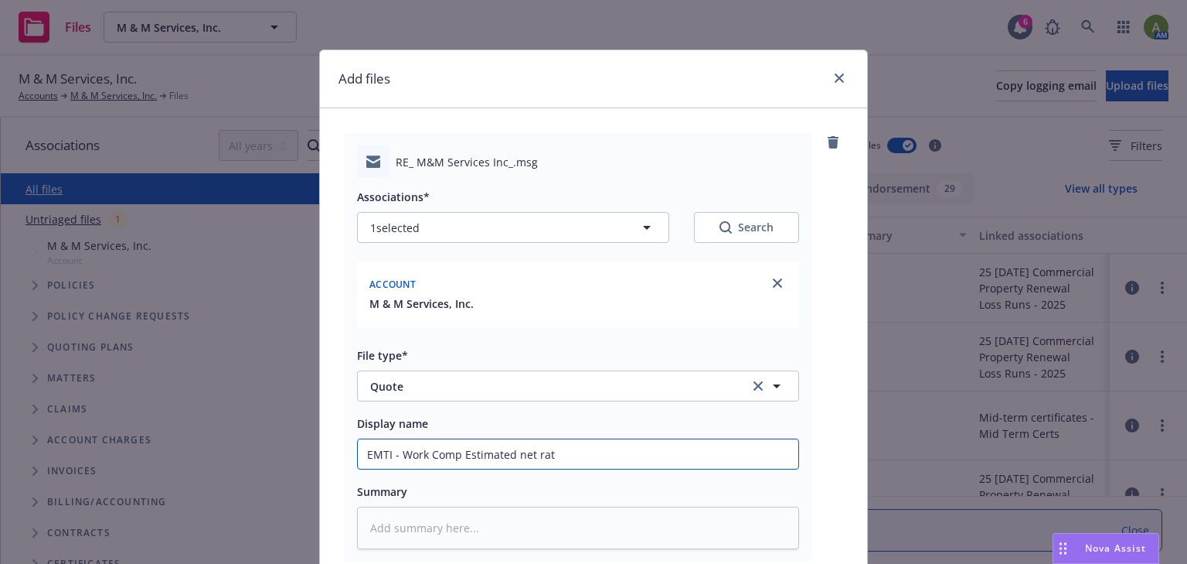
type textarea "x"
type input "EMTI - Work Comp Estimated net rate"
type textarea "x"
type input "EMTI - Work Comp Estimated net rate"
type textarea "x"
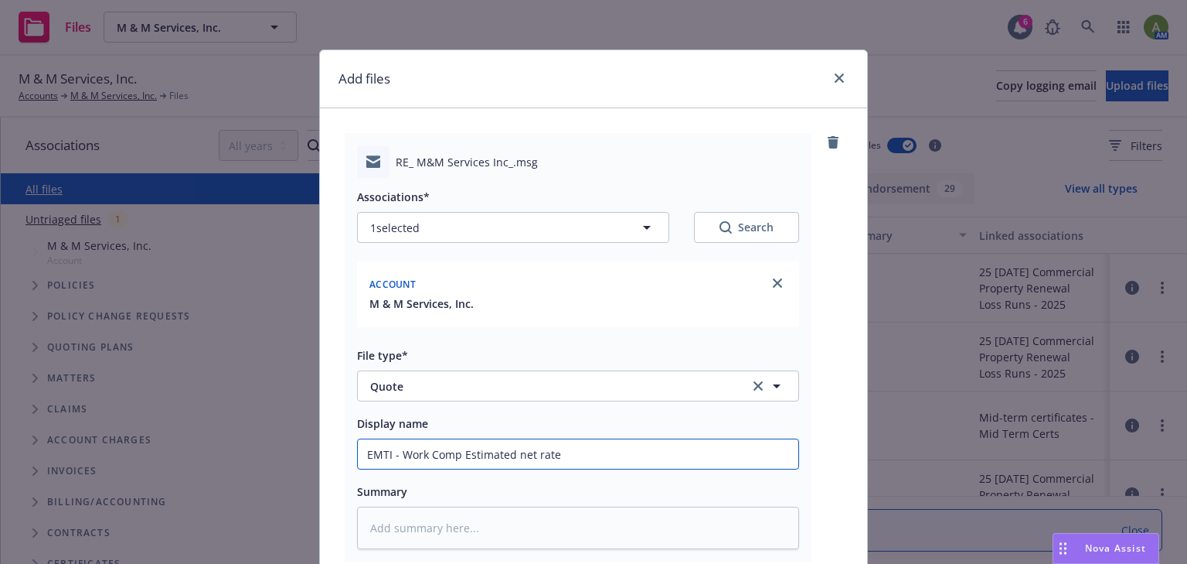
type input "EMTI - Work Comp Estimated net rate p"
type textarea "x"
type input "EMTI - Work Comp Estimated net rate pr"
type textarea "x"
type input "EMTI - Work Comp Estimated net rate pri"
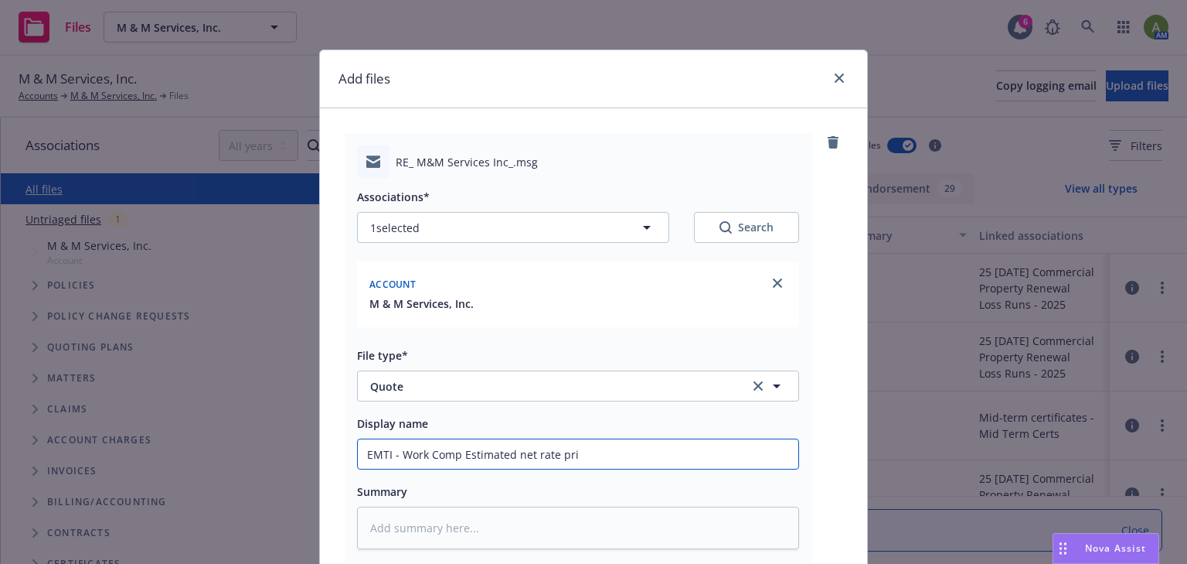
type textarea "x"
type input "EMTI - Work Comp Estimated net rate pric"
type textarea "x"
type input "EMTI - Work Comp Estimated net rate prici"
type textarea "x"
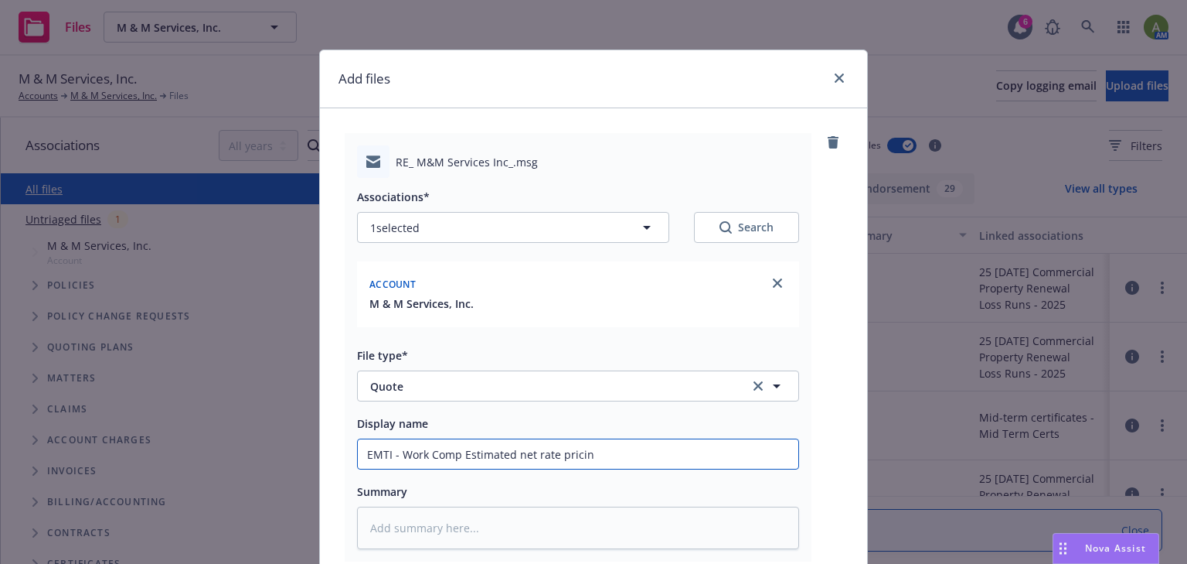
type input "EMTI - Work Comp Estimated net rate pricing"
type textarea "x"
type input "EMTI - Work Comp Estimated net rate pricing"
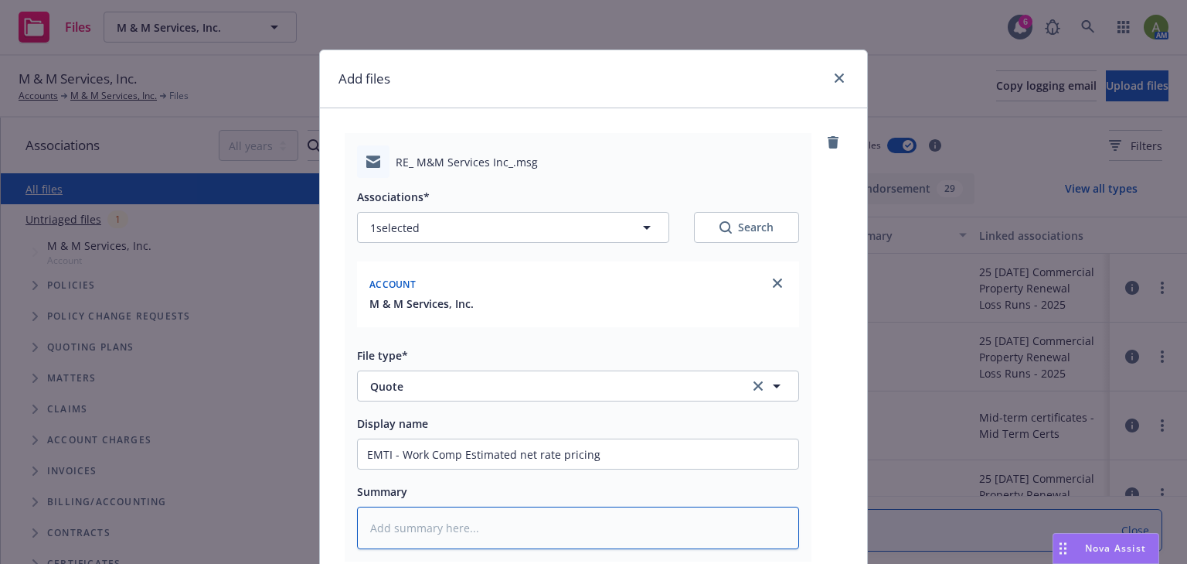
click at [479, 526] on textarea at bounding box center [578, 527] width 442 height 43
type textarea "x"
type textarea "P"
type textarea "x"
type textarea "Pe"
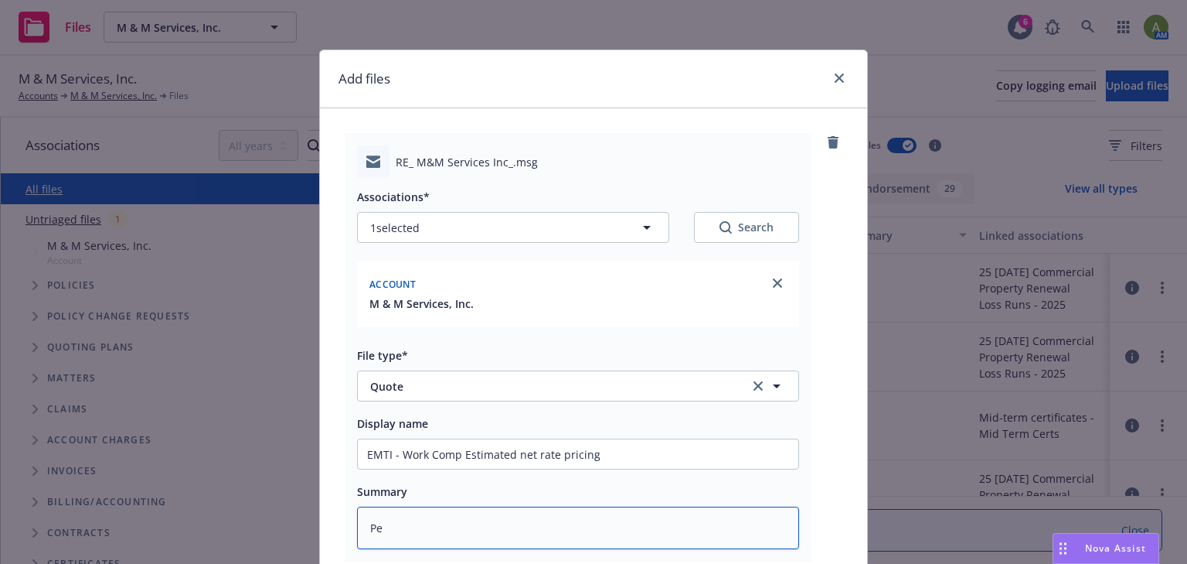
type textarea "x"
type textarea "Per"
type textarea "x"
type textarea "Per"
type textarea "x"
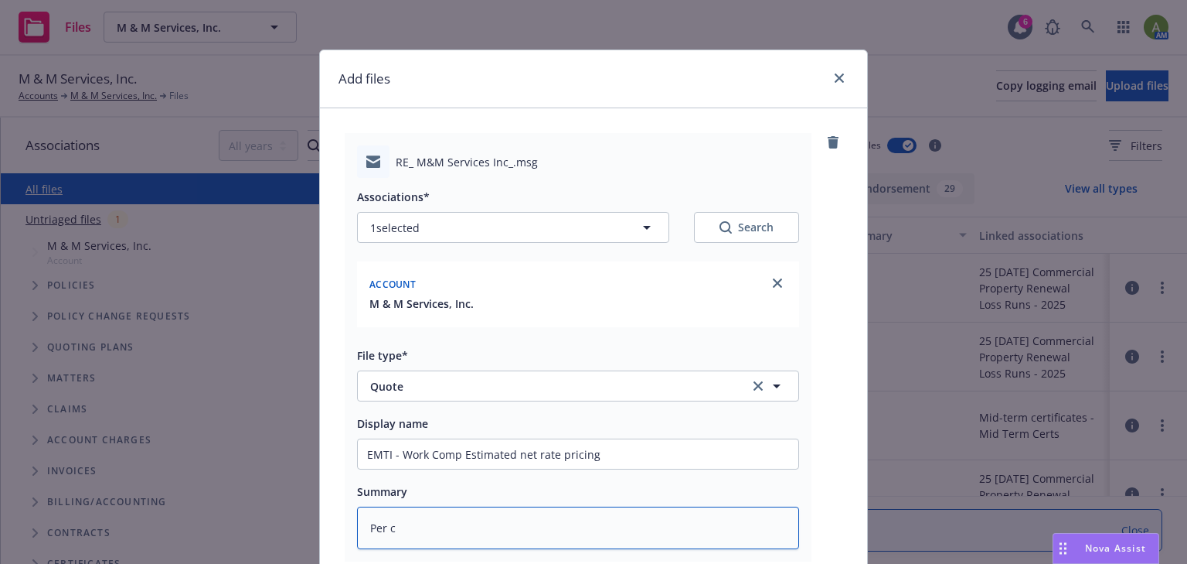
type textarea "Per co"
type textarea "x"
type textarea "Per con"
type textarea "x"
type textarea "Per conv"
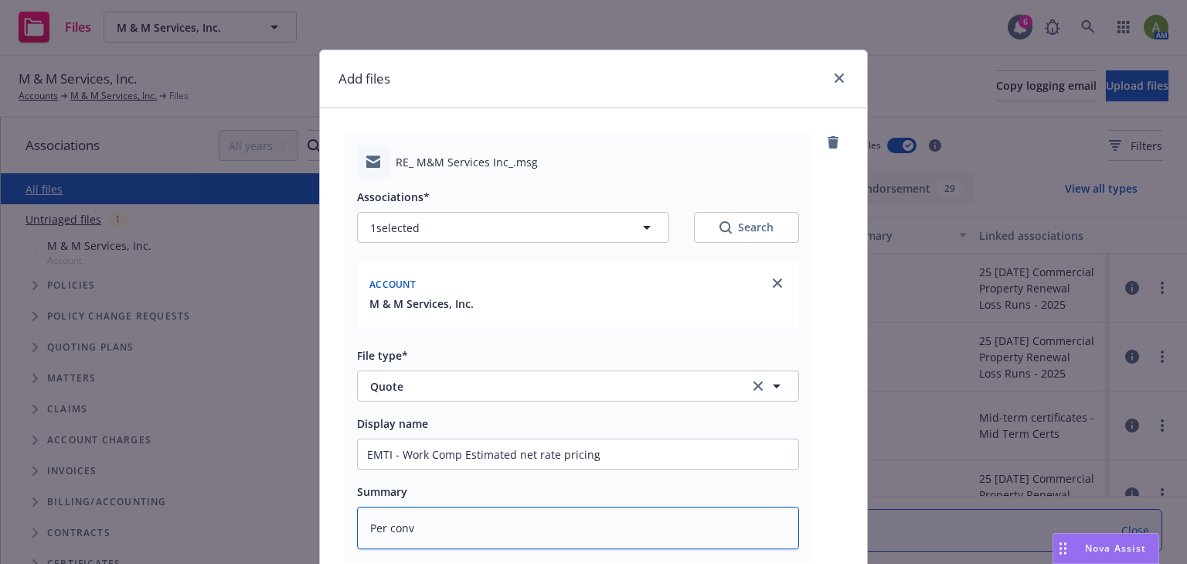
type textarea "x"
type textarea "Per conve"
type textarea "x"
type textarea "Per conver"
type textarea "x"
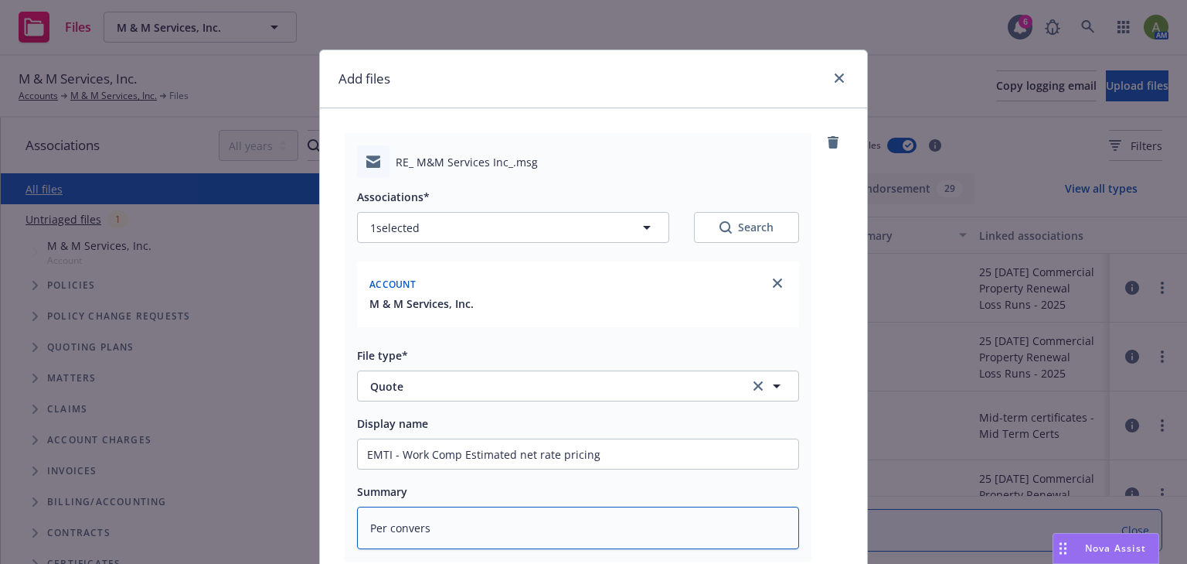
type textarea "Per conversa"
type textarea "x"
type textarea "Per conversat"
type textarea "x"
type textarea "Per conversati"
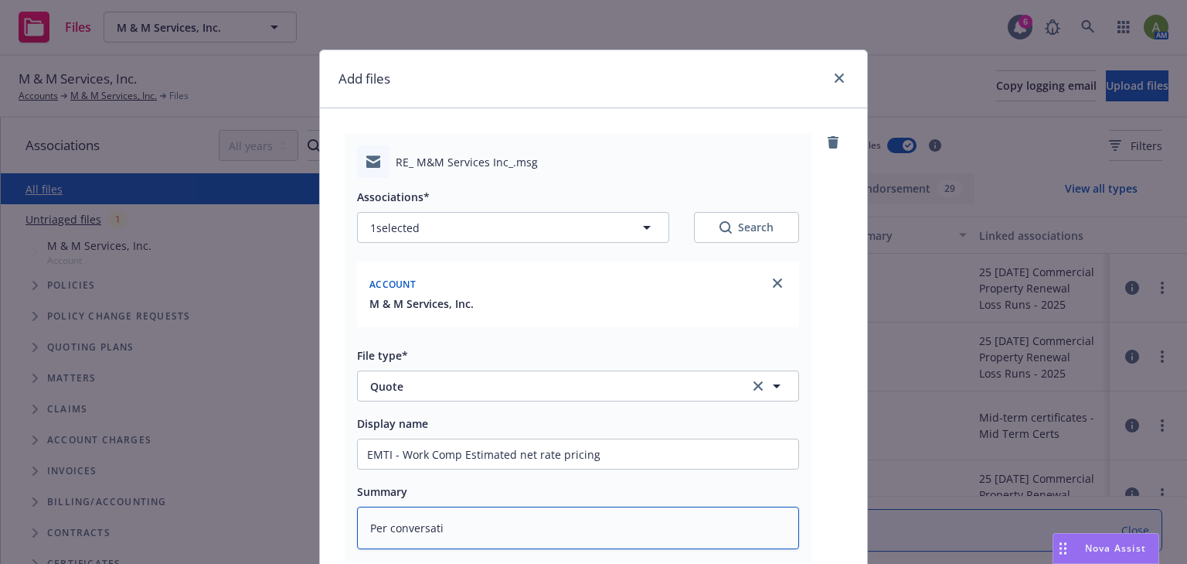
type textarea "x"
type textarea "Per conversatio"
type textarea "x"
type textarea "Per conversation"
type textarea "x"
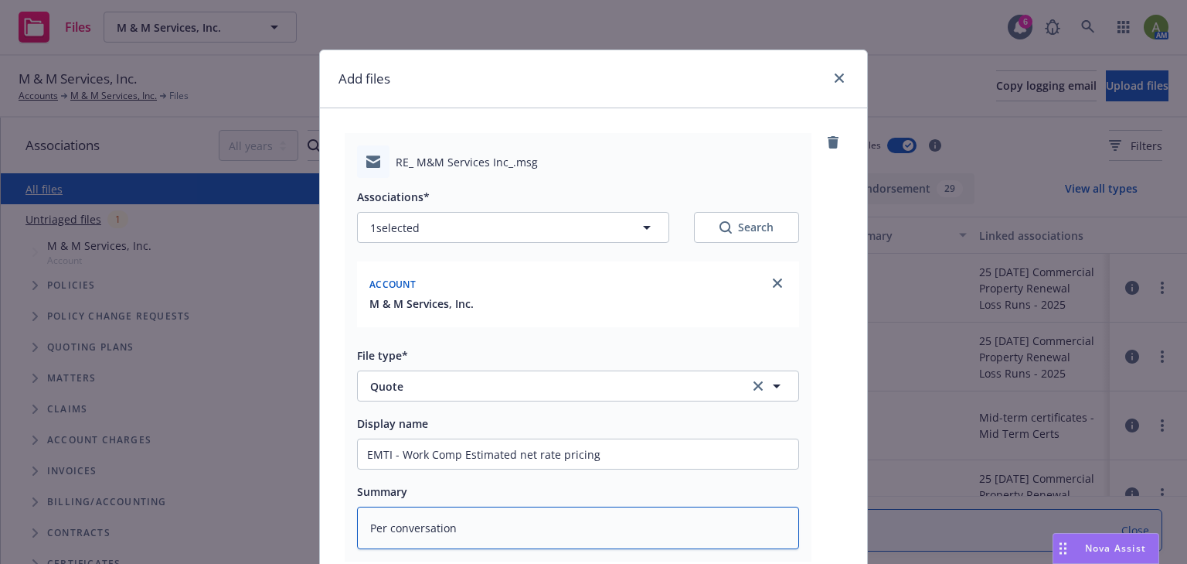
type textarea "Per conversation"
type textarea "x"
type textarea "Per conversation M"
type textarea "x"
type textarea "Per conversation Ma"
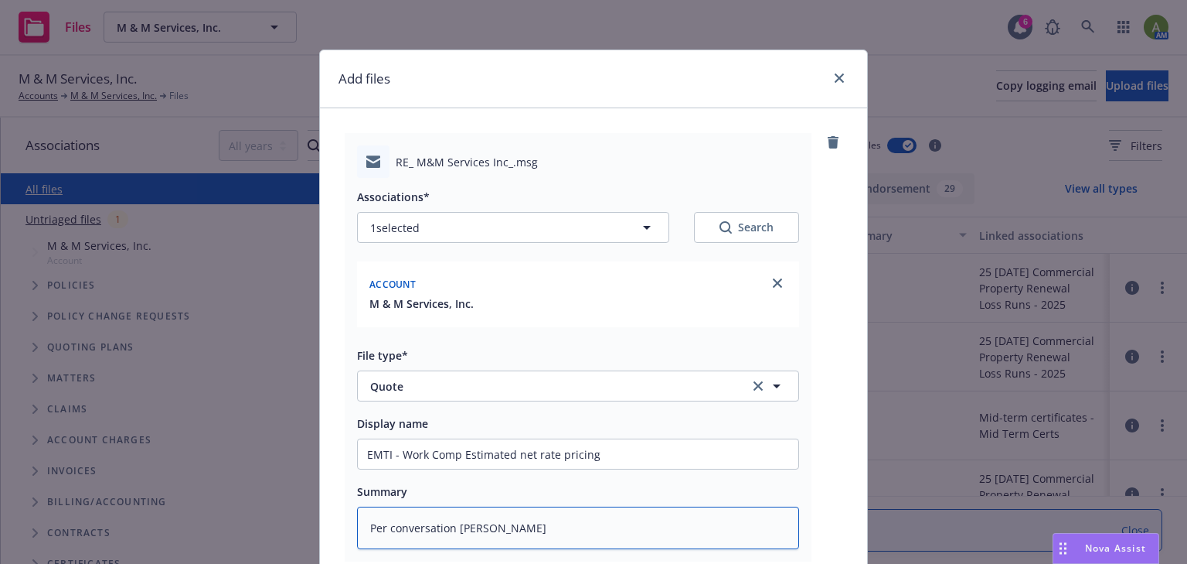
type textarea "x"
type textarea "Per conversation Mar"
type textarea "x"
type textarea "Per conversation Mark"
type textarea "x"
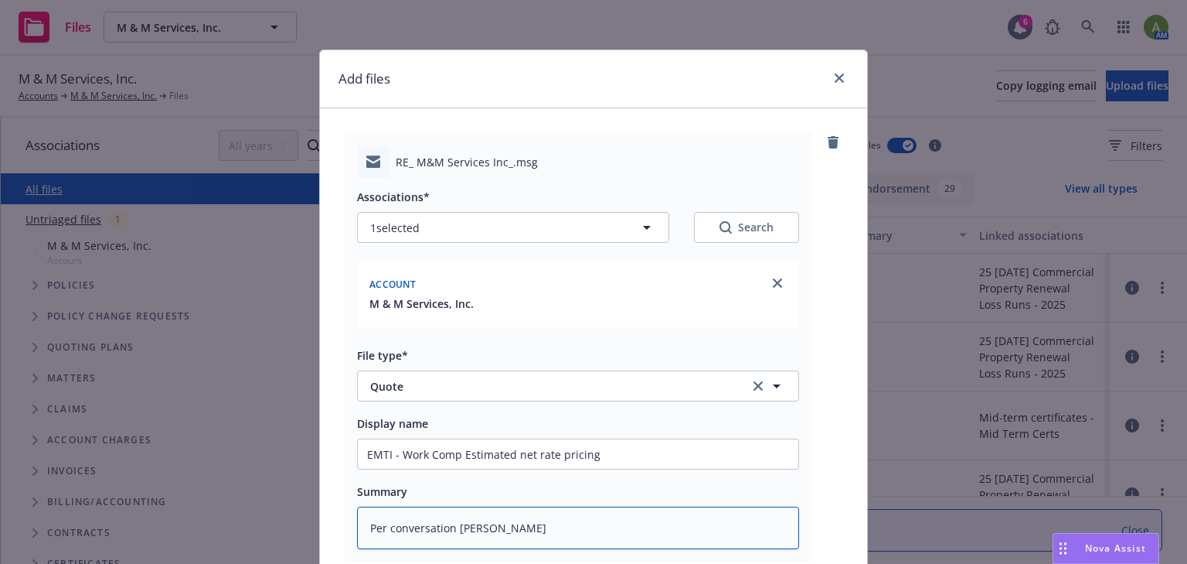
type textarea "Per conversation Mark"
type textarea "x"
type textarea "Per conversation Mark S"
type textarea "x"
type textarea "Per conversation Mark St"
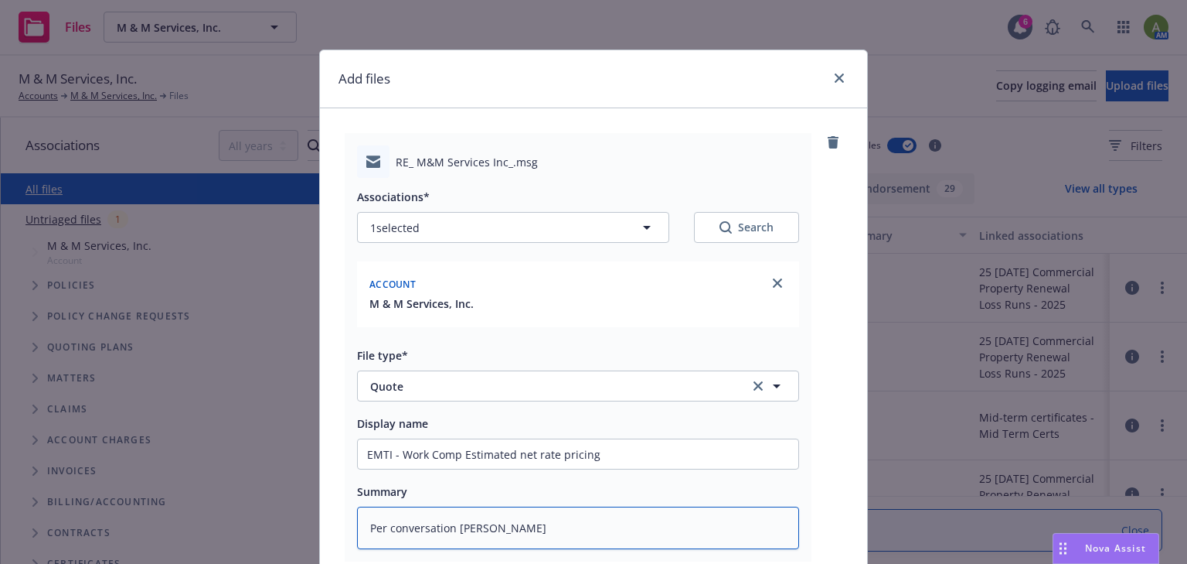
type textarea "x"
type textarea "Per conversation Mark Sto"
type textarea "x"
type textarea "Per conversation Mark Stok"
type textarea "x"
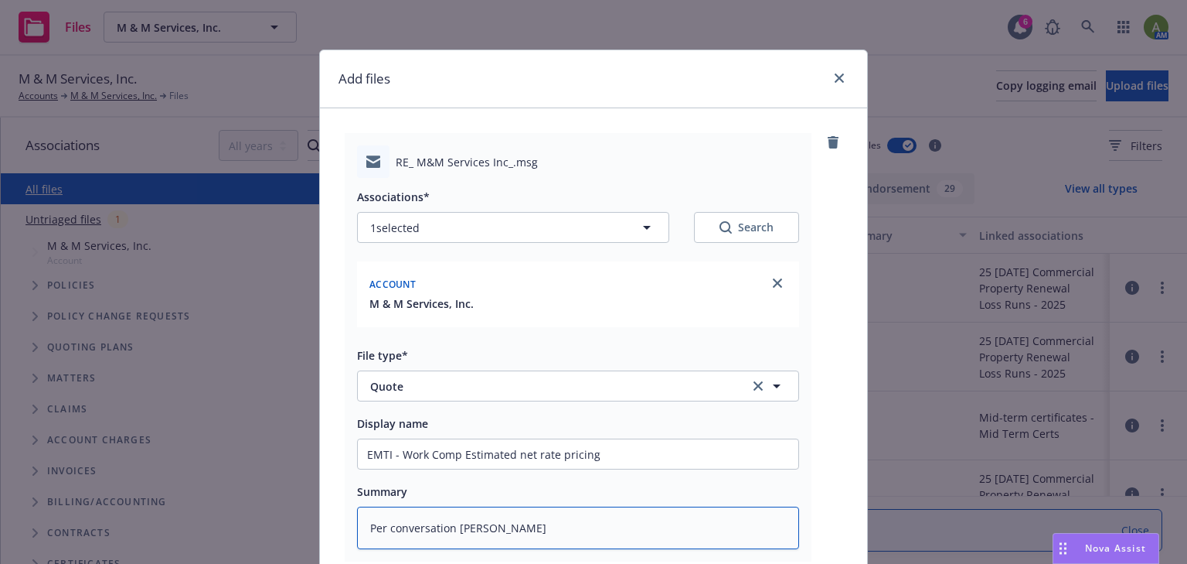
type textarea "Per conversation Mark Stoke"
type textarea "x"
type textarea "Per conversation Mark Stokes"
type textarea "x"
type textarea "Per conversation Mark Stokes"
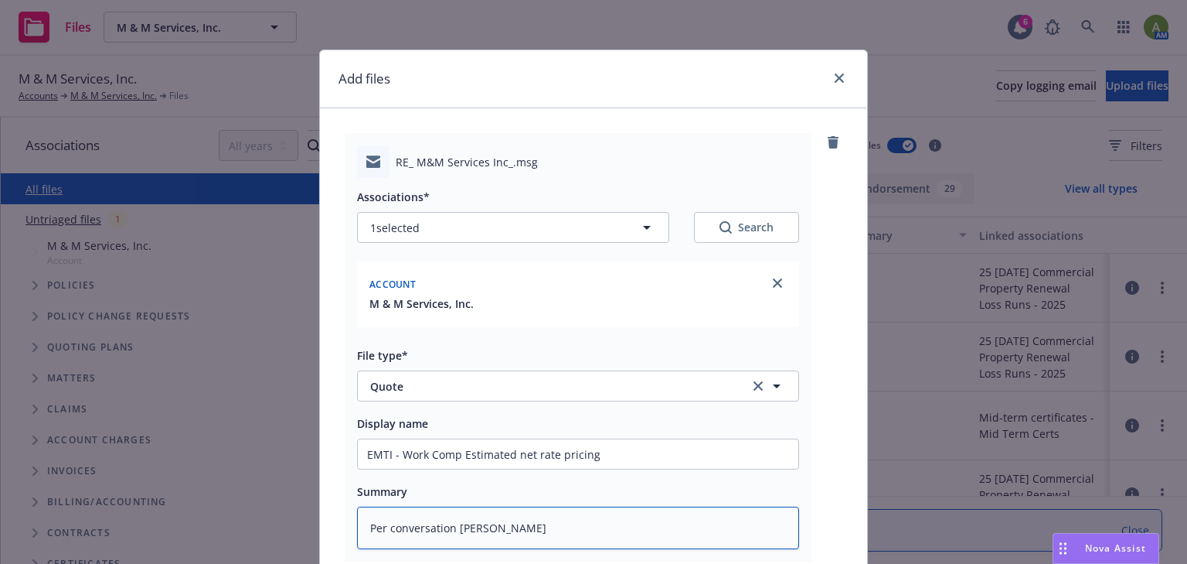
type textarea "x"
type textarea "Per conversation Mark Stokes h"
type textarea "x"
type textarea "Per conversation Mark Stokes ha"
type textarea "x"
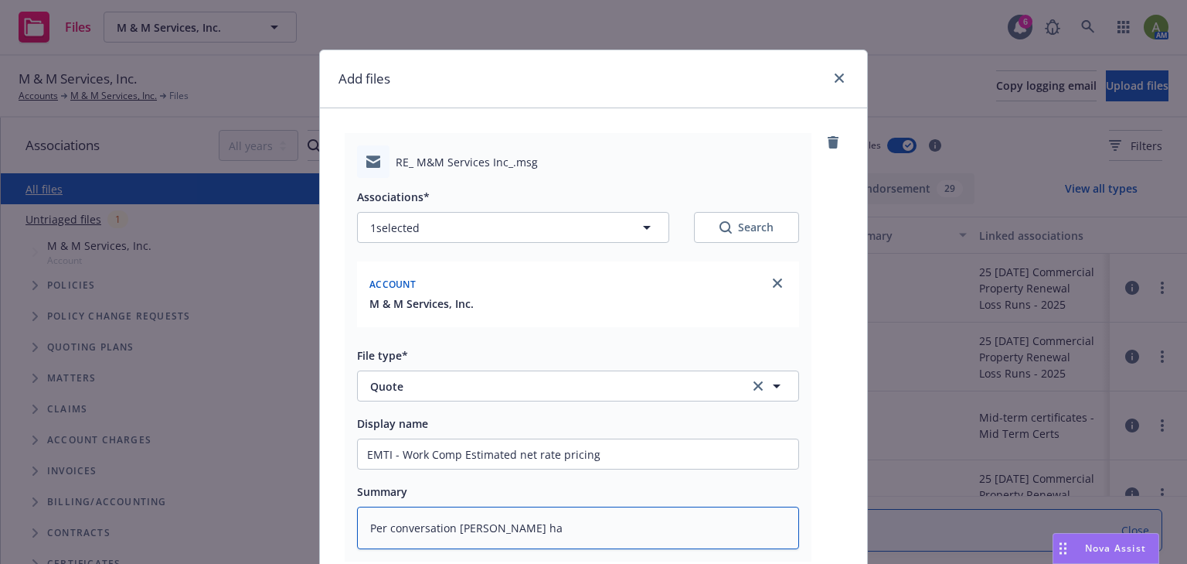
type textarea "Per conversation Mark Stokes had"
type textarea "x"
type textarea "Per conversation Mark Stokes had"
type textarea "x"
type textarea "Per conversation Mark Stokes had /"
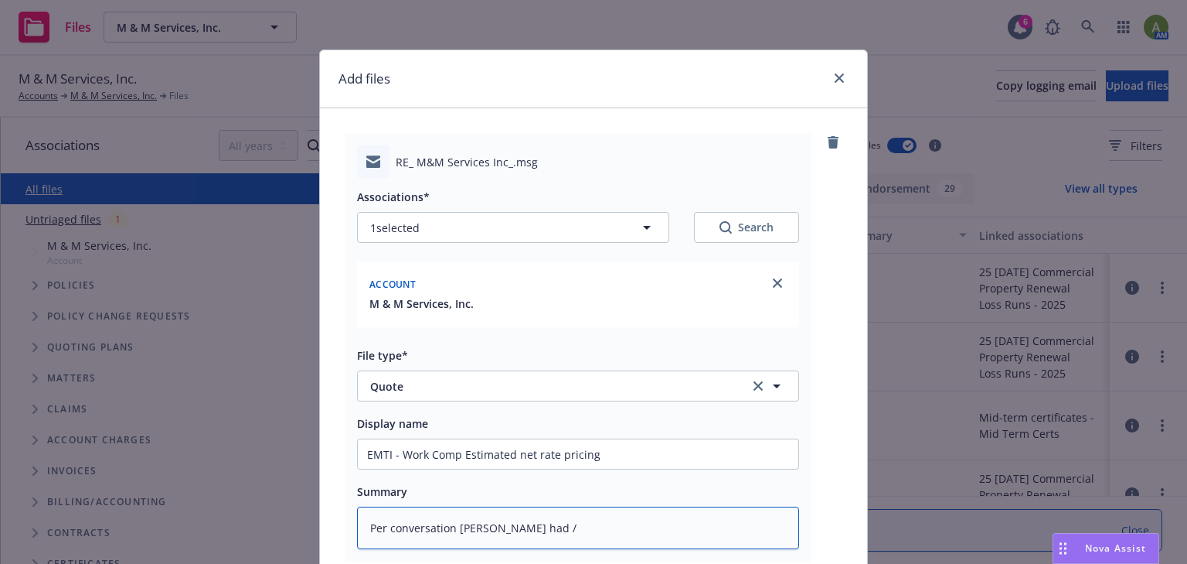
type textarea "x"
type textarea "Per conversation Mark Stokes had"
type textarea "x"
type textarea "Per conversation Mark Stokes had w"
type textarea "x"
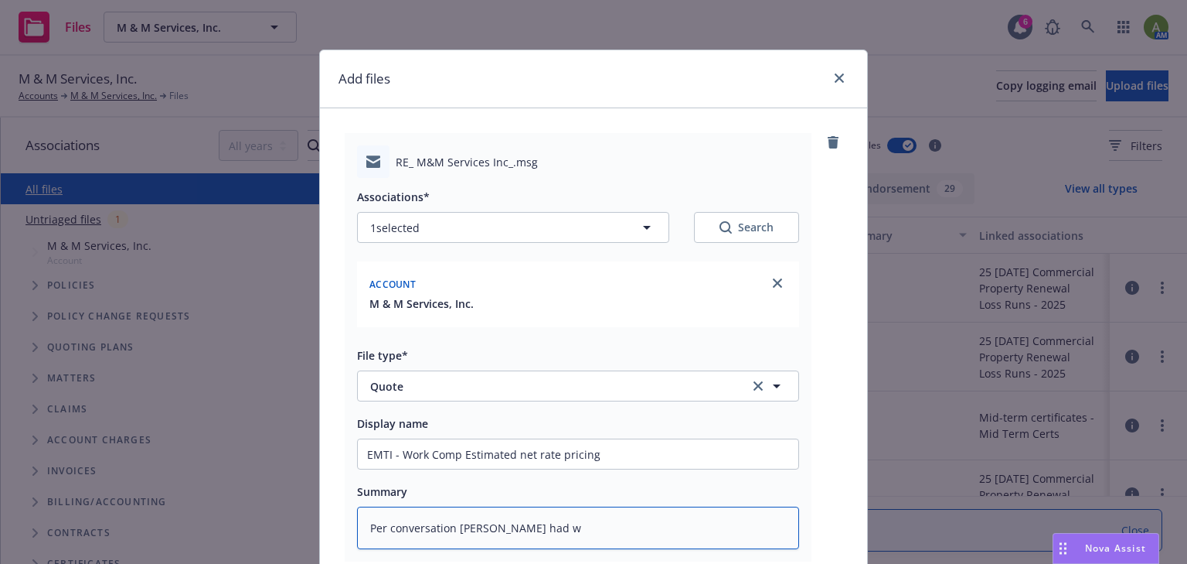
type textarea "Per conversation Mark Stokes had w/"
type textarea "x"
type textarea "Per conversation Mark Stokes had w/"
type textarea "x"
type textarea "Per conversation Mark Stokes had w/ I"
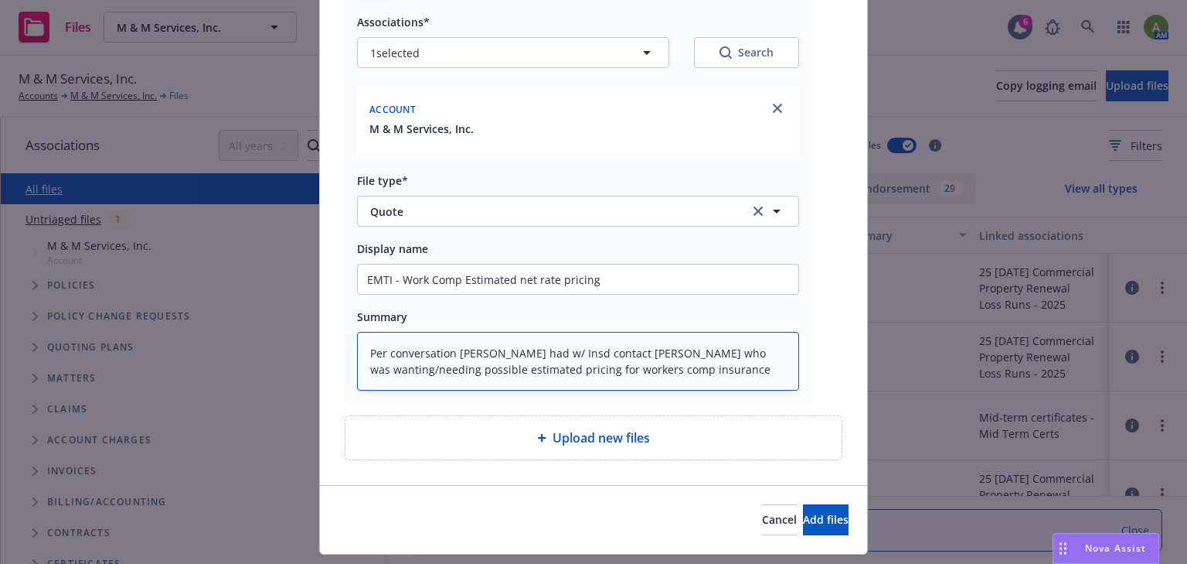
scroll to position [186, 0]
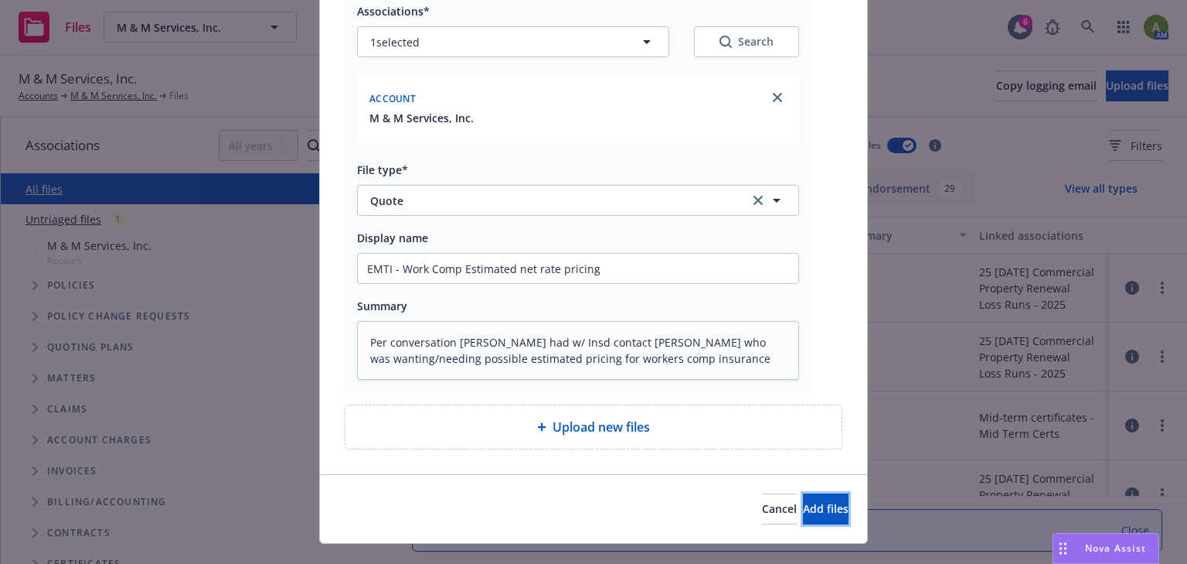
click at [803, 513] on span "Add files" at bounding box center [826, 508] width 46 height 15
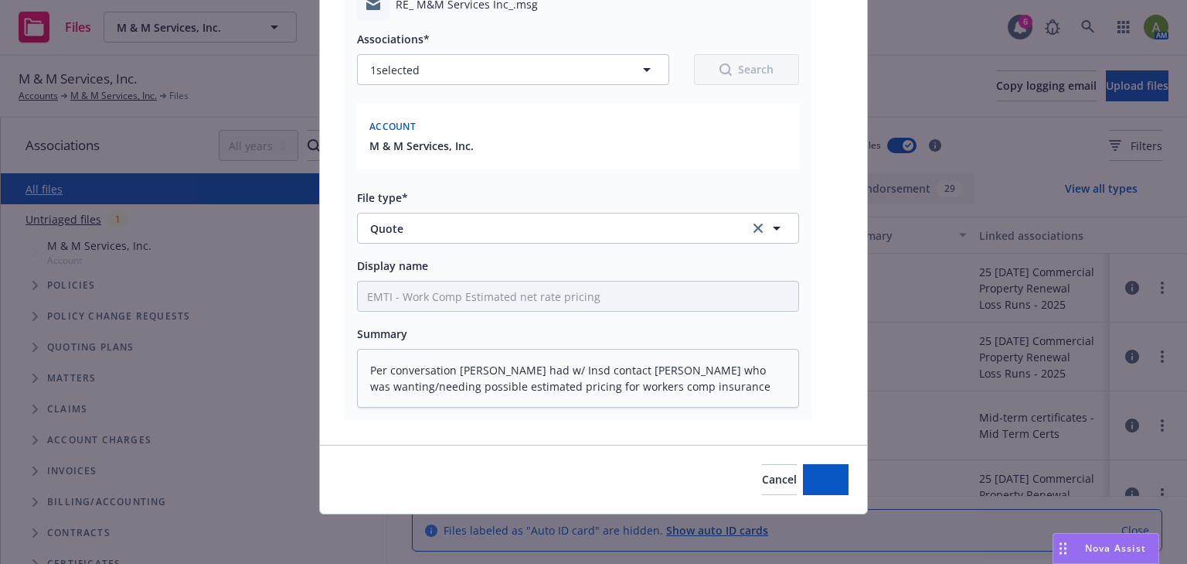
scroll to position [157, 0]
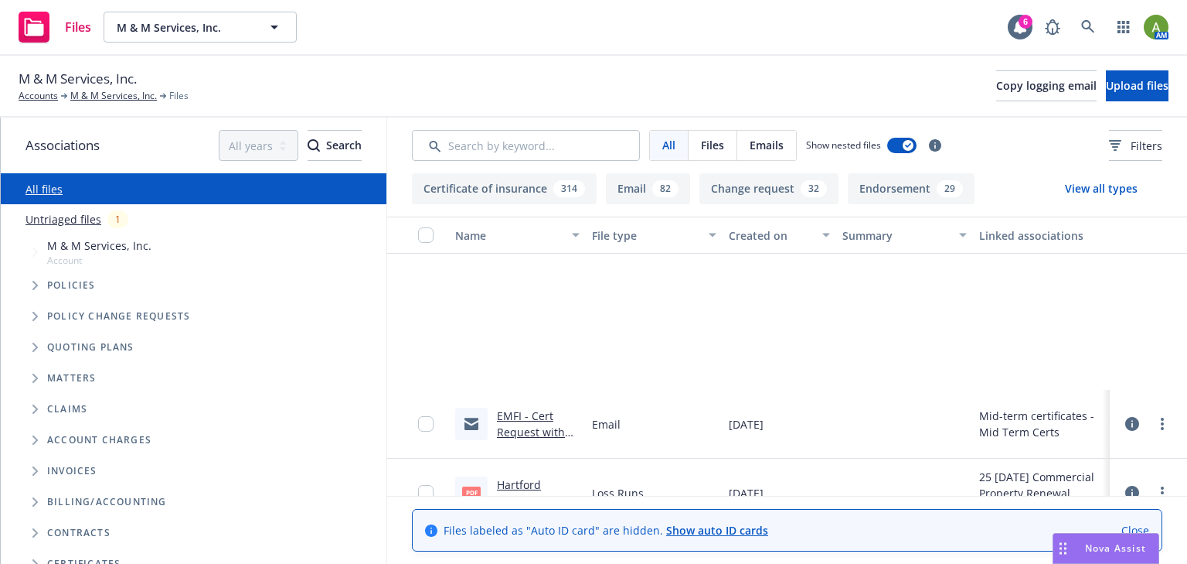
scroll to position [247, 0]
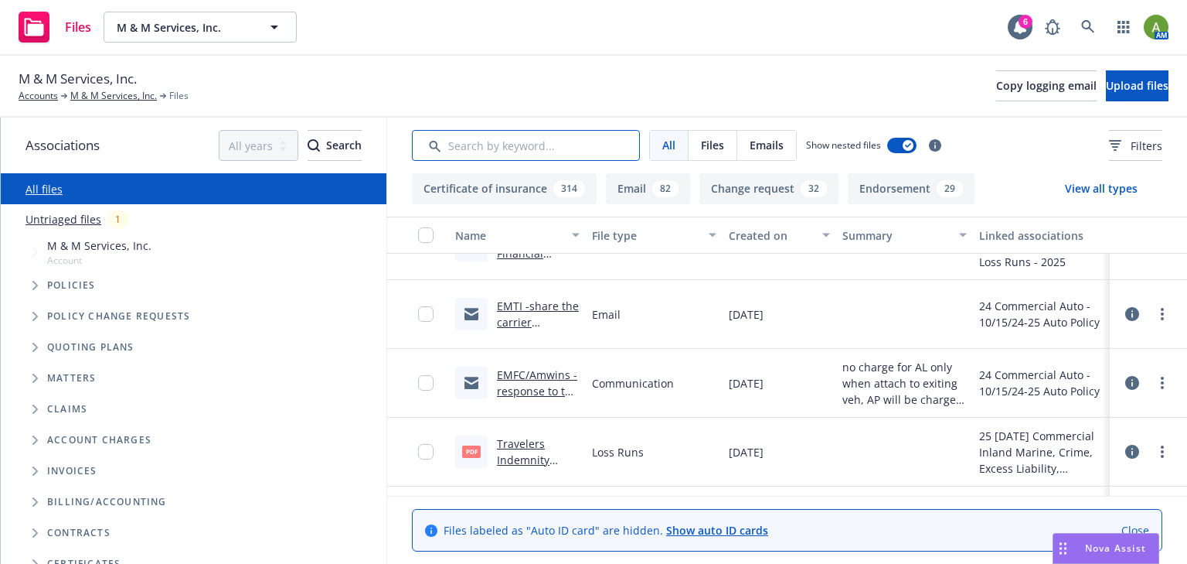
click at [554, 139] on input "Search by keyword..." at bounding box center [526, 145] width 228 height 31
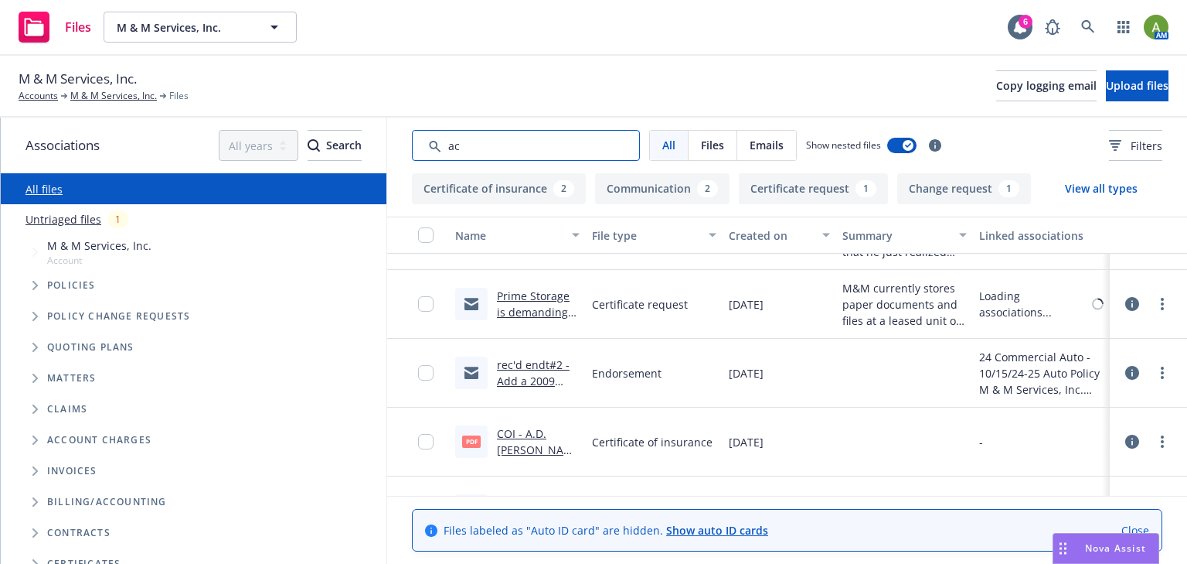
scroll to position [40, 0]
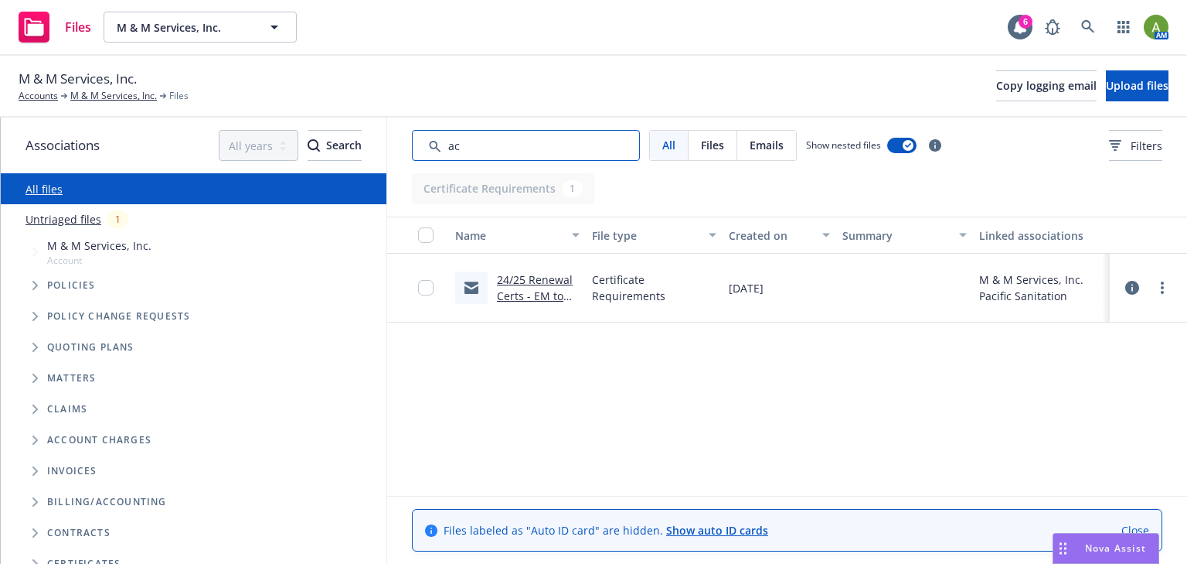
type input "a"
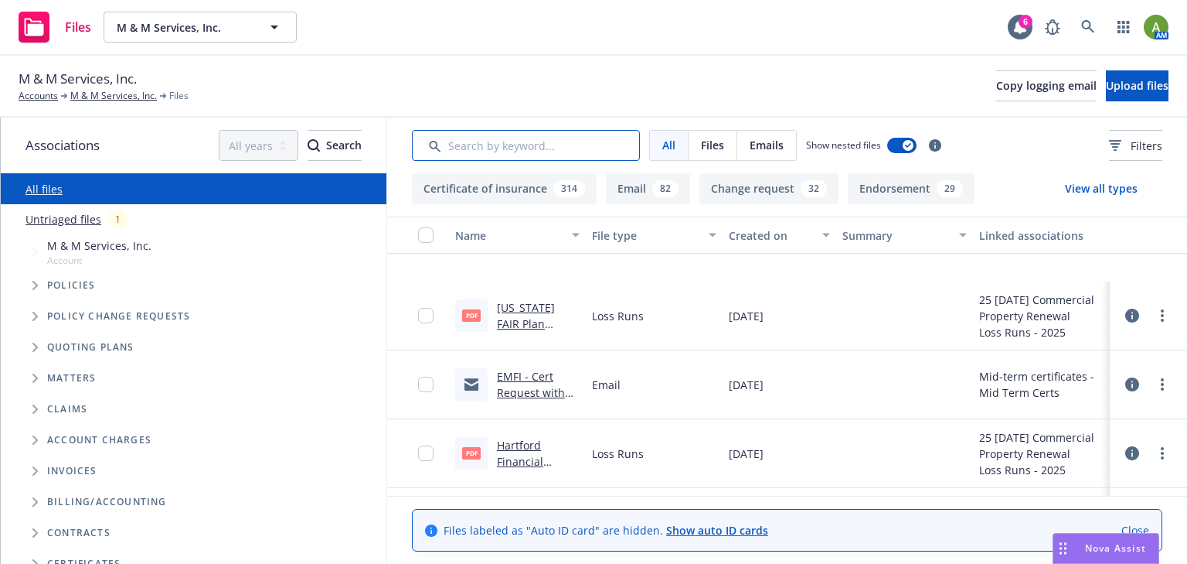
scroll to position [234, 0]
